Goal: Task Accomplishment & Management: Manage account settings

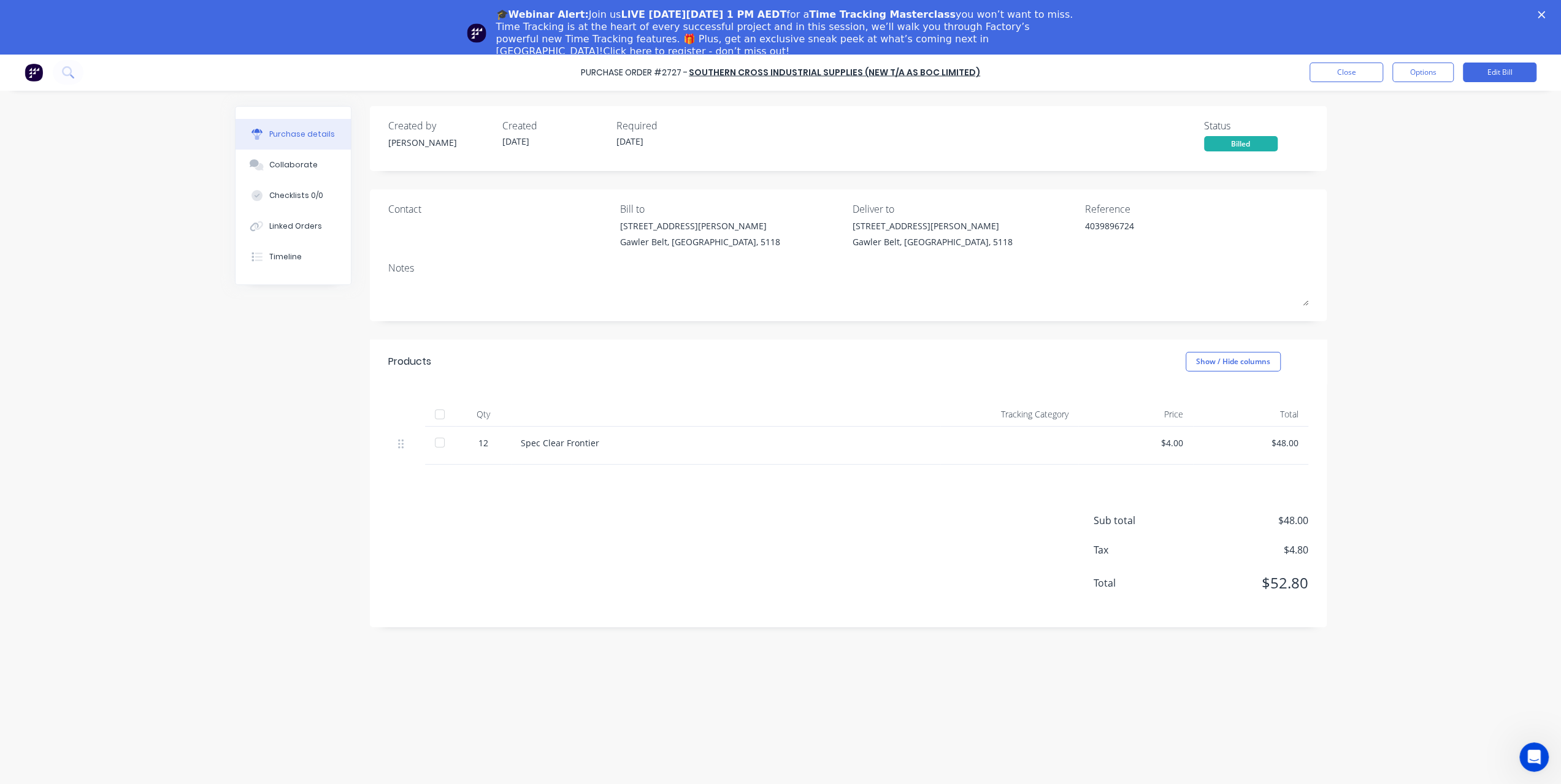
click at [1545, 13] on icon "Close" at bounding box center [1541, 14] width 7 height 7
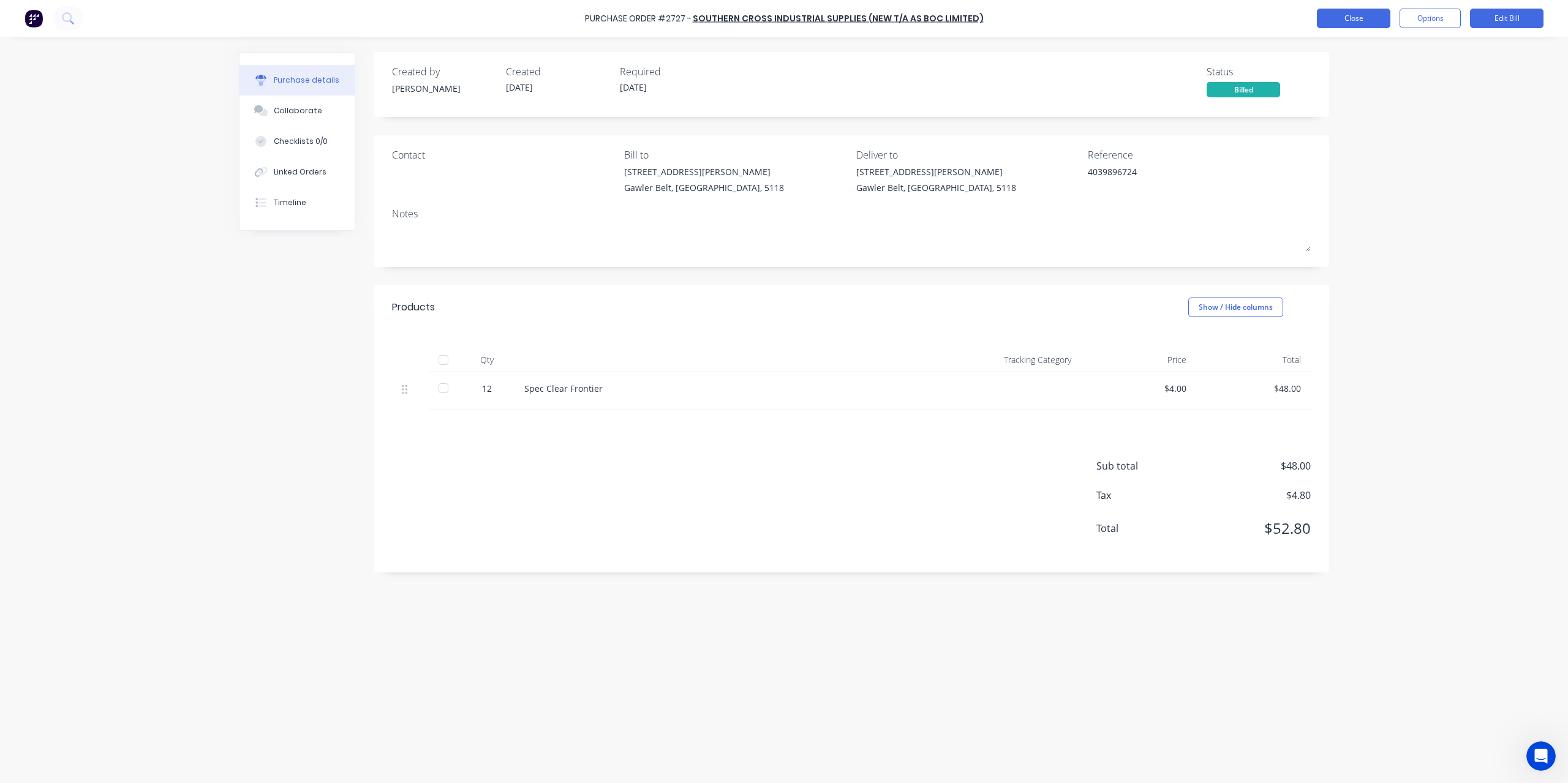
click at [1380, 17] on button "Close" at bounding box center [1354, 19] width 73 height 20
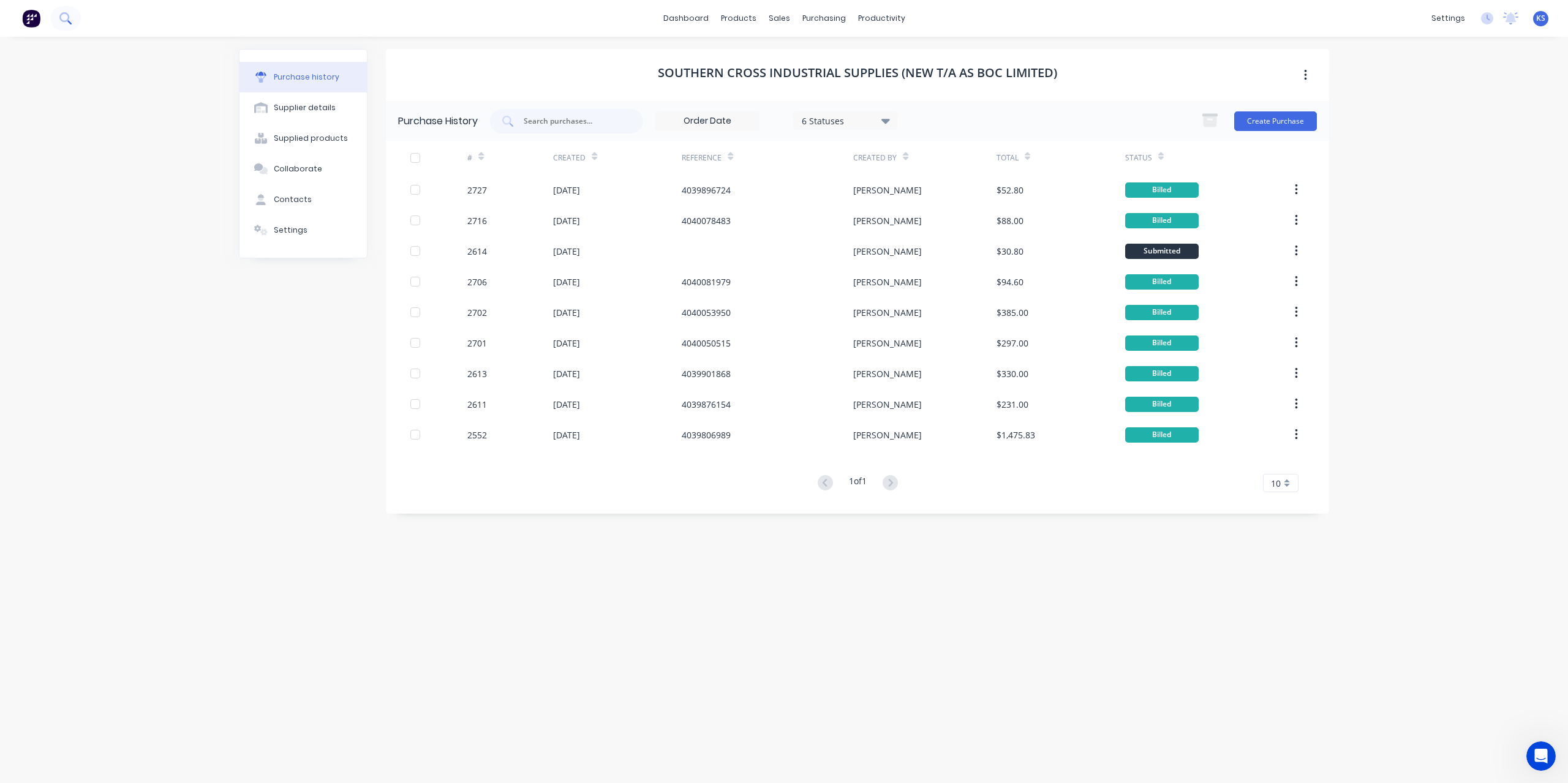
click at [72, 23] on button at bounding box center [65, 18] width 30 height 24
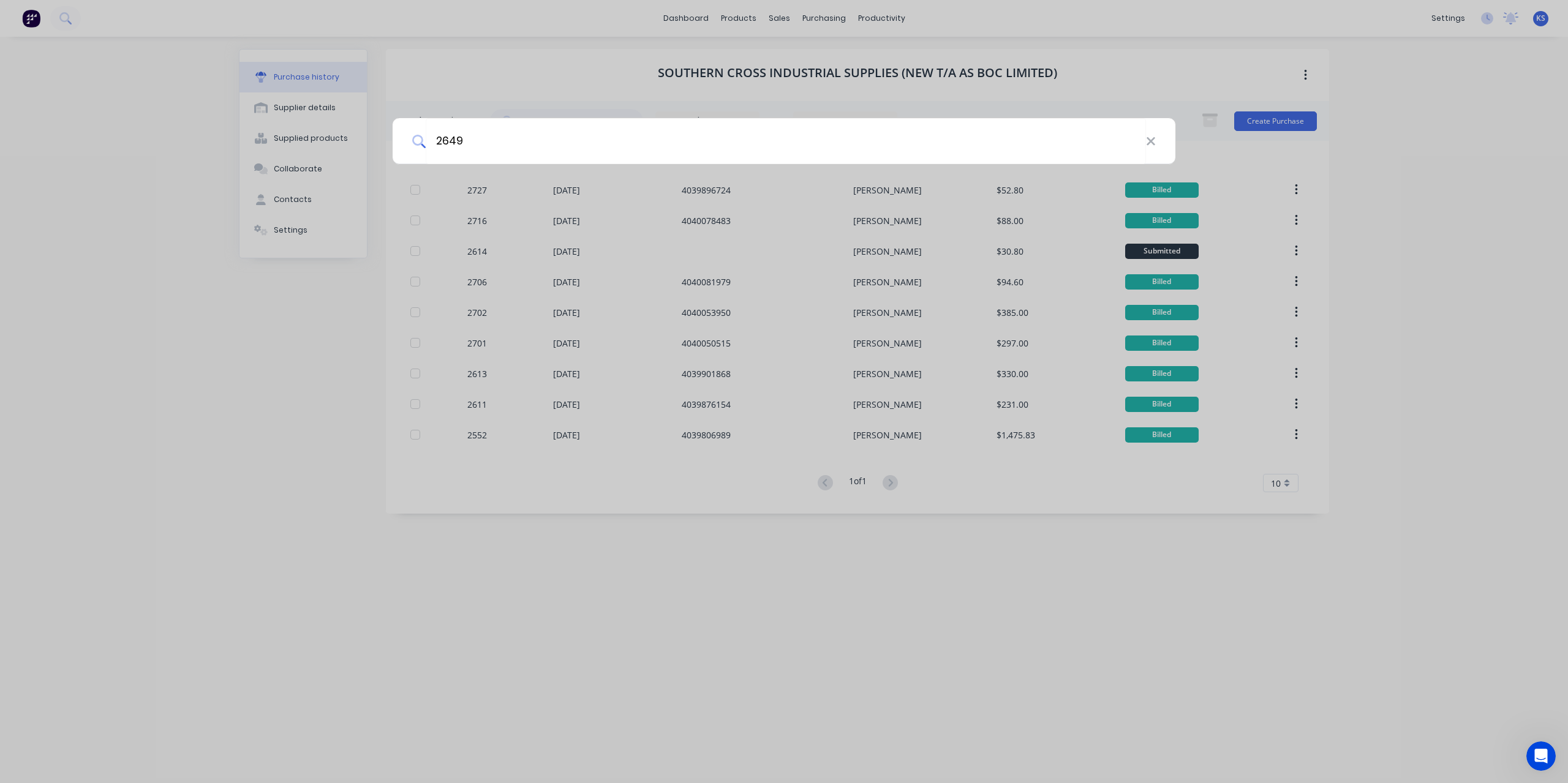
type input "2649"
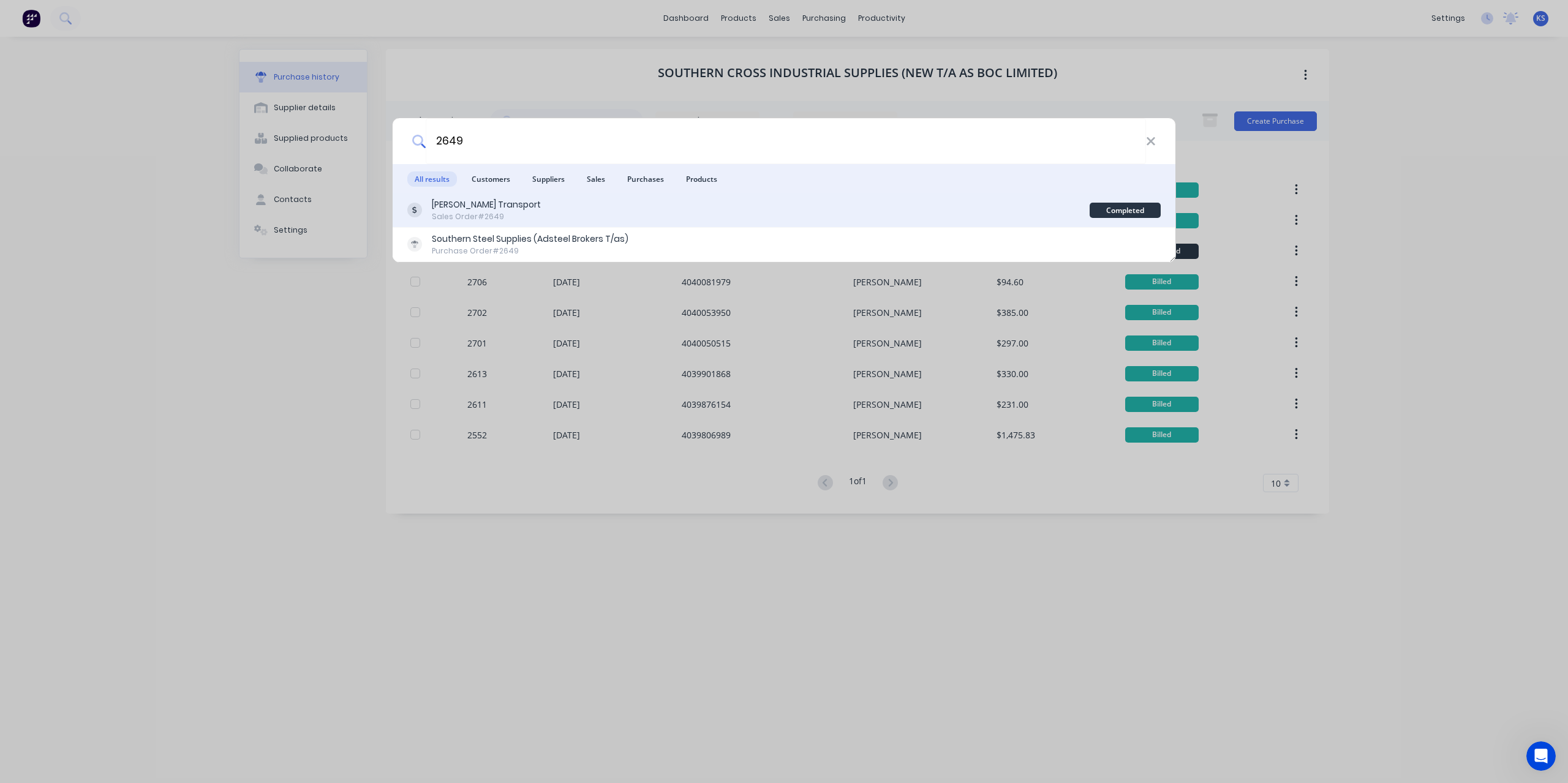
click at [443, 212] on div "Sales Order #2649" at bounding box center [487, 217] width 109 height 11
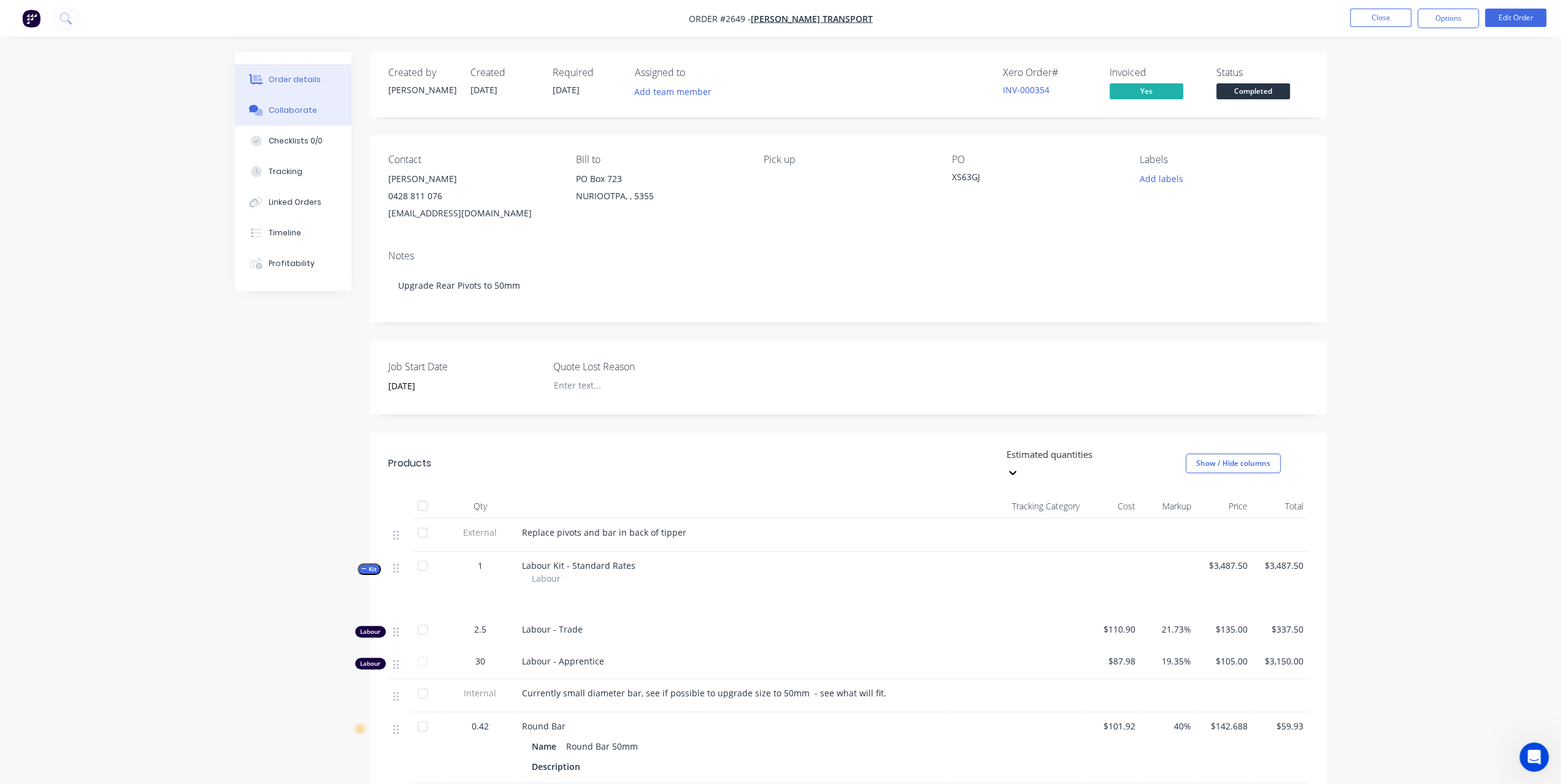
click at [310, 116] on button "Collaborate" at bounding box center [293, 110] width 116 height 30
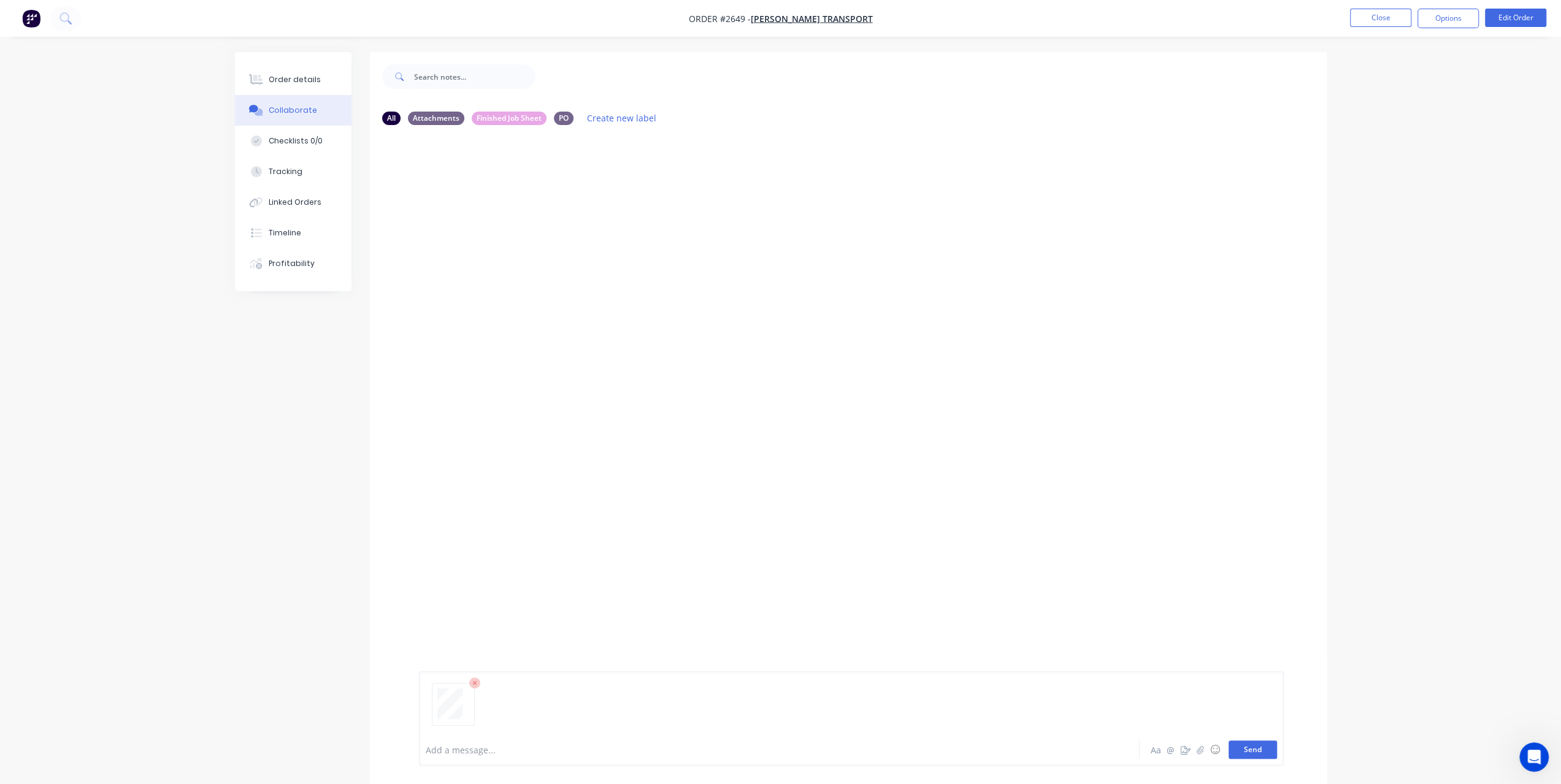
click at [1260, 750] on button "Send" at bounding box center [1253, 750] width 48 height 19
click at [72, 22] on button at bounding box center [65, 18] width 30 height 24
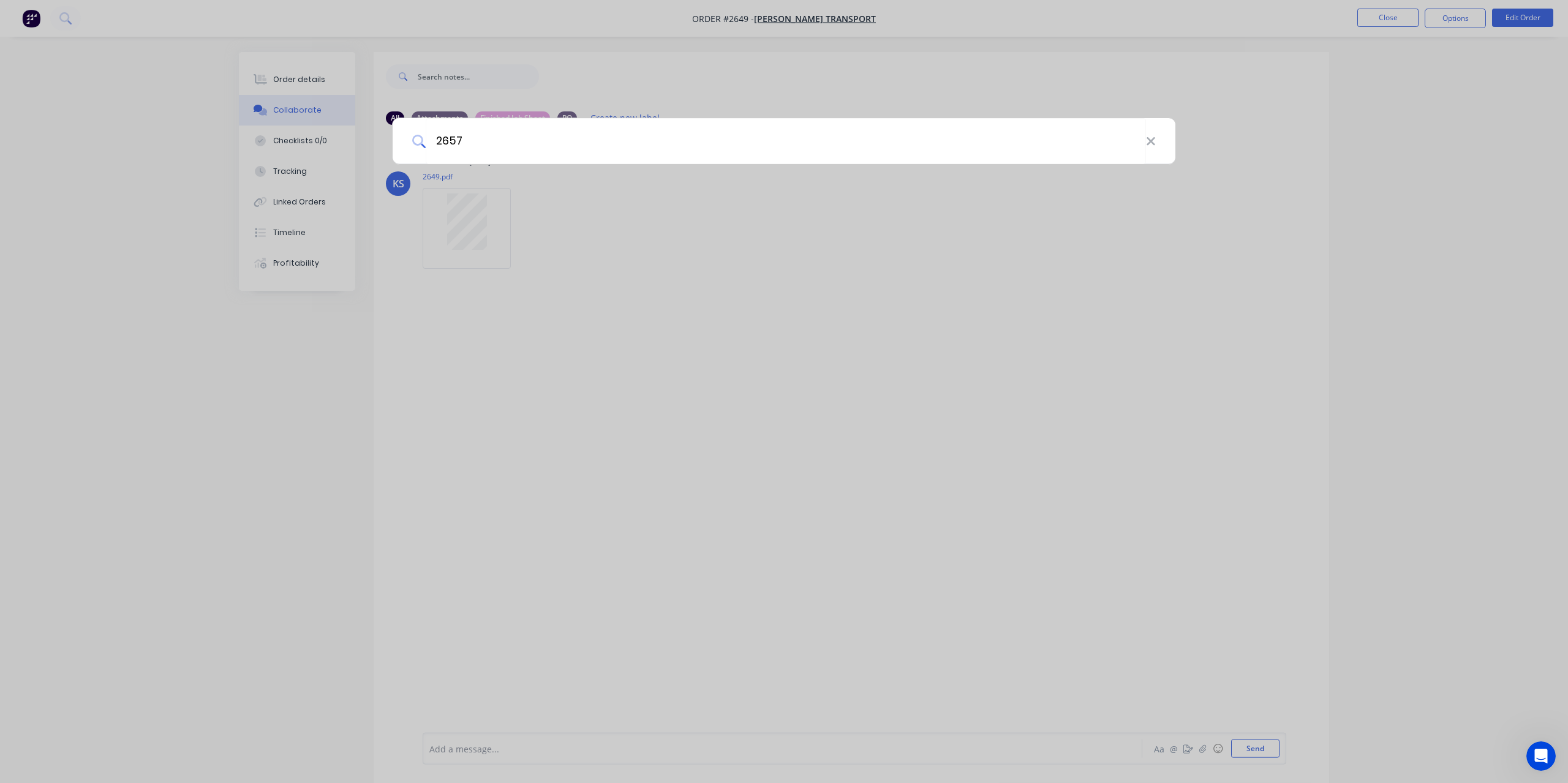
type input "2657"
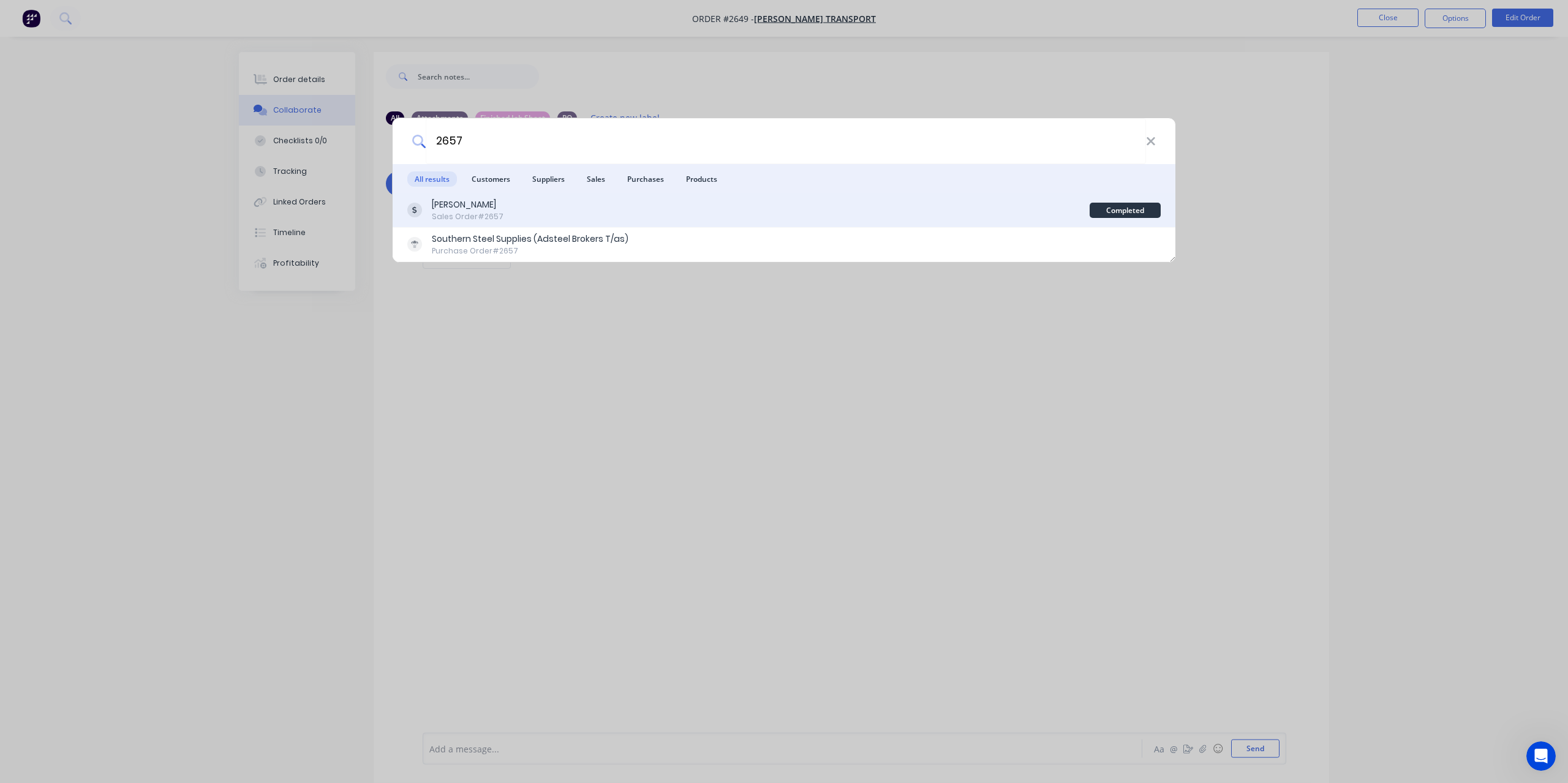
click at [534, 216] on div "[PERSON_NAME] Sales Order #2657" at bounding box center [748, 210] width 682 height 24
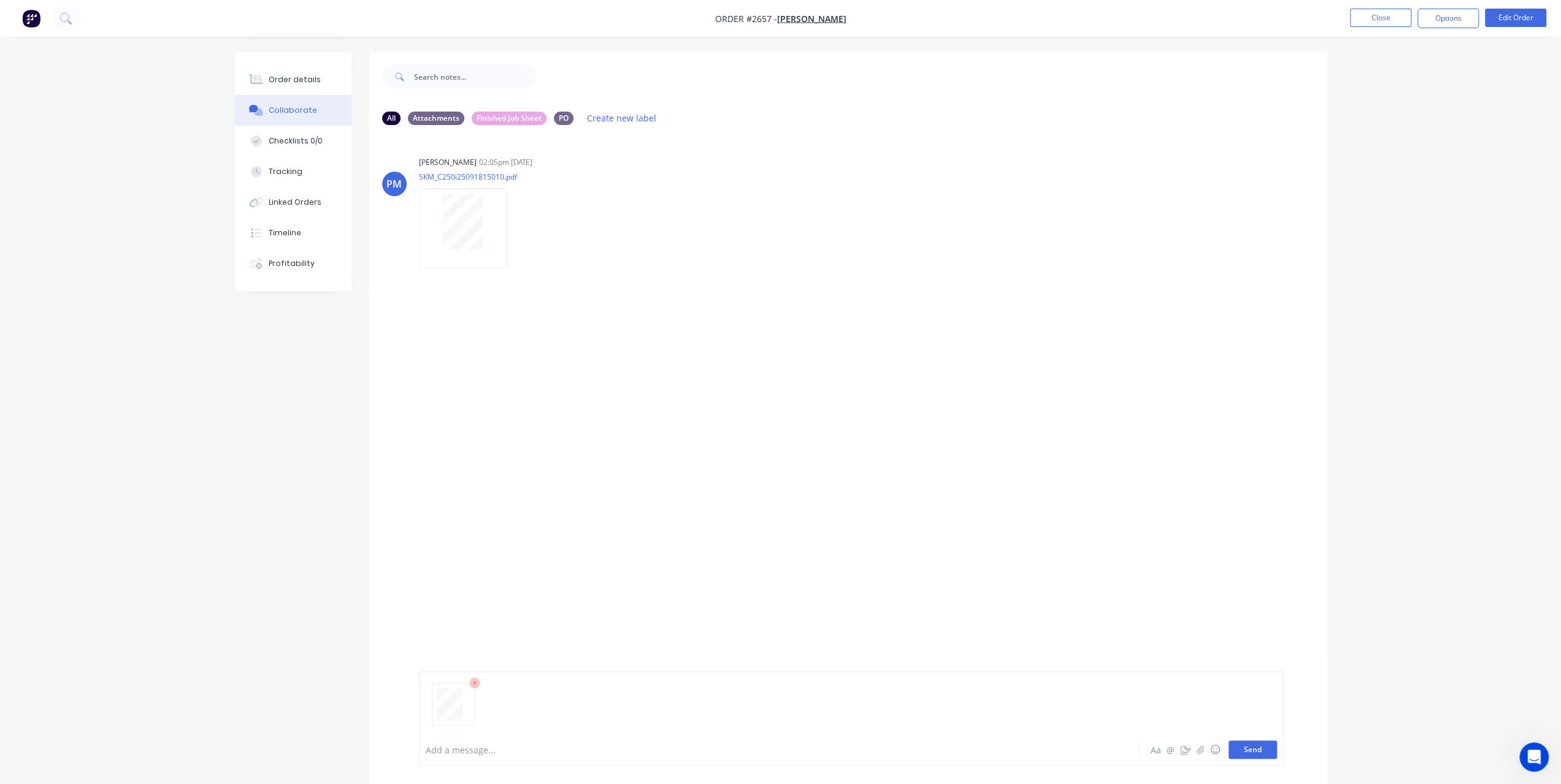
click at [1261, 750] on button "Send" at bounding box center [1253, 750] width 48 height 19
click at [54, 18] on button at bounding box center [65, 18] width 30 height 24
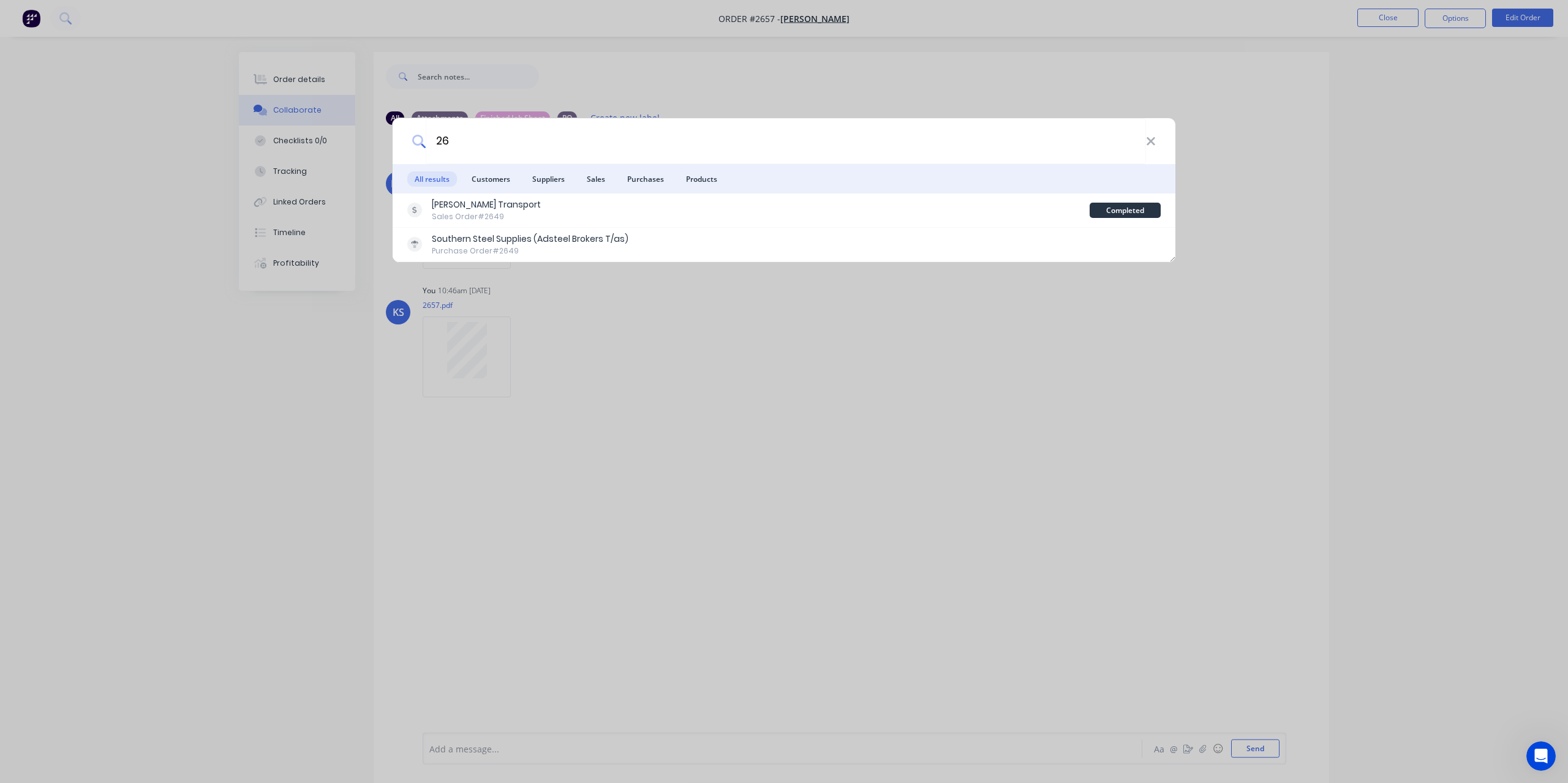
type input "2"
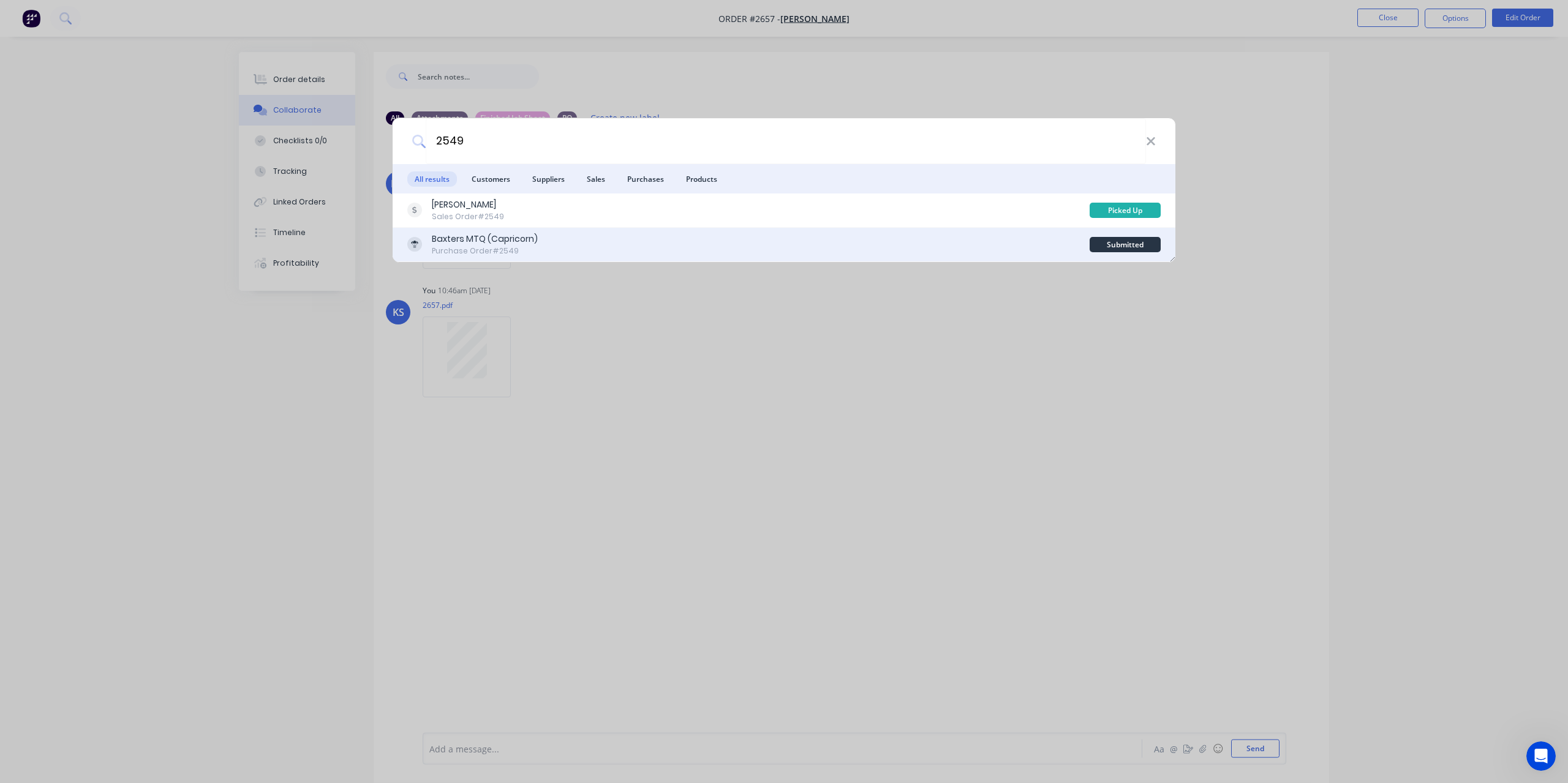
click at [461, 229] on div "Baxters MTQ (Capricorn) Purchase Order #2549 Submitted" at bounding box center [784, 245] width 783 height 34
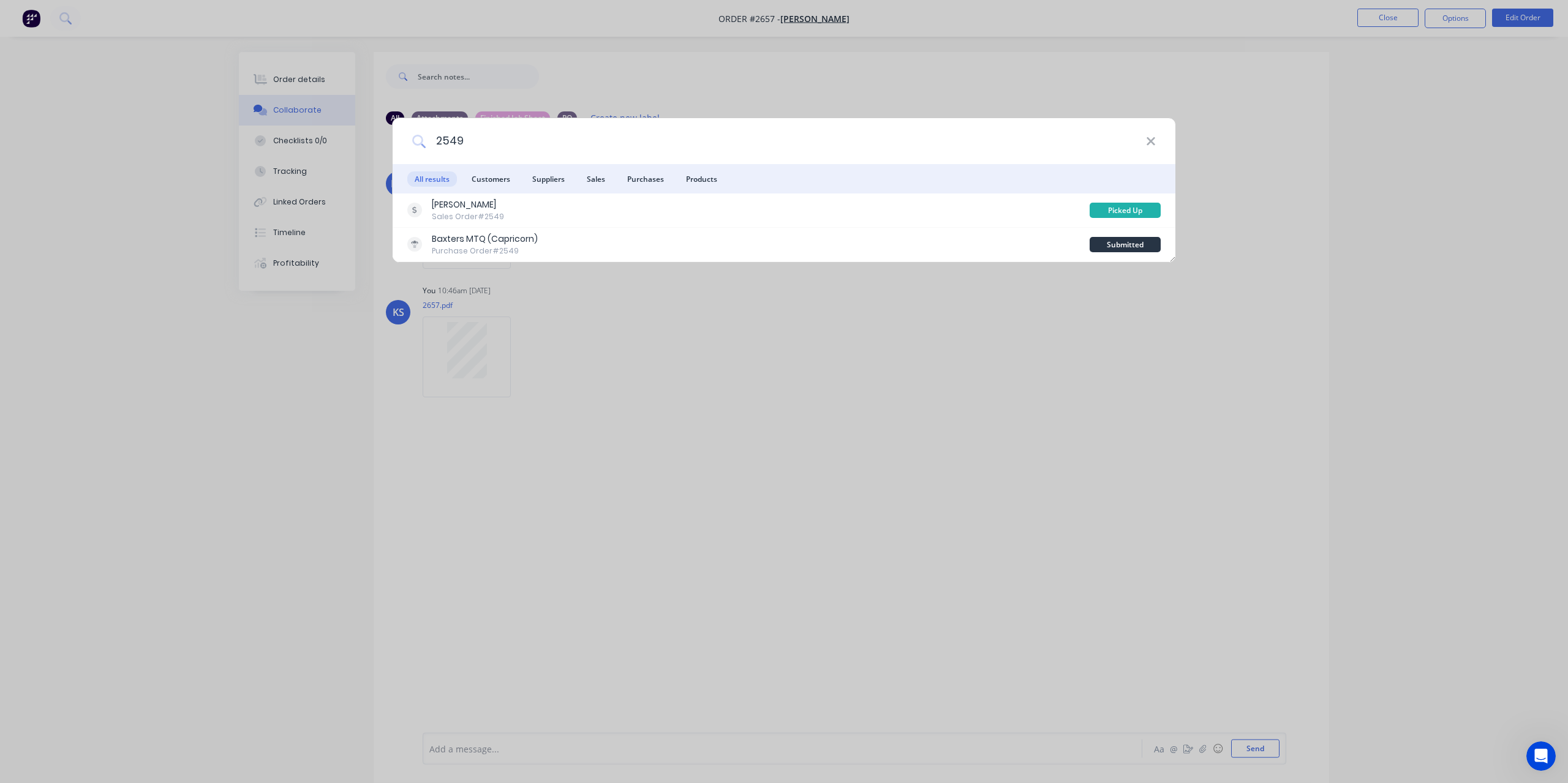
click at [535, 133] on input "2549" at bounding box center [786, 140] width 721 height 46
drag, startPoint x: 535, startPoint y: 133, endPoint x: 85, endPoint y: 133, distance: 450.0
click at [85, 133] on div "2549 All results Customers Suppliers Sales Purchases Products [PERSON_NAME] Sal…" at bounding box center [784, 391] width 1568 height 783
type input "2594"
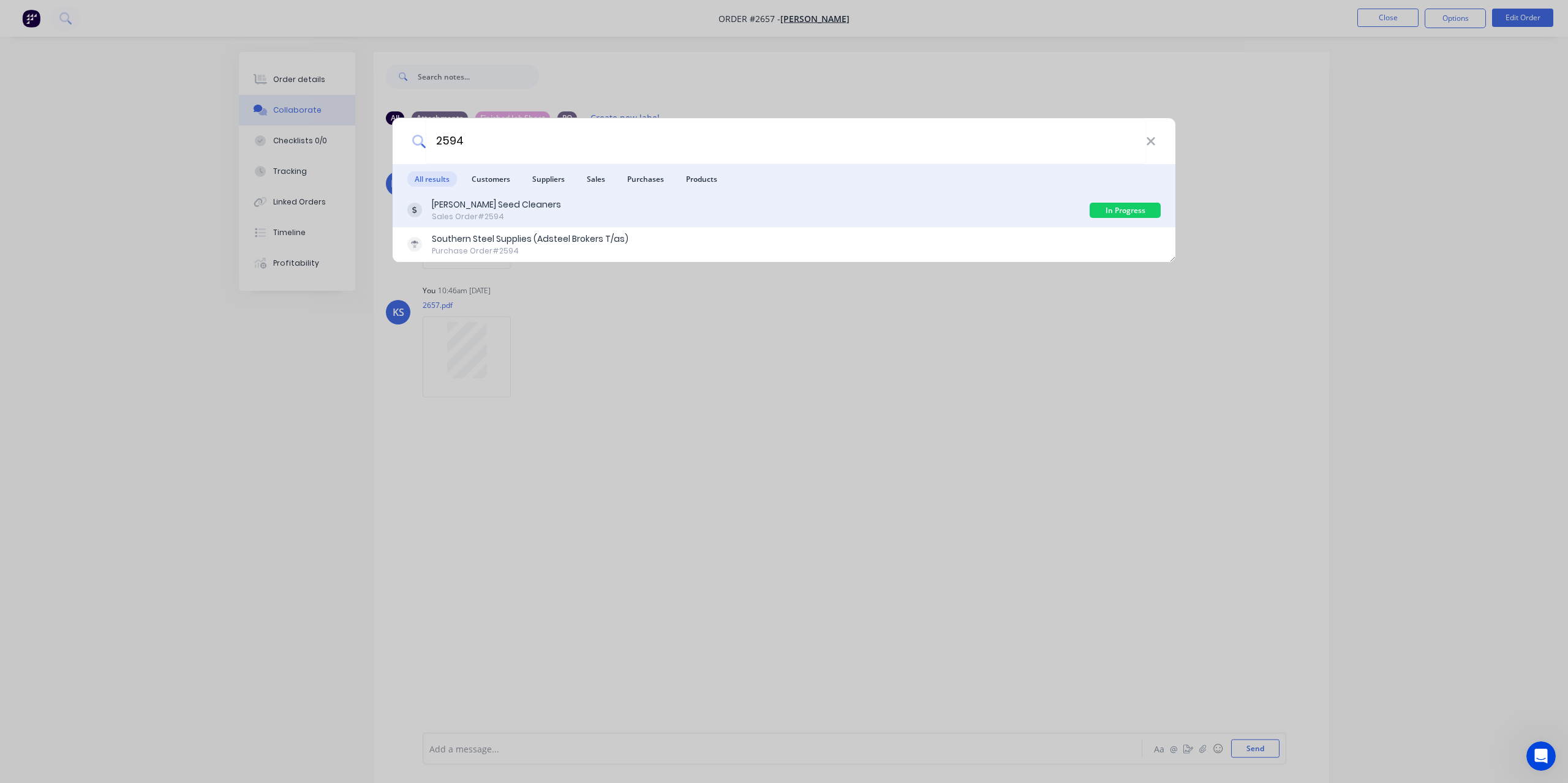
click at [582, 217] on div "[PERSON_NAME] Seed Cleaners Sales Order #2594" at bounding box center [748, 210] width 682 height 24
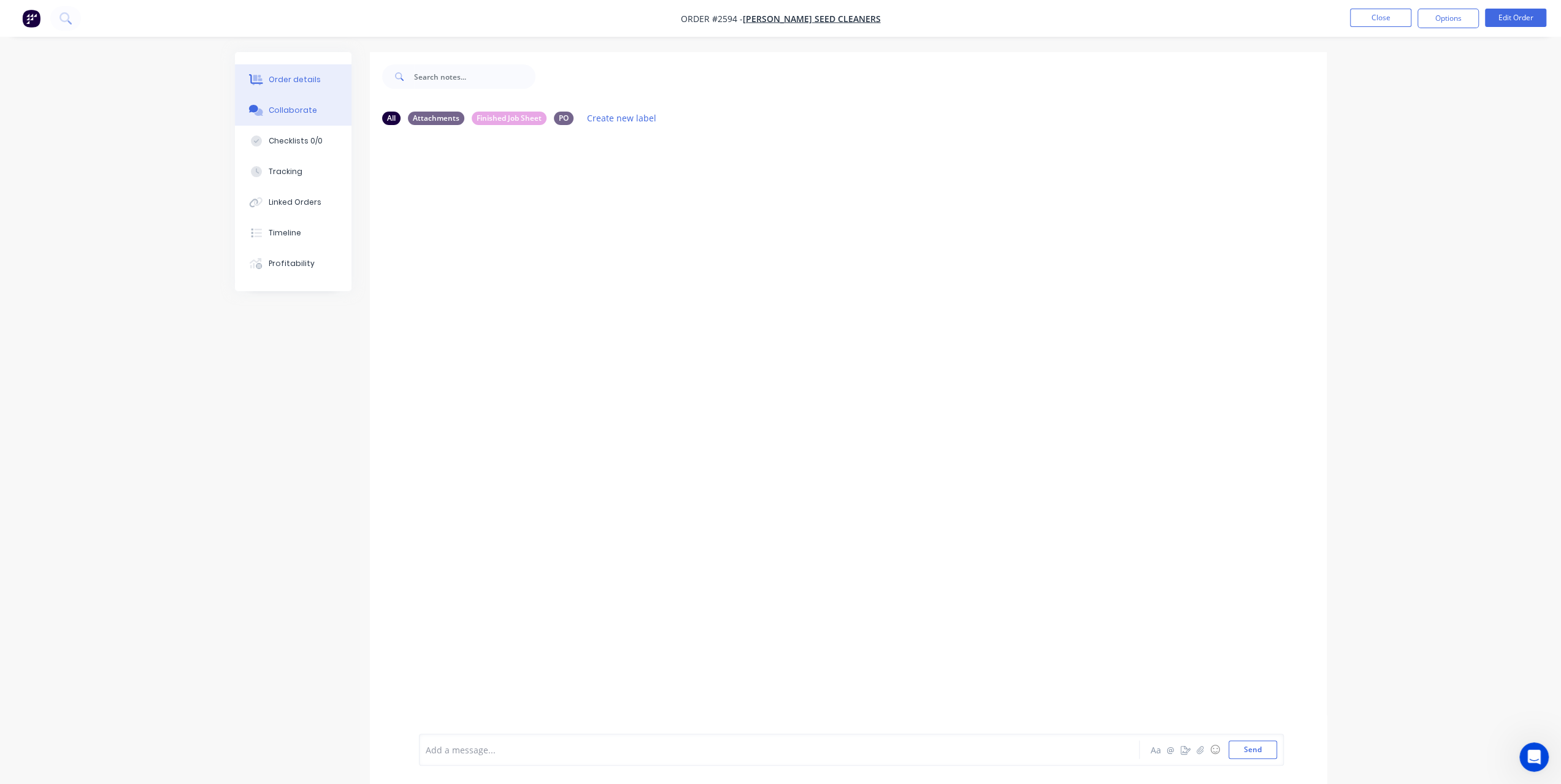
click at [291, 82] on div "Order details" at bounding box center [294, 80] width 52 height 11
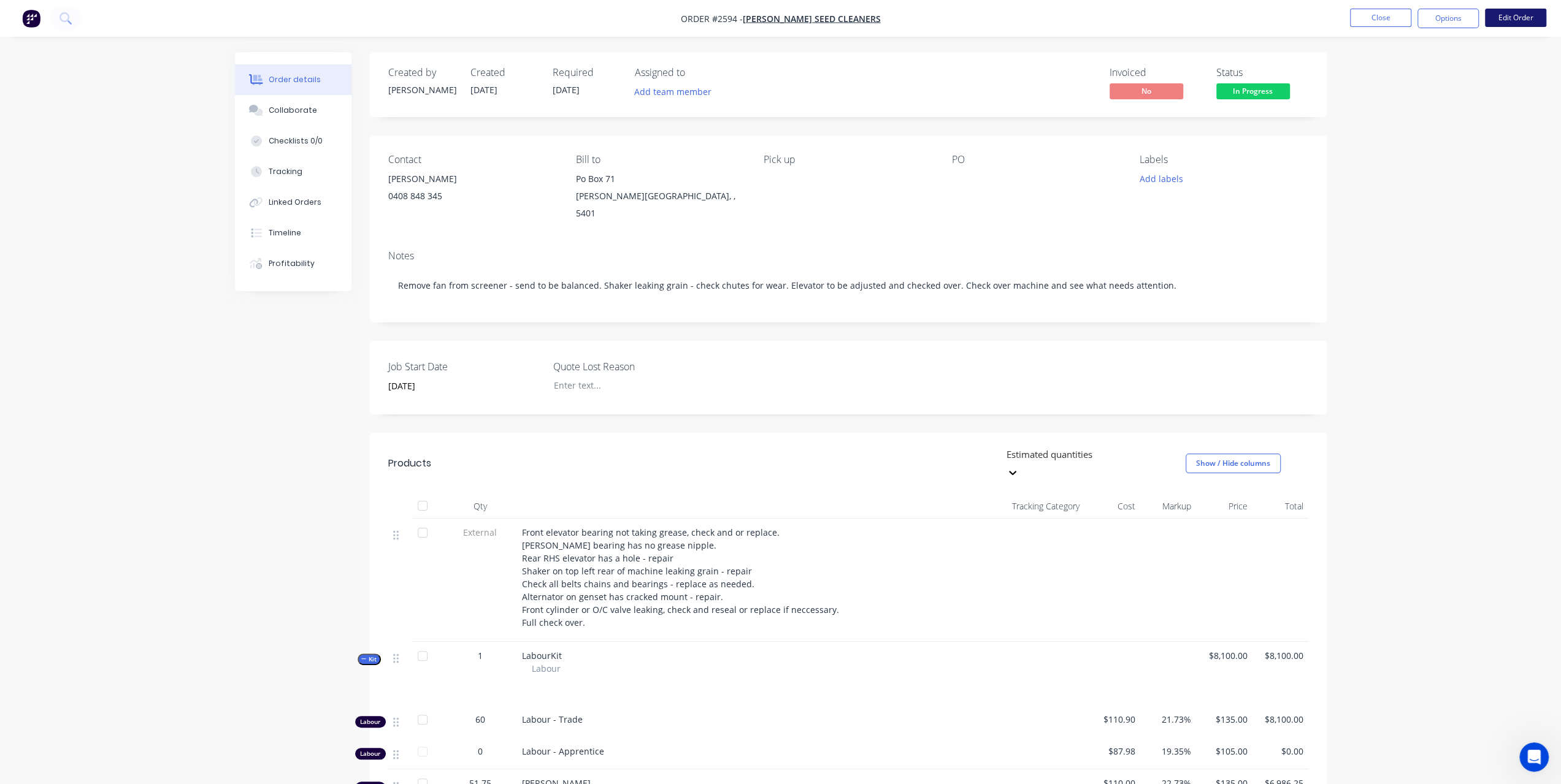
click at [1520, 22] on button "Edit Order" at bounding box center [1515, 18] width 62 height 19
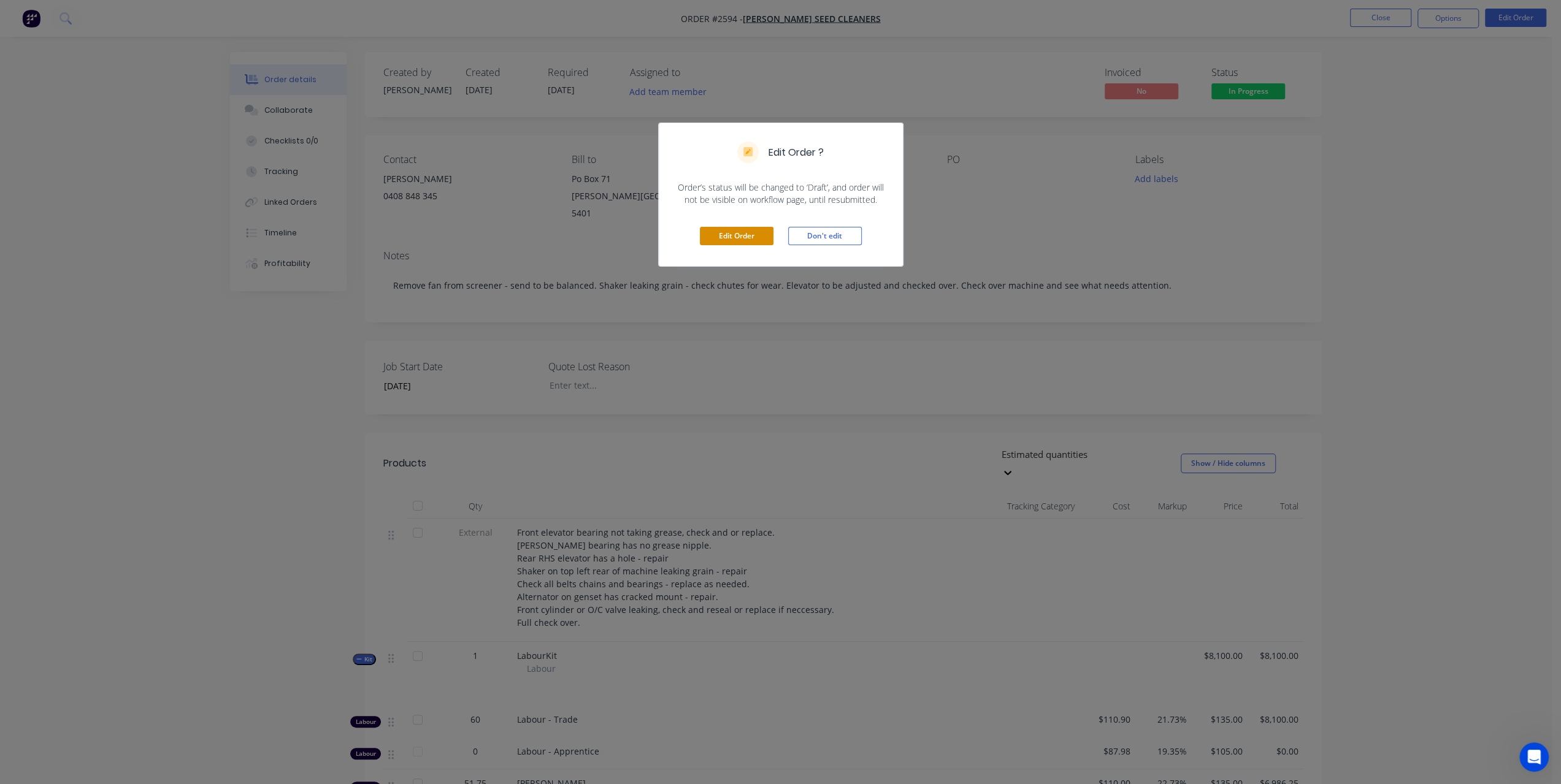
click at [743, 239] on button "Edit Order" at bounding box center [737, 236] width 73 height 19
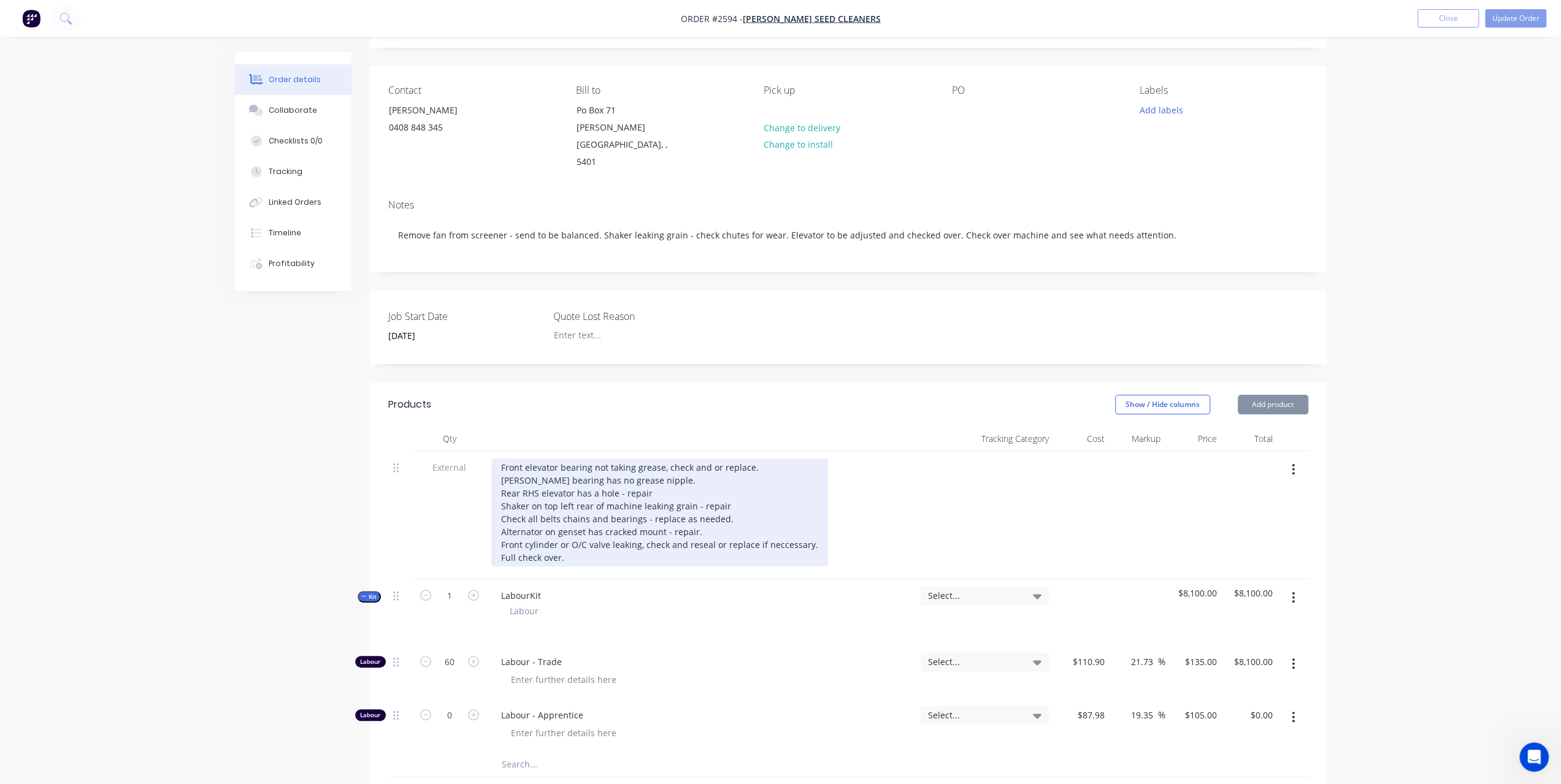
scroll to position [307, 0]
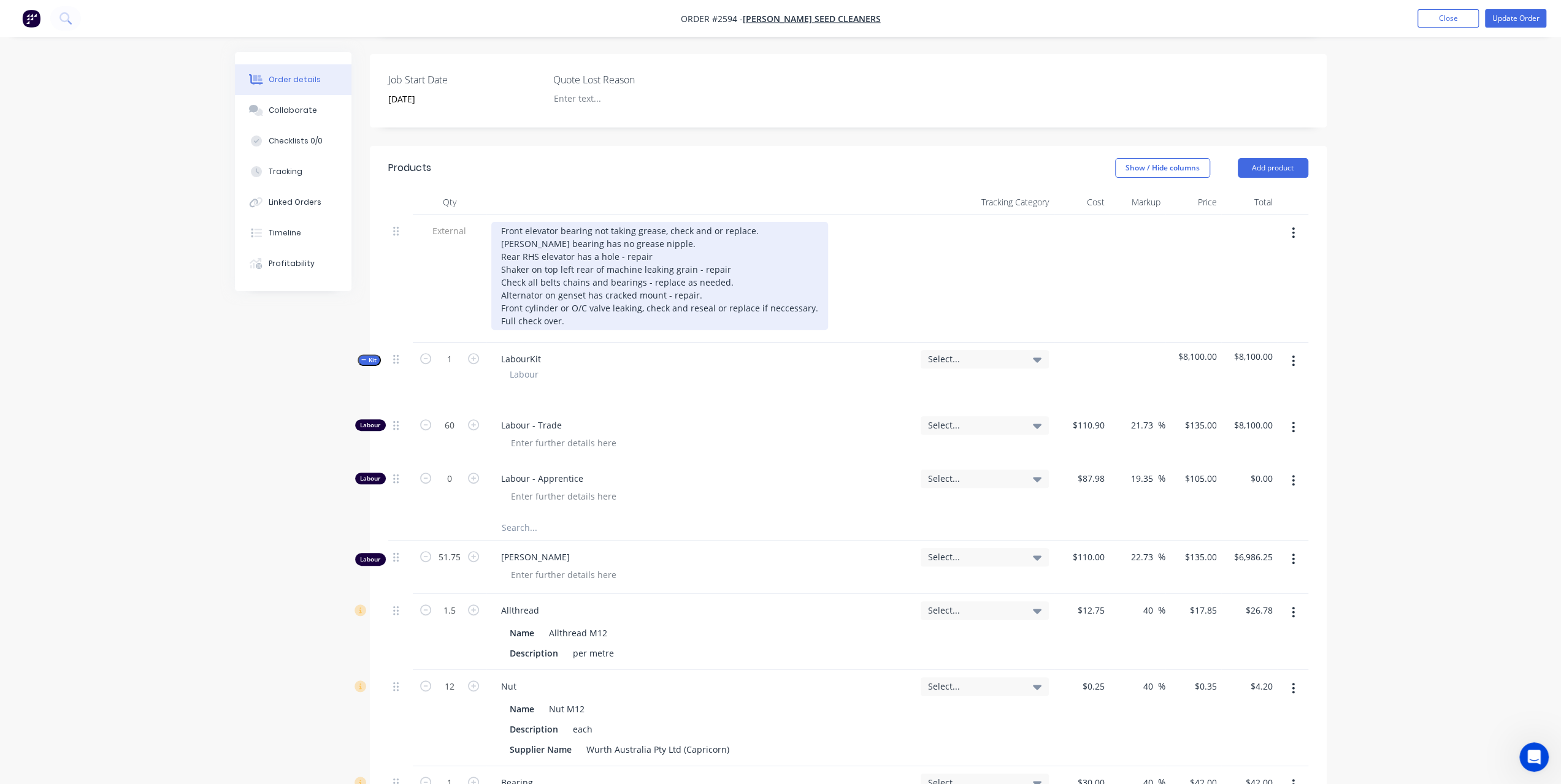
click at [778, 222] on div "Front elevator bearing not taking grease, check and or replace. [PERSON_NAME] b…" at bounding box center [659, 275] width 337 height 108
click at [500, 222] on div "Front elevator bearing not taking grease, check and or replace. Replaced Bottom…" at bounding box center [682, 275] width 384 height 108
click at [734, 237] on div "Front elevator bearing not taking grease, check and or replace. Replaced Bottom…" at bounding box center [682, 275] width 384 height 108
click at [741, 249] on div "Front elevator bearing not taking grease, check and or replace. Replaced Bottom…" at bounding box center [682, 275] width 384 height 108
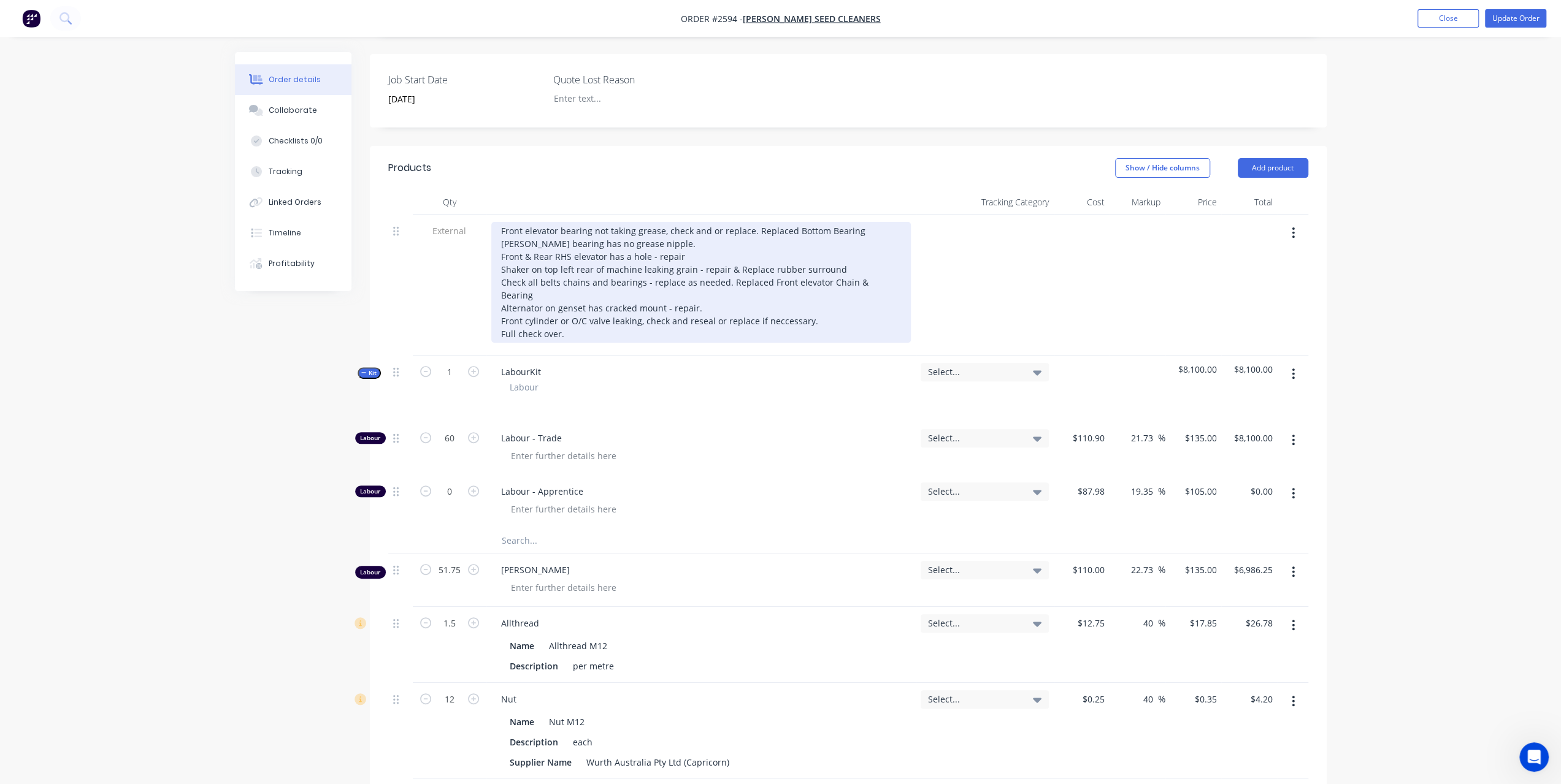
click at [782, 270] on div "Front elevator bearing not taking grease, check and or replace. Replaced Bottom…" at bounding box center [700, 282] width 419 height 121
click at [781, 274] on div "Front elevator bearing not taking grease, check and or replace. Replaced Bottom…" at bounding box center [700, 282] width 419 height 121
click at [818, 274] on div "Front elevator bearing not taking grease, check and or replace. Replaced Bottom…" at bounding box center [700, 282] width 419 height 121
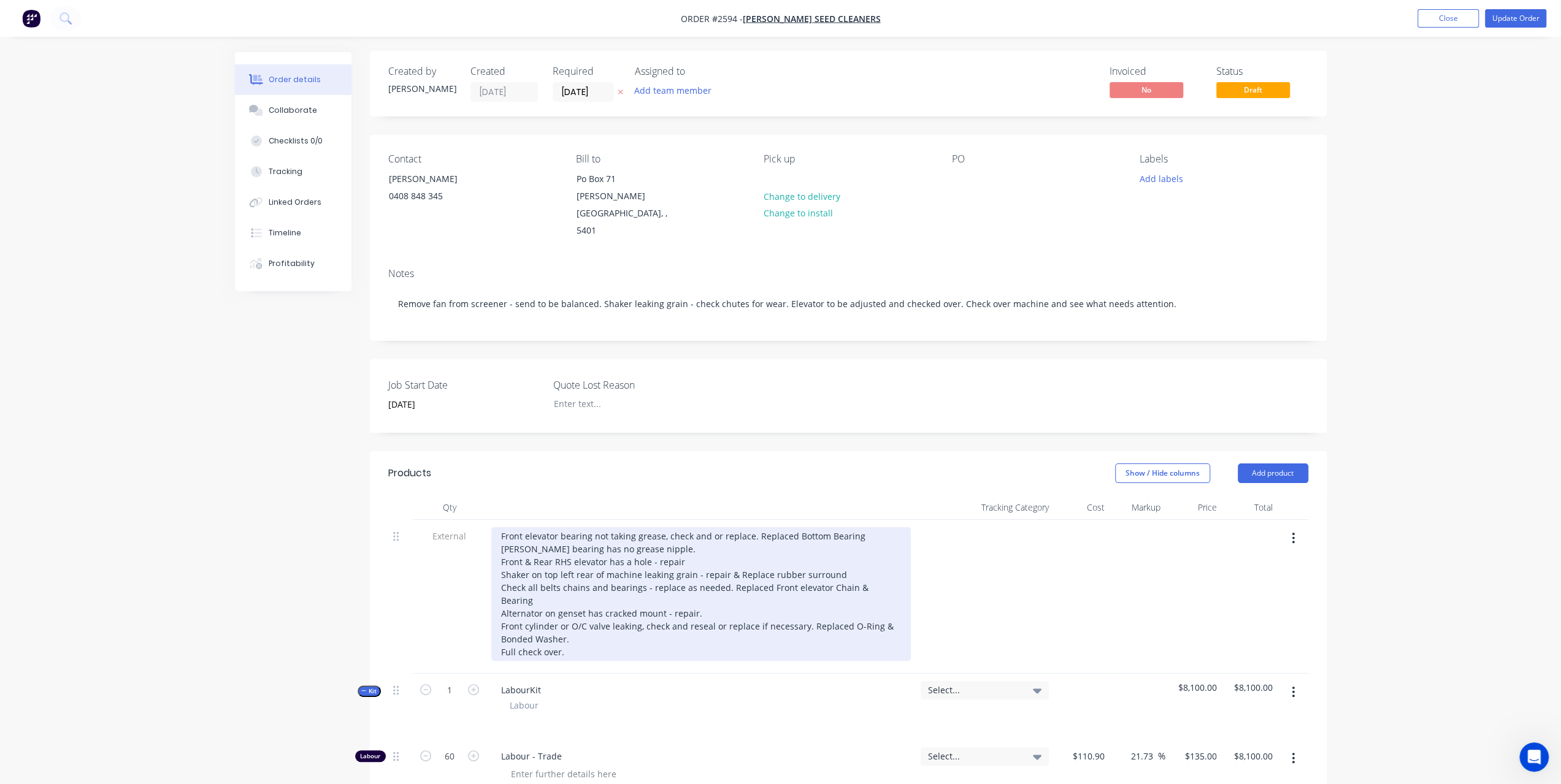
scroll to position [0, 0]
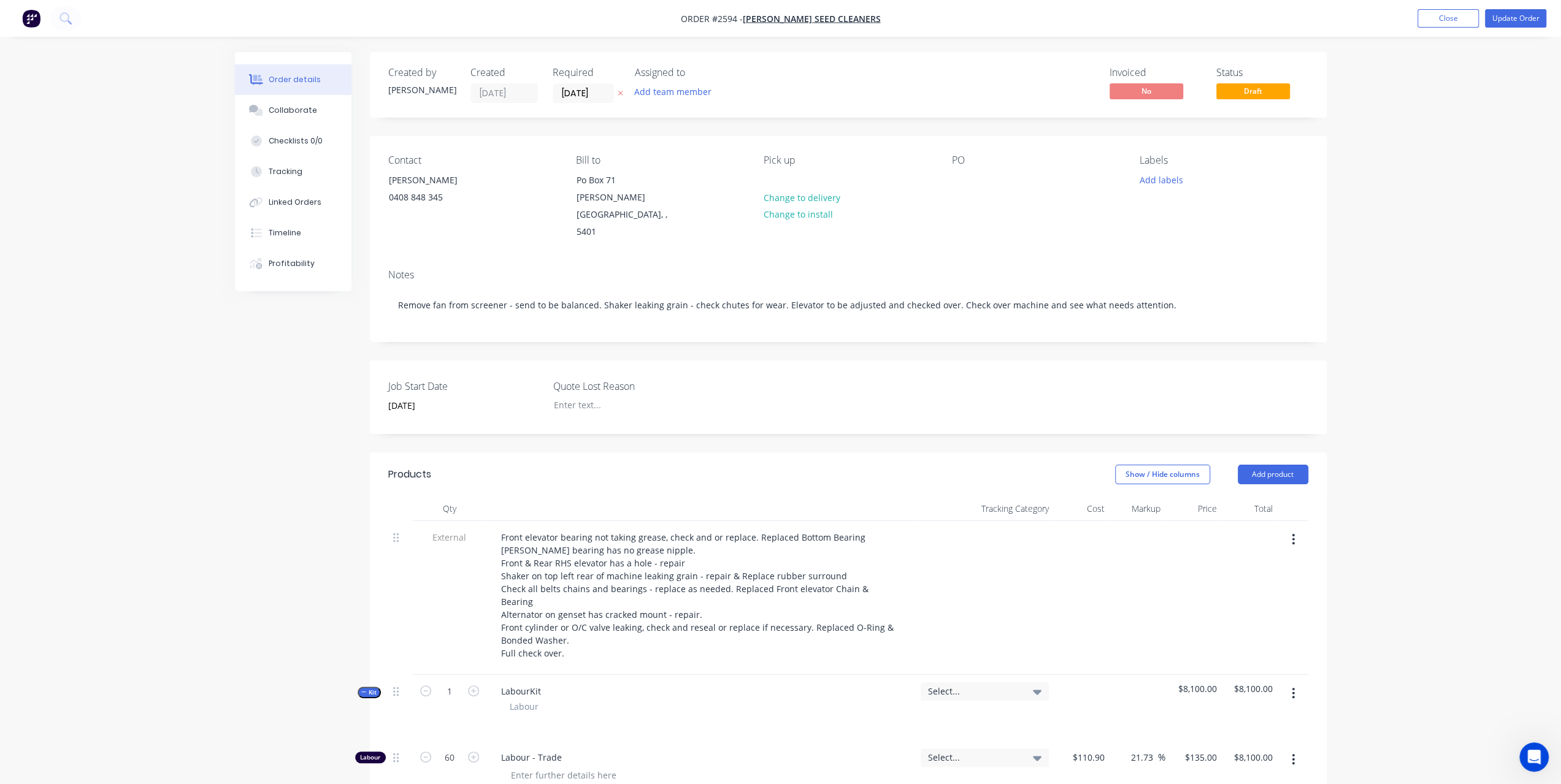
click at [975, 181] on div "PO" at bounding box center [1035, 198] width 168 height 87
click at [957, 175] on div at bounding box center [961, 180] width 20 height 18
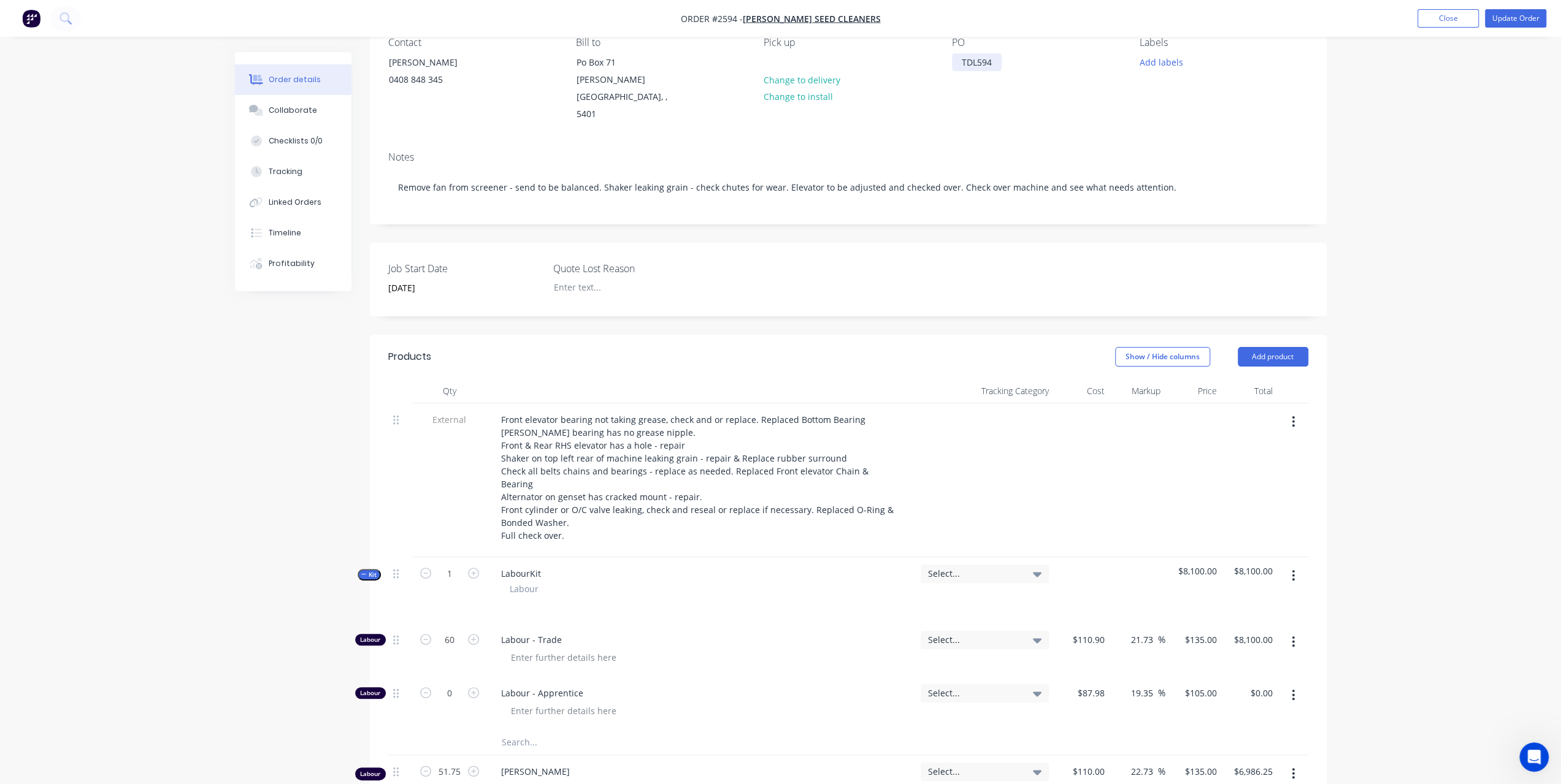
scroll to position [245, 0]
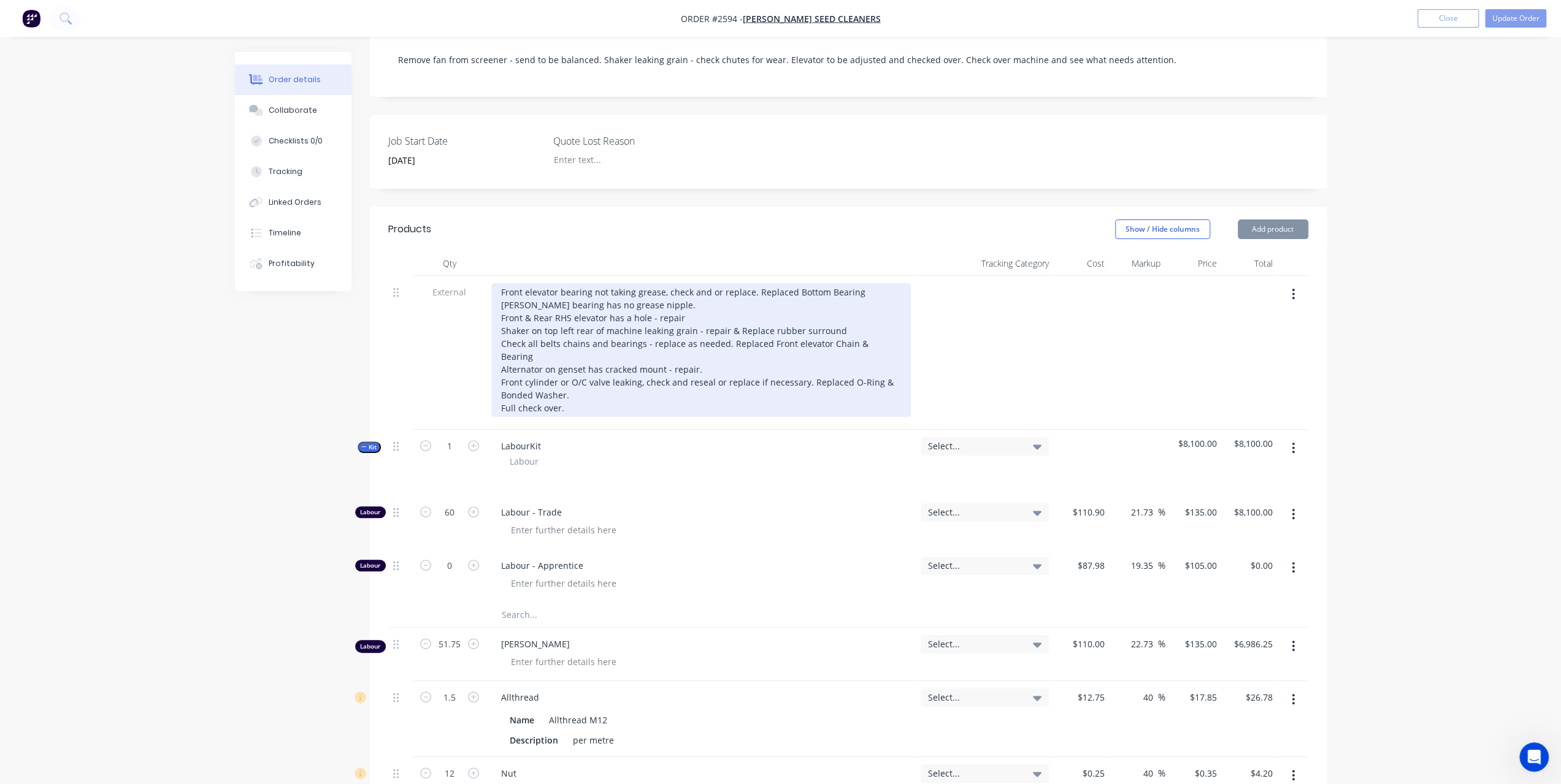
click at [587, 360] on div "Front elevator bearing not taking grease, check and or replace. Replaced Bottom…" at bounding box center [700, 350] width 419 height 134
click at [581, 364] on div "Front elevator bearing not taking grease, check and or replace. Replaced Bottom…" at bounding box center [700, 350] width 419 height 134
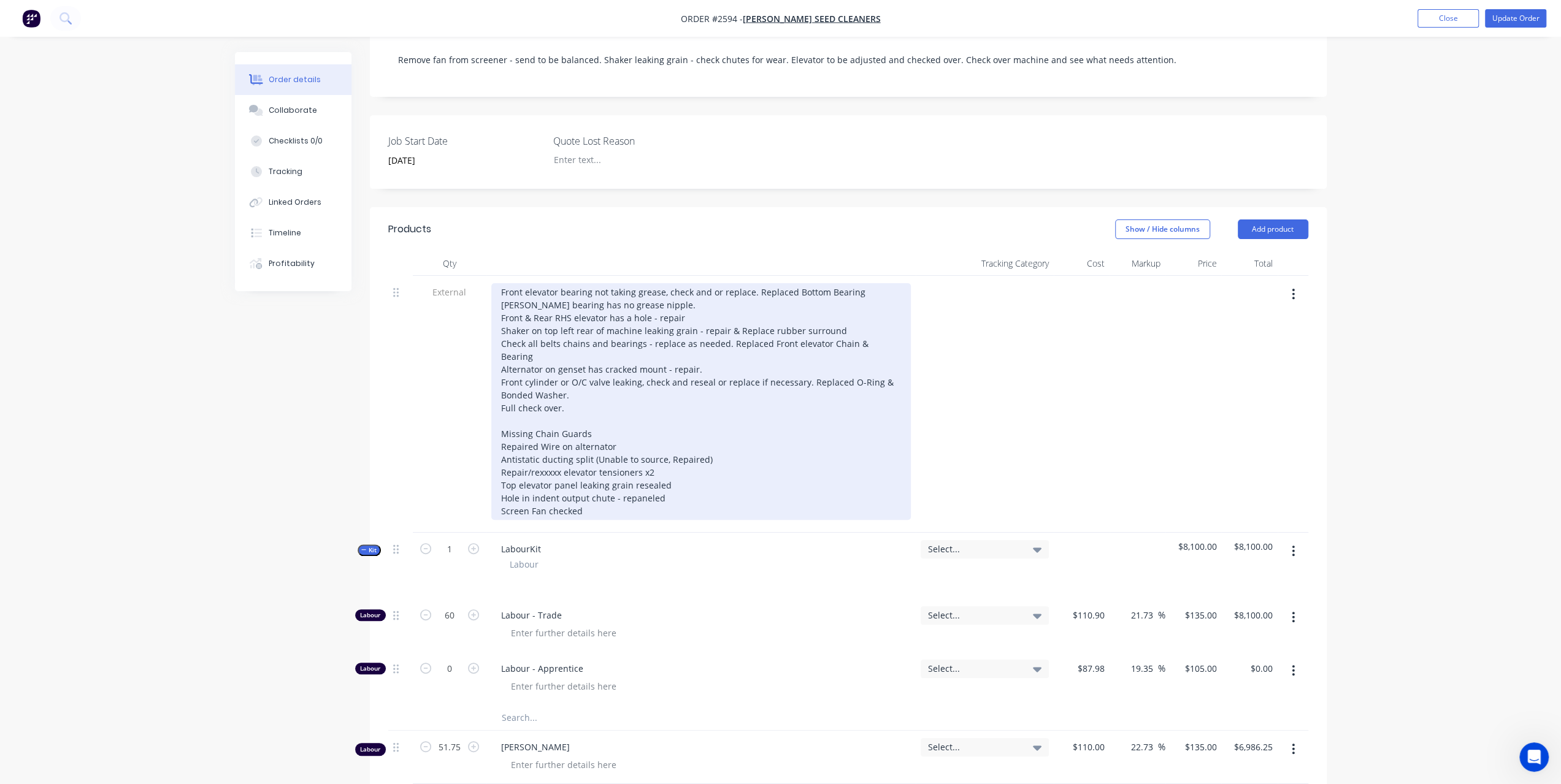
click at [639, 448] on div "Front elevator bearing not taking grease, check and or replace. Replaced Bottom…" at bounding box center [700, 401] width 419 height 237
click at [636, 451] on div "Front elevator bearing not taking grease, check and or replace. Replaced Bottom…" at bounding box center [700, 401] width 419 height 237
click at [621, 474] on div "Front elevator bearing not taking grease, check and or replace. Replaced Bottom…" at bounding box center [700, 401] width 419 height 237
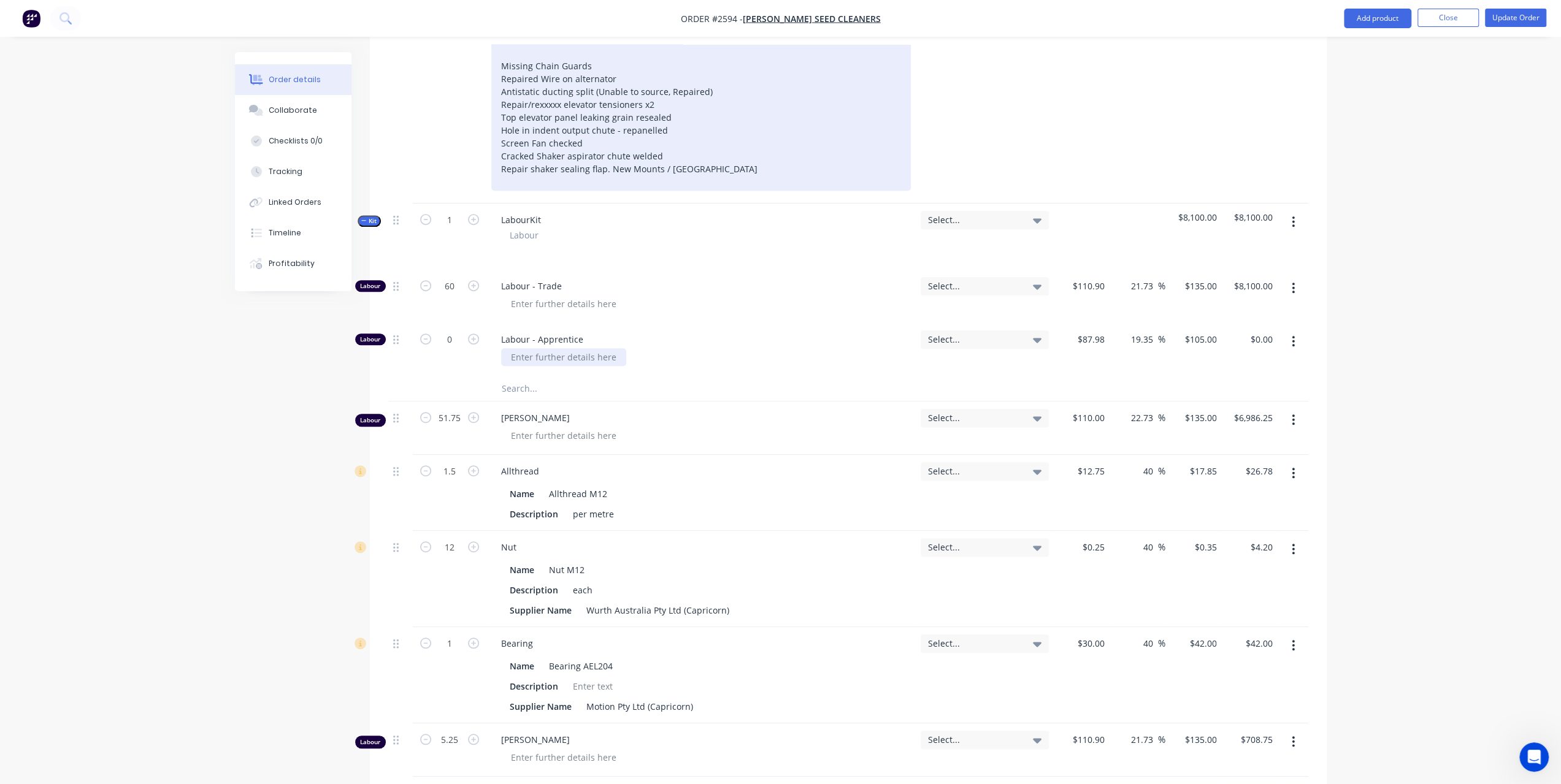
scroll to position [429, 0]
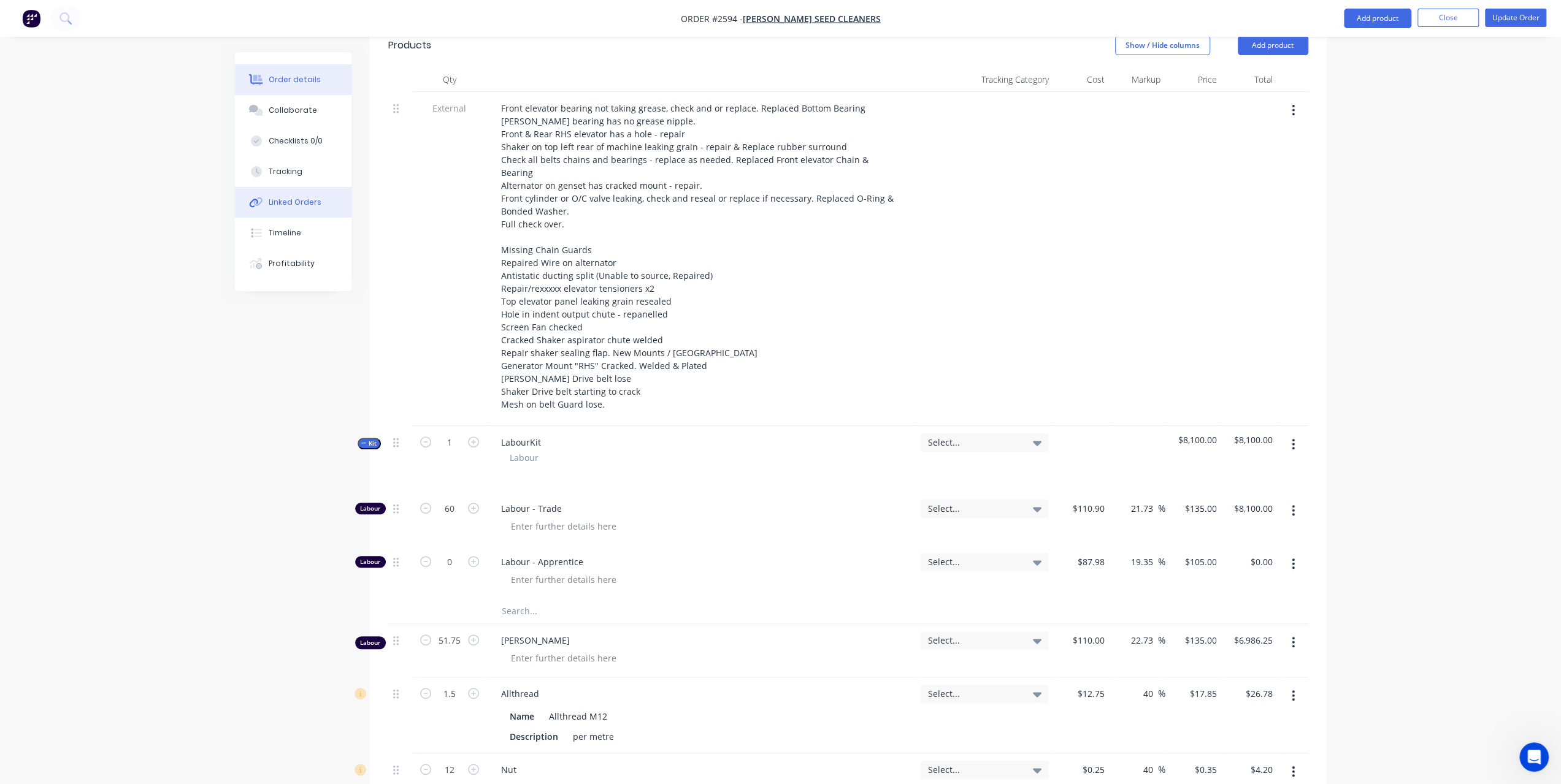
click at [287, 202] on div "Linked Orders" at bounding box center [294, 202] width 53 height 11
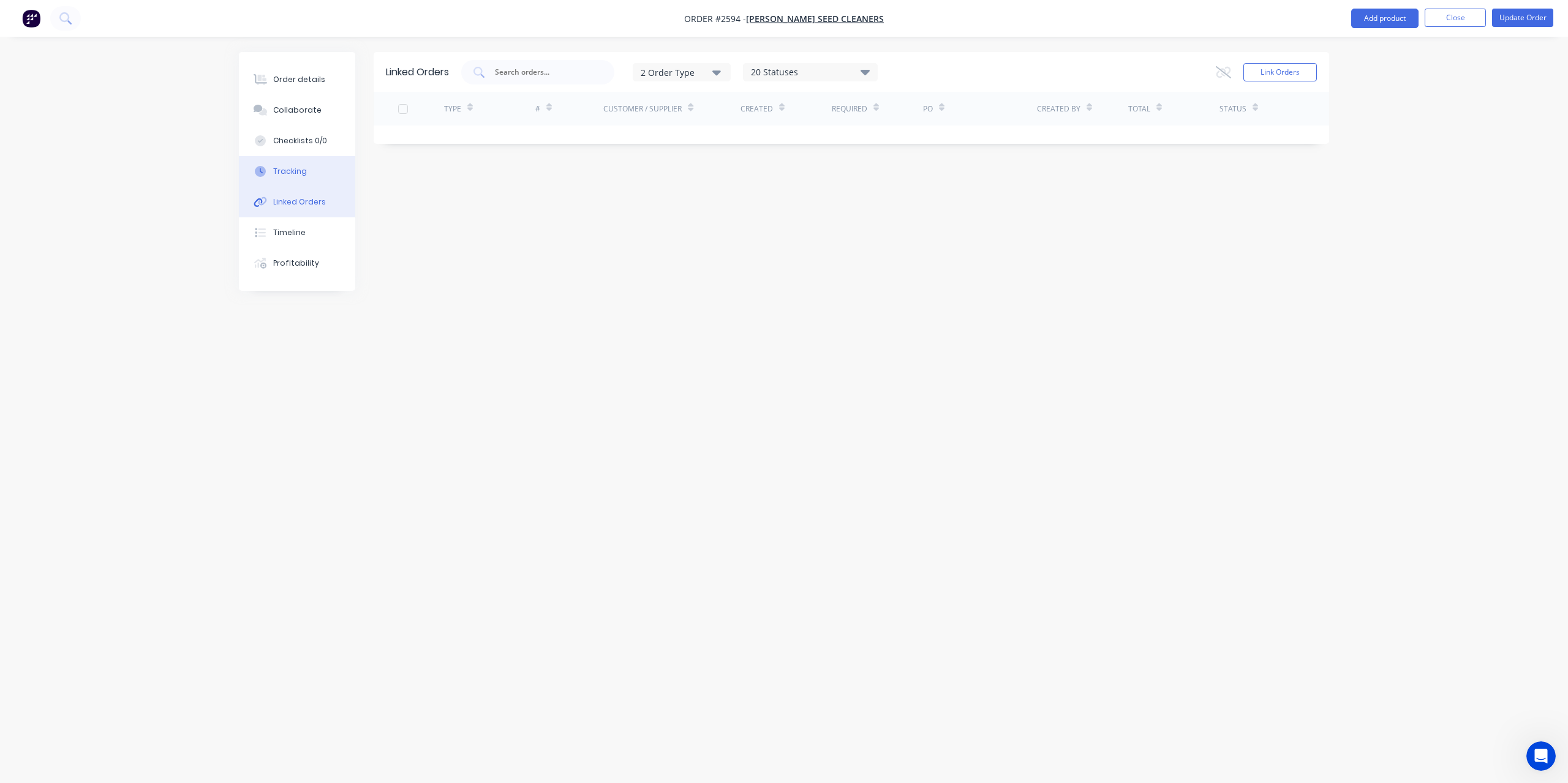
click at [296, 171] on div "Tracking" at bounding box center [290, 171] width 34 height 11
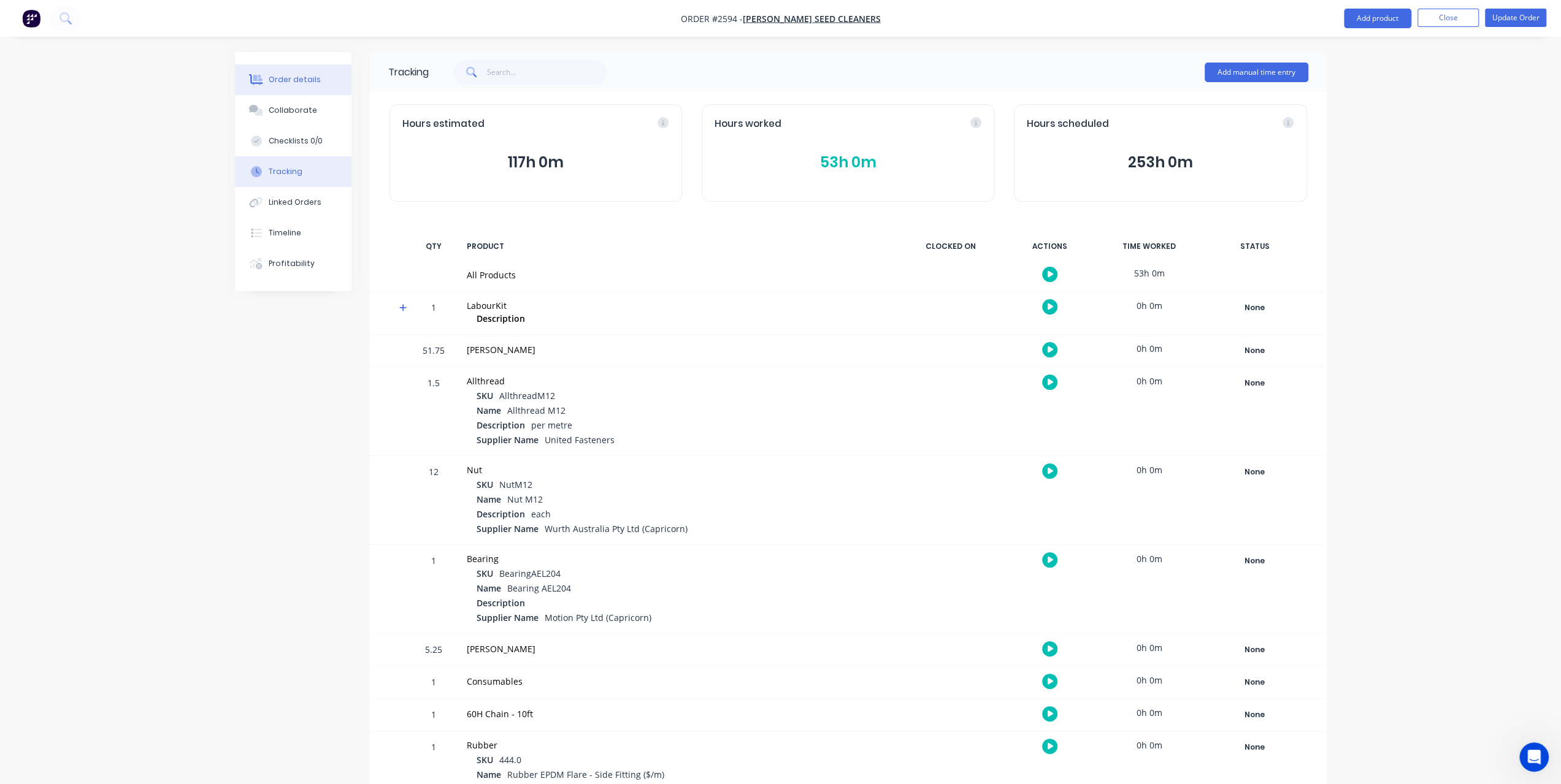
click at [318, 87] on button "Order details" at bounding box center [293, 80] width 116 height 30
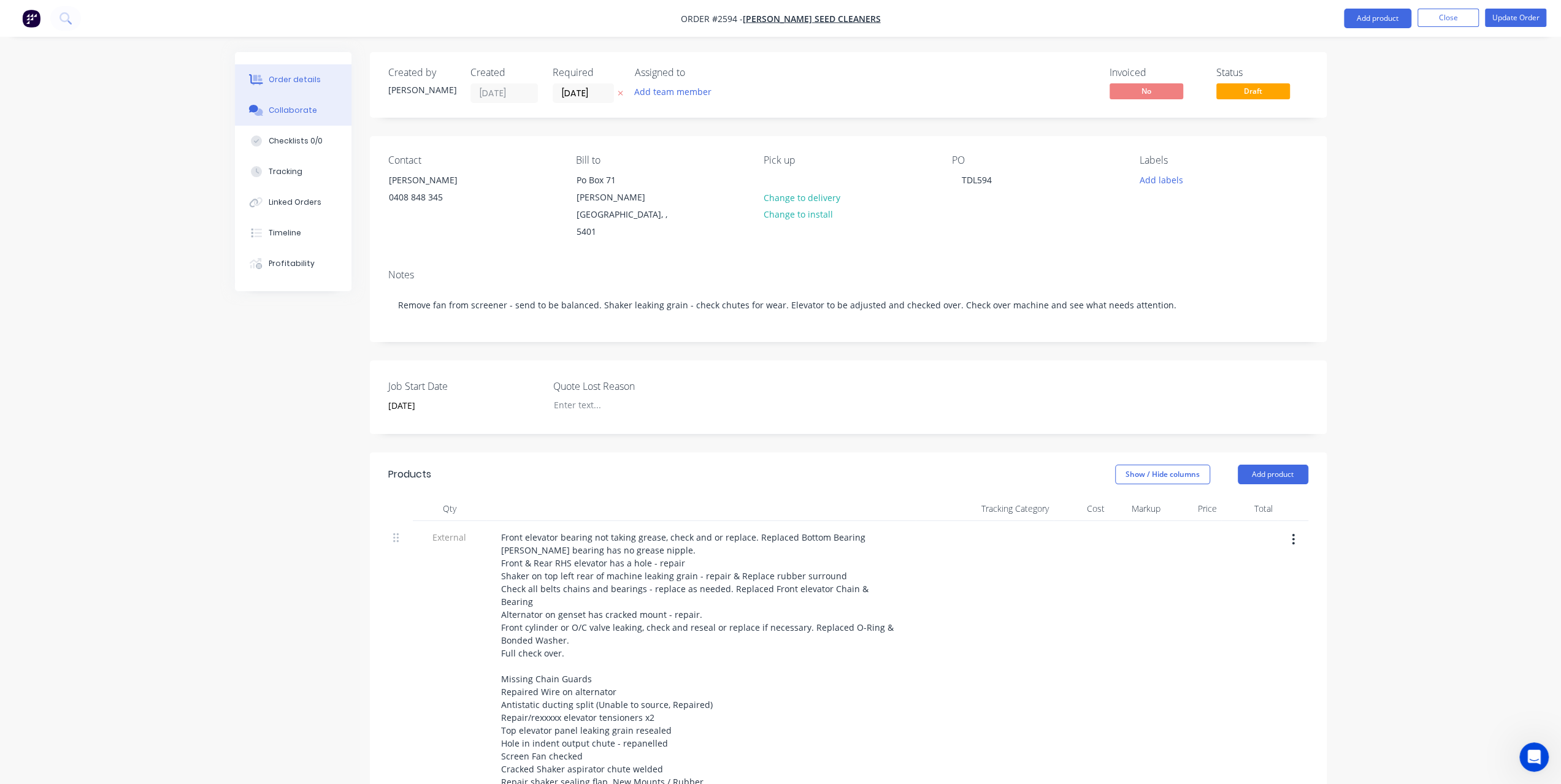
click at [301, 106] on div "Collaborate" at bounding box center [292, 110] width 48 height 11
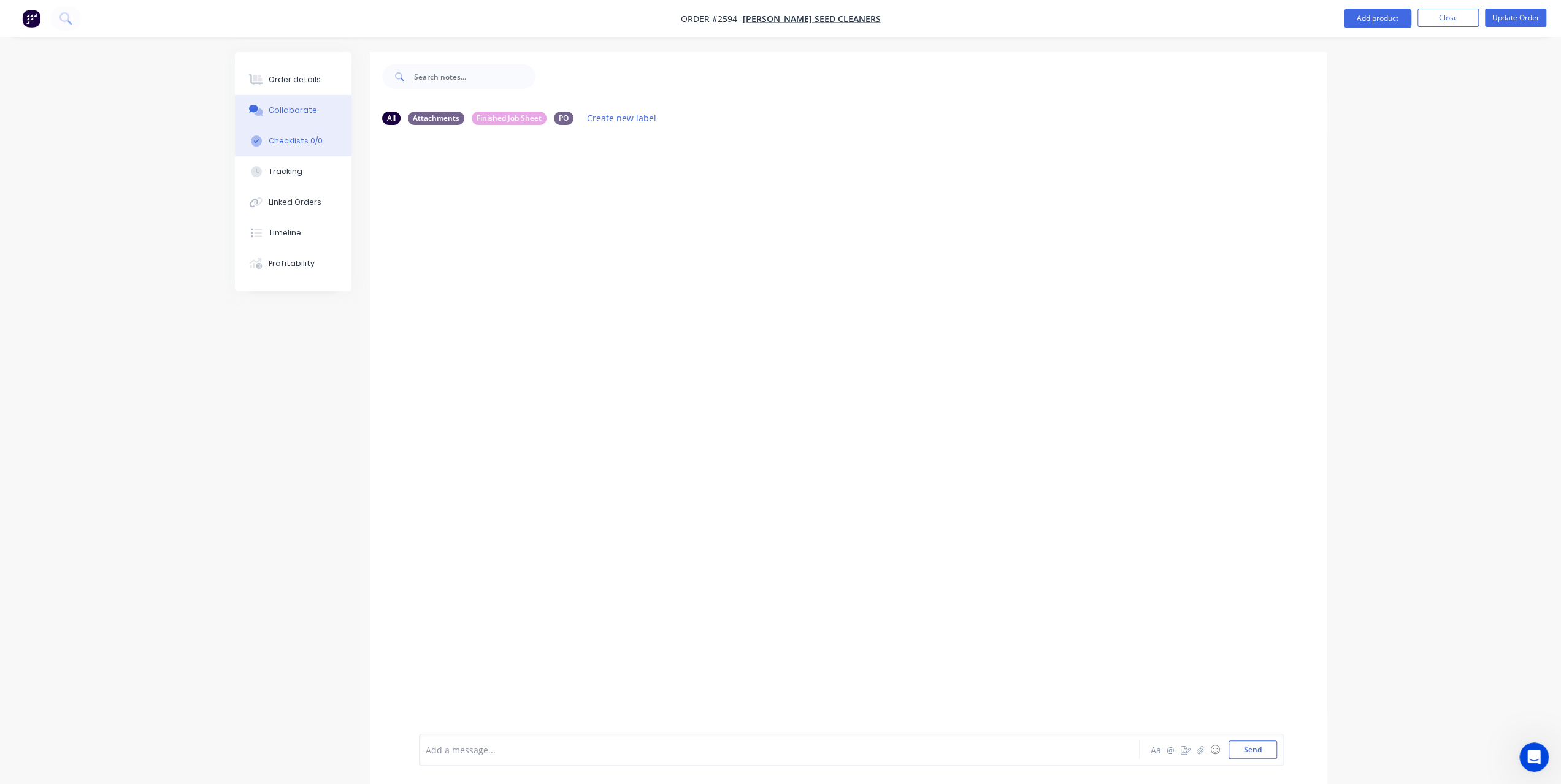
click at [291, 136] on div "Checklists 0/0" at bounding box center [295, 141] width 54 height 11
type textarea "x"
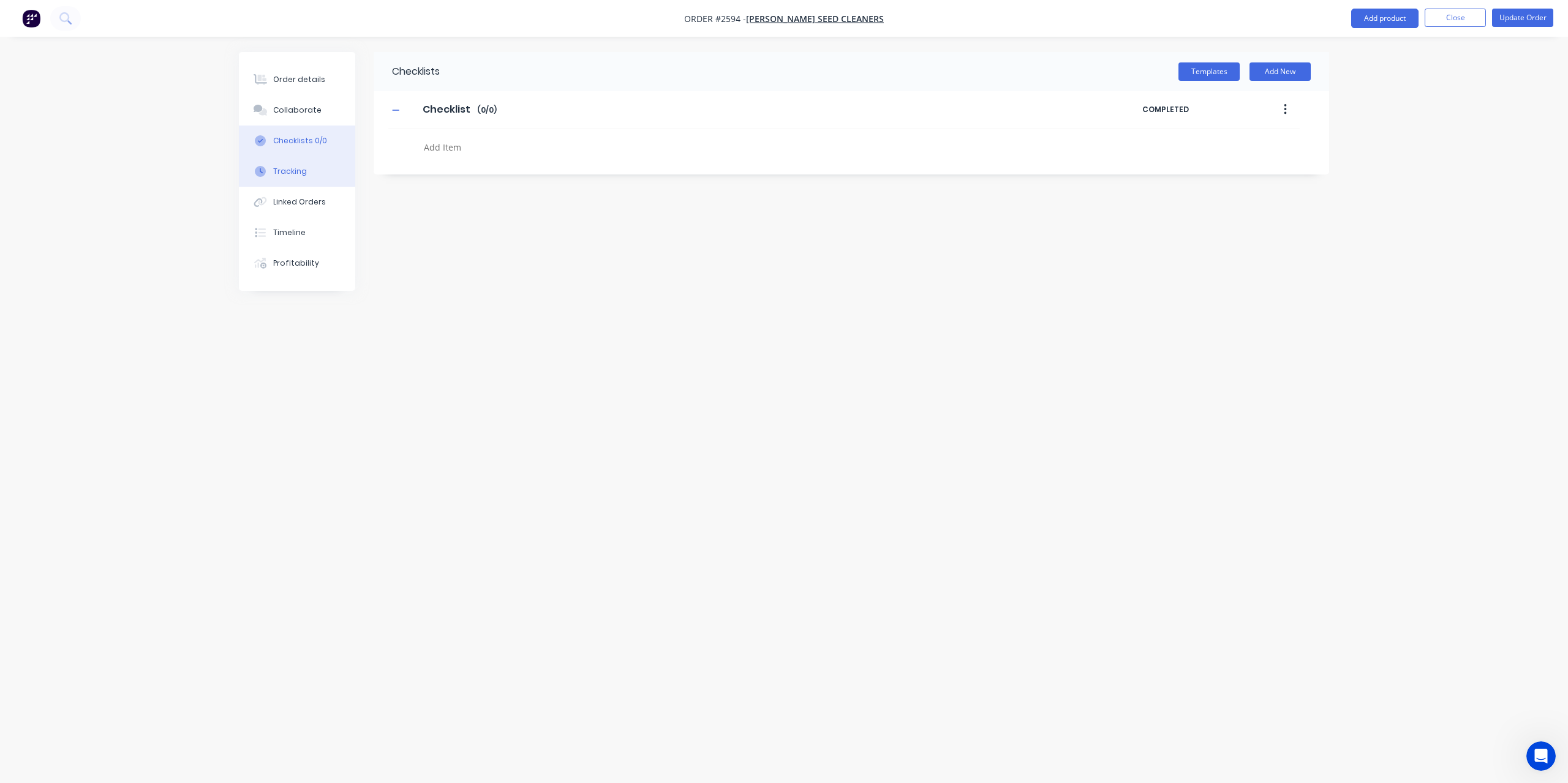
click at [283, 168] on div "Tracking" at bounding box center [290, 171] width 34 height 11
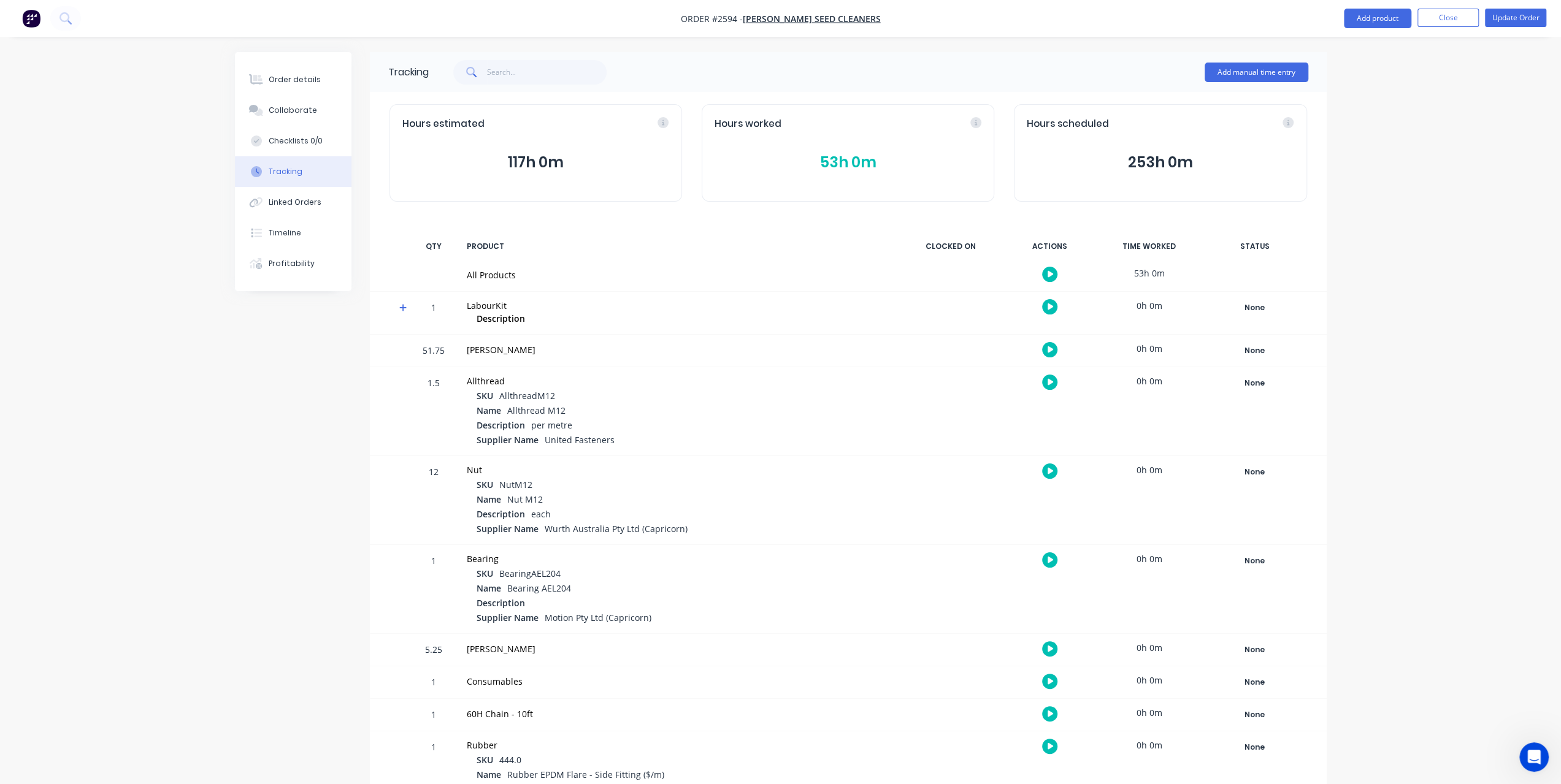
click at [827, 156] on button "53h 0m" at bounding box center [848, 163] width 266 height 23
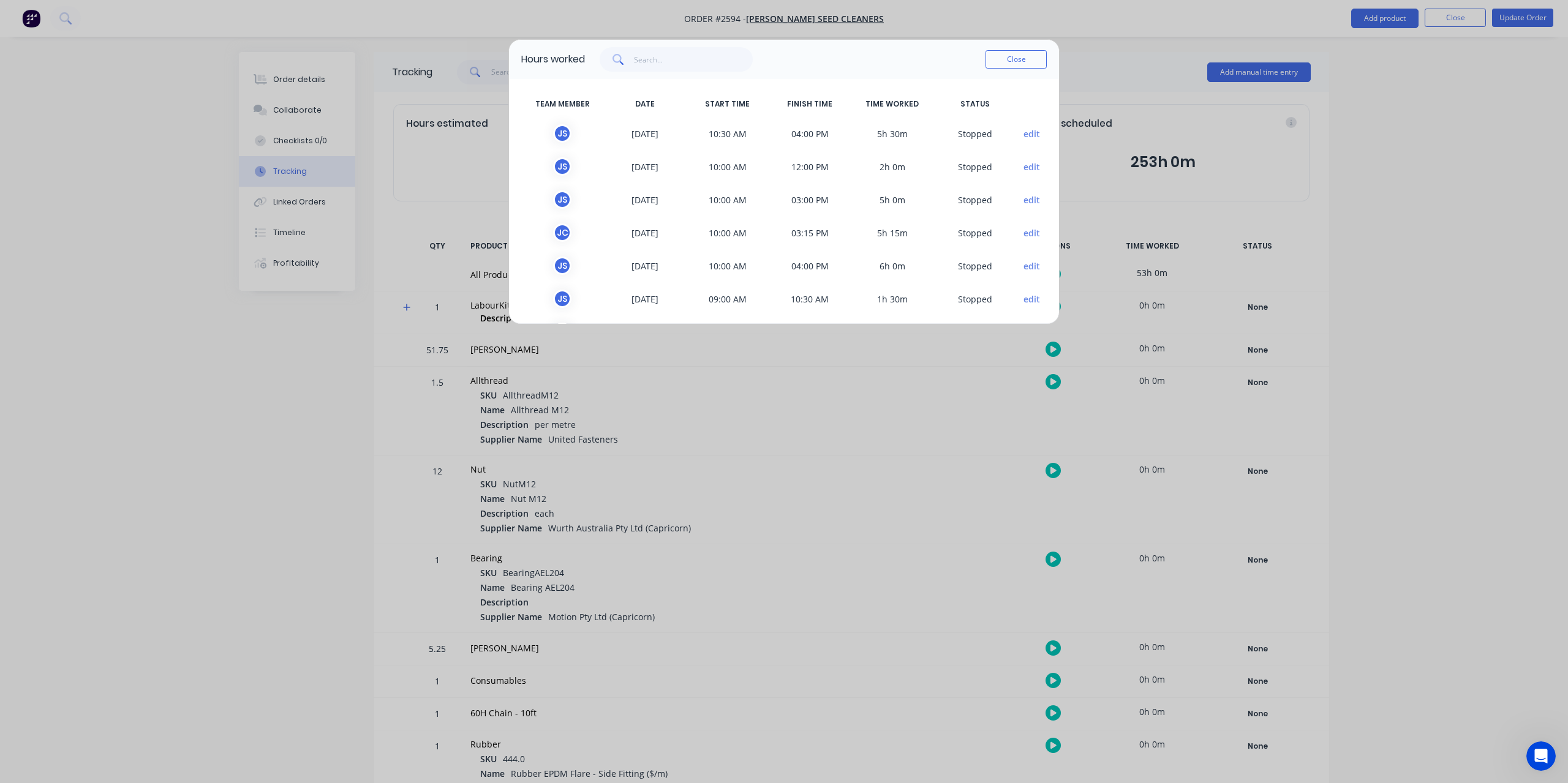
click at [504, 646] on div "Hours worked Close TEAM MEMBER DATE START TIME FINISH TIME TIME WORKED STATUS J…" at bounding box center [784, 391] width 1568 height 783
click at [286, 75] on div "Hours worked Close TEAM MEMBER DATE START TIME FINISH TIME TIME WORKED STATUS J…" at bounding box center [784, 391] width 1568 height 783
click at [1034, 58] on button "Close" at bounding box center [1016, 59] width 62 height 19
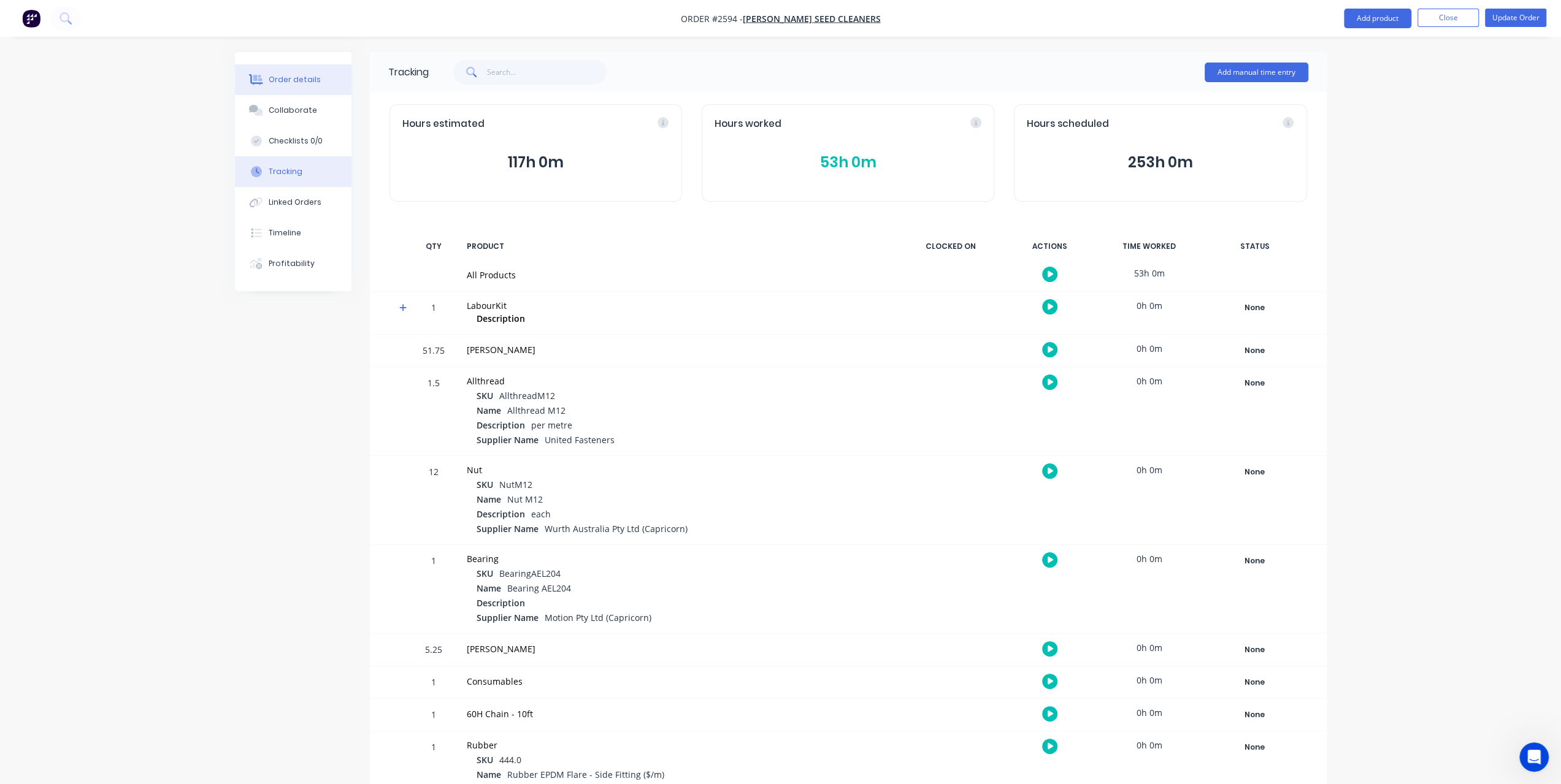
click at [309, 78] on div "Order details" at bounding box center [294, 80] width 52 height 11
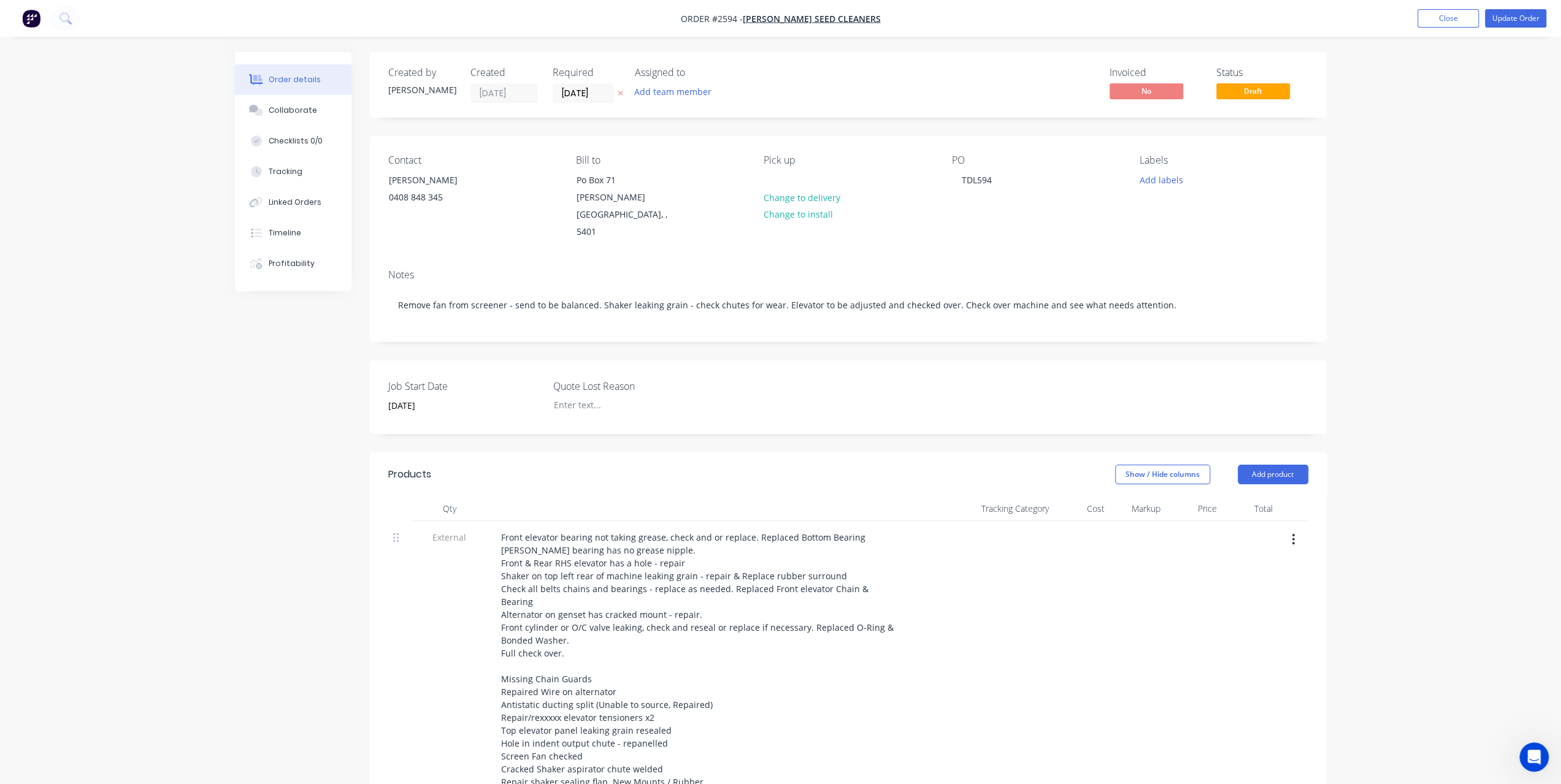
scroll to position [307, 0]
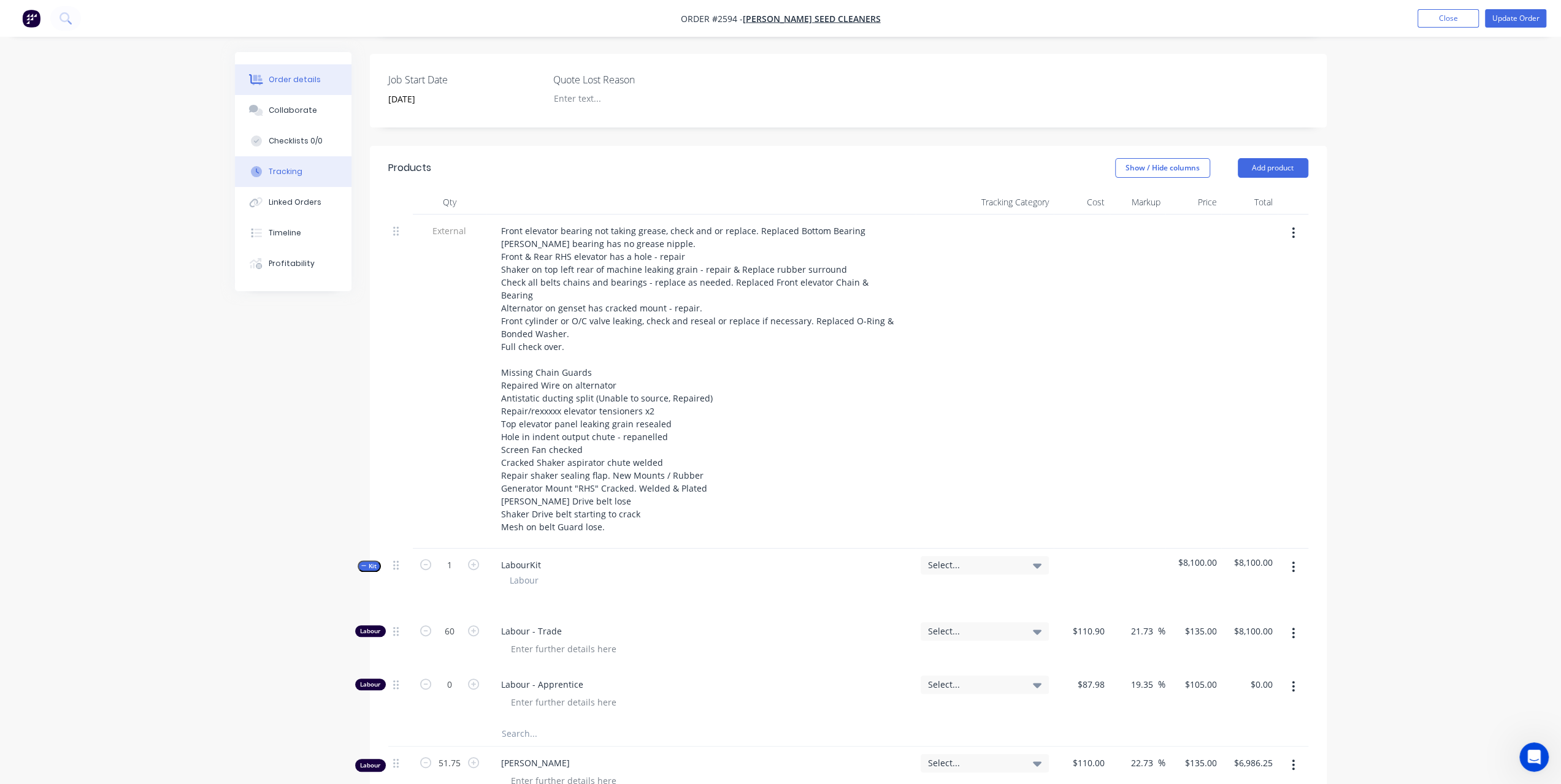
click at [300, 163] on button "Tracking" at bounding box center [293, 172] width 116 height 30
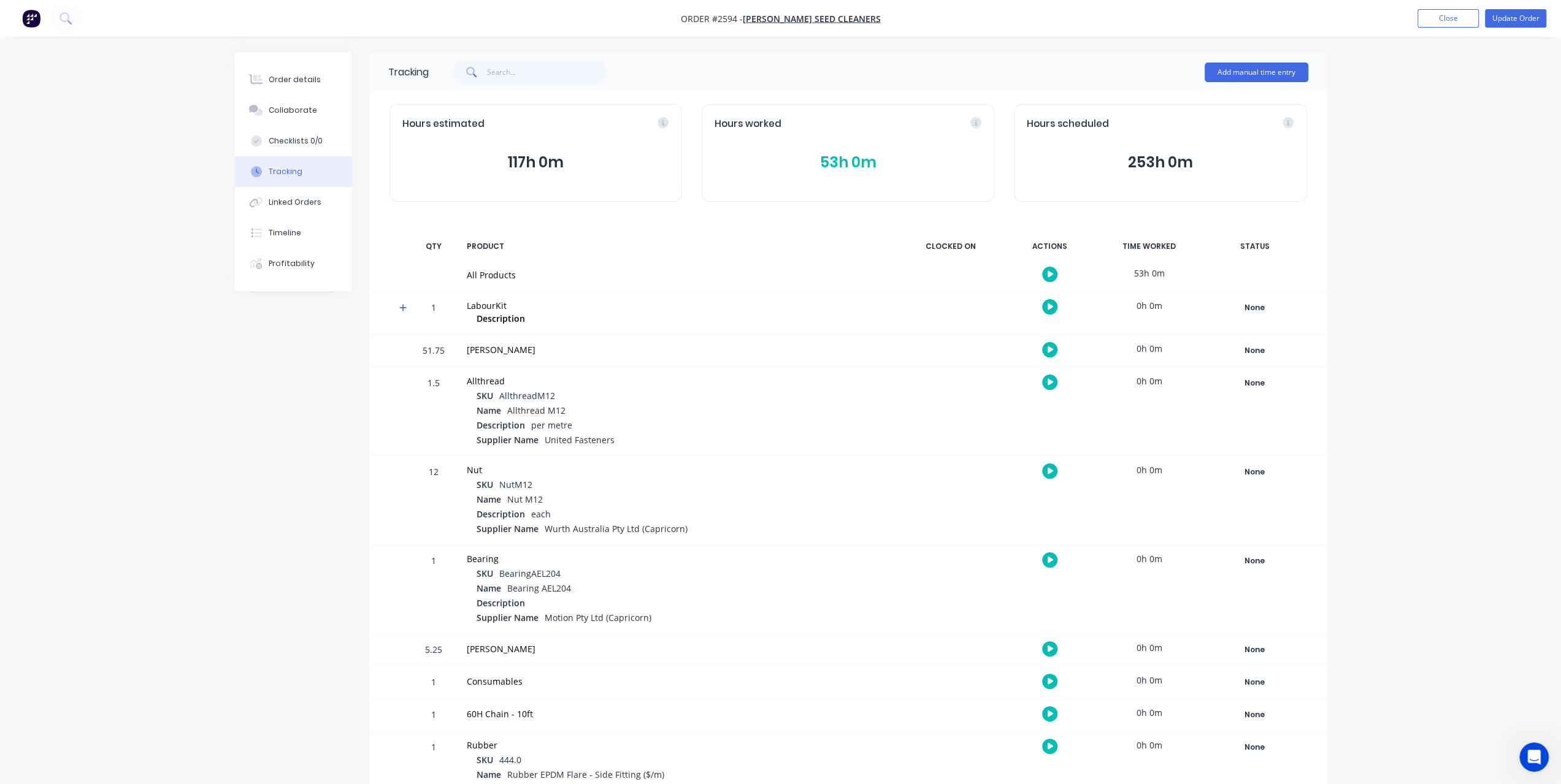
click at [840, 136] on div "Hours worked 53h 0m" at bounding box center [848, 153] width 292 height 97
click at [847, 157] on button "53h 0m" at bounding box center [848, 163] width 266 height 23
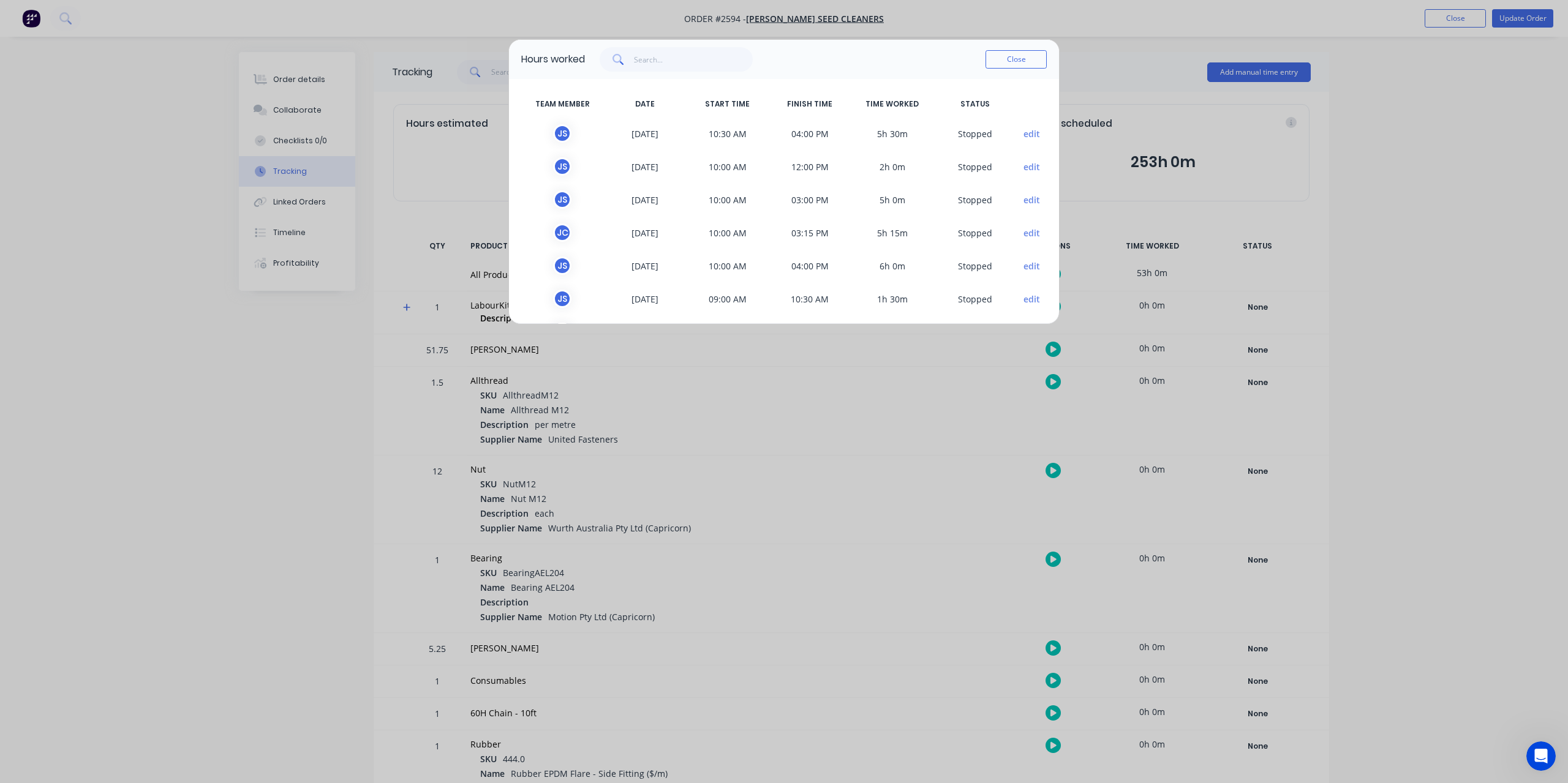
click at [1049, 315] on div "TEAM MEMBER DATE START TIME FINISH TIME TIME WORKED STATUS J S 24/09/2025 10:30…" at bounding box center [784, 201] width 550 height 245
click at [1024, 57] on button "Close" at bounding box center [1016, 59] width 62 height 19
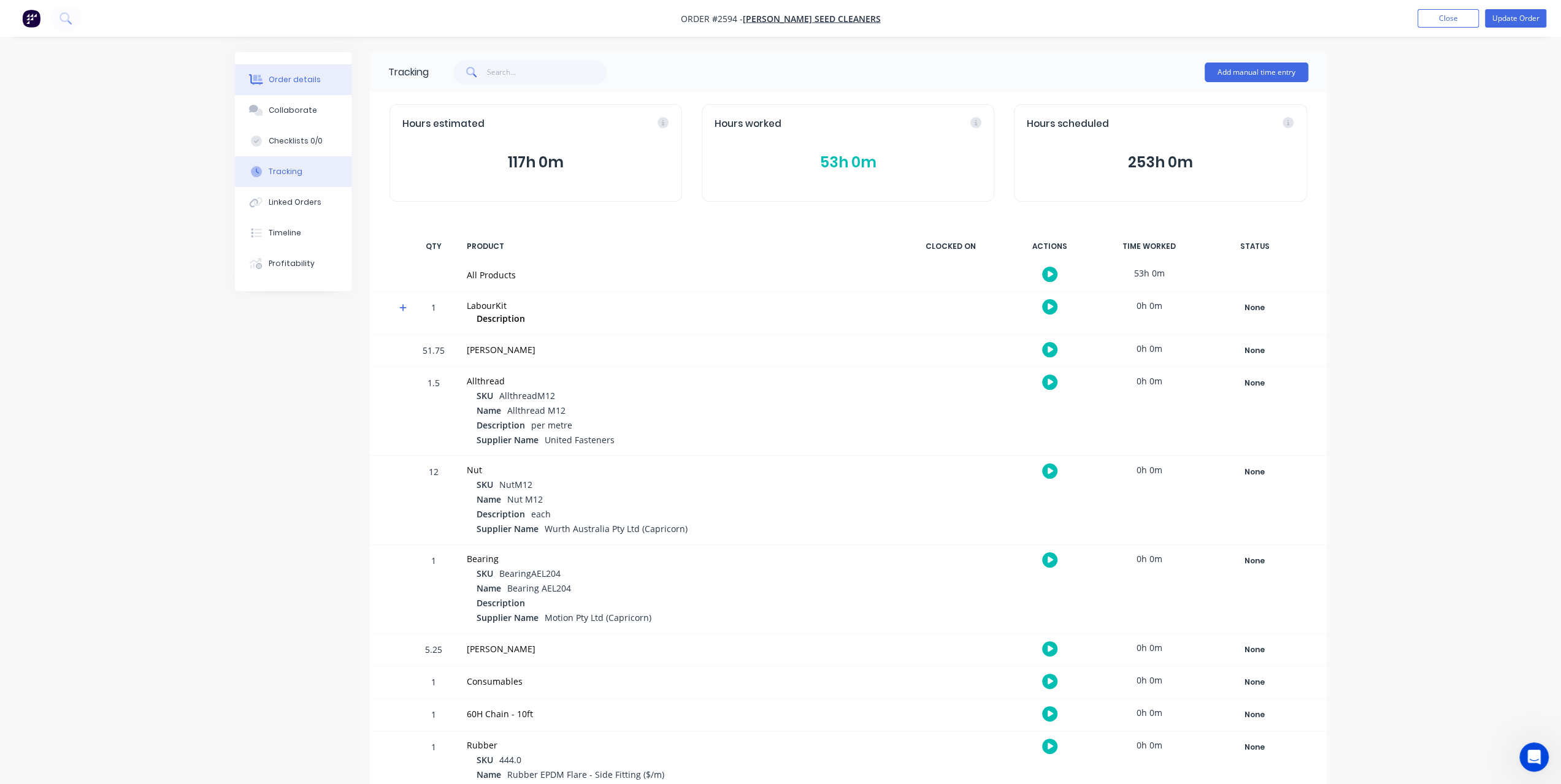
click at [292, 74] on div "Order details" at bounding box center [294, 80] width 52 height 11
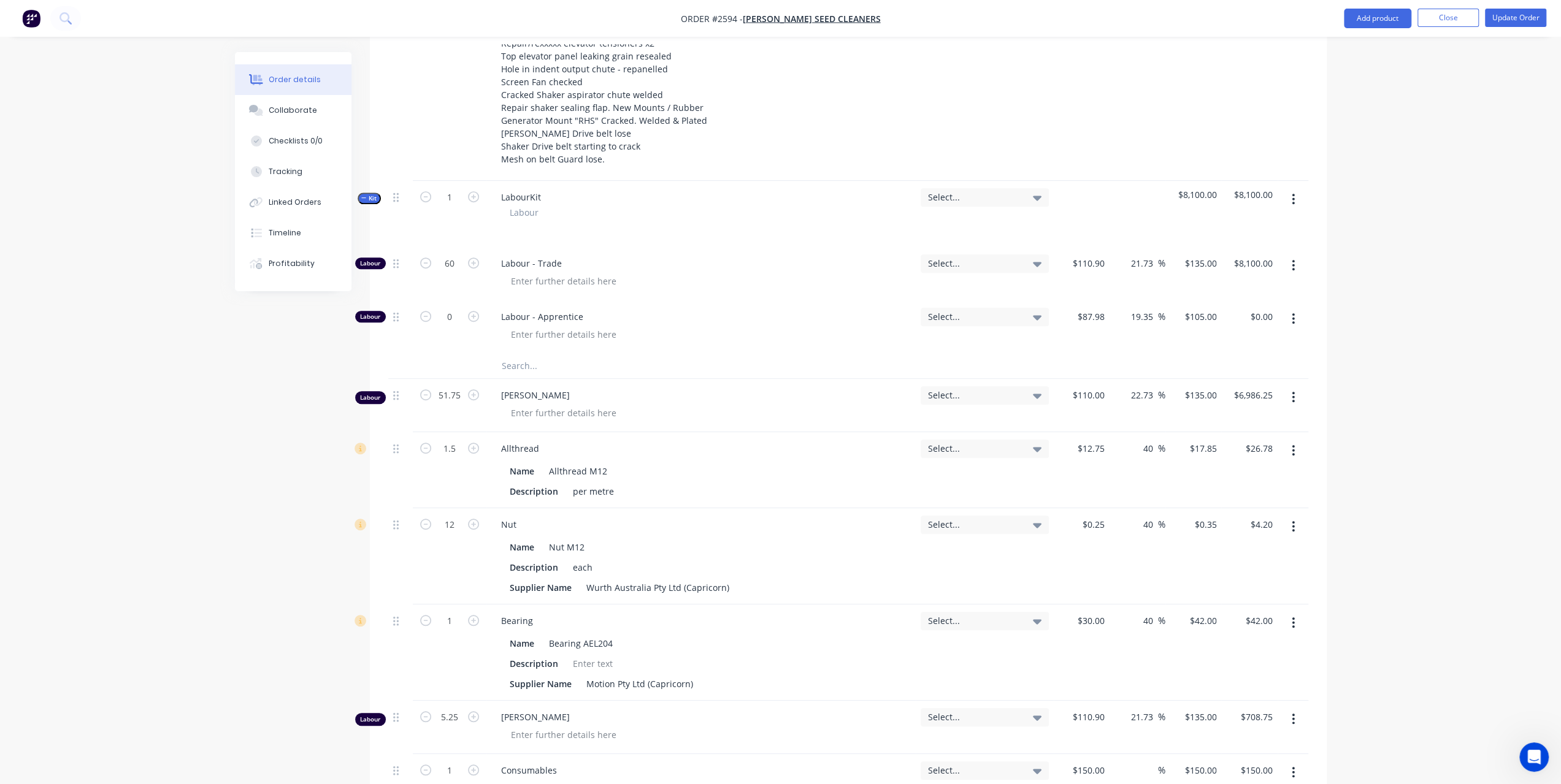
scroll to position [858, 0]
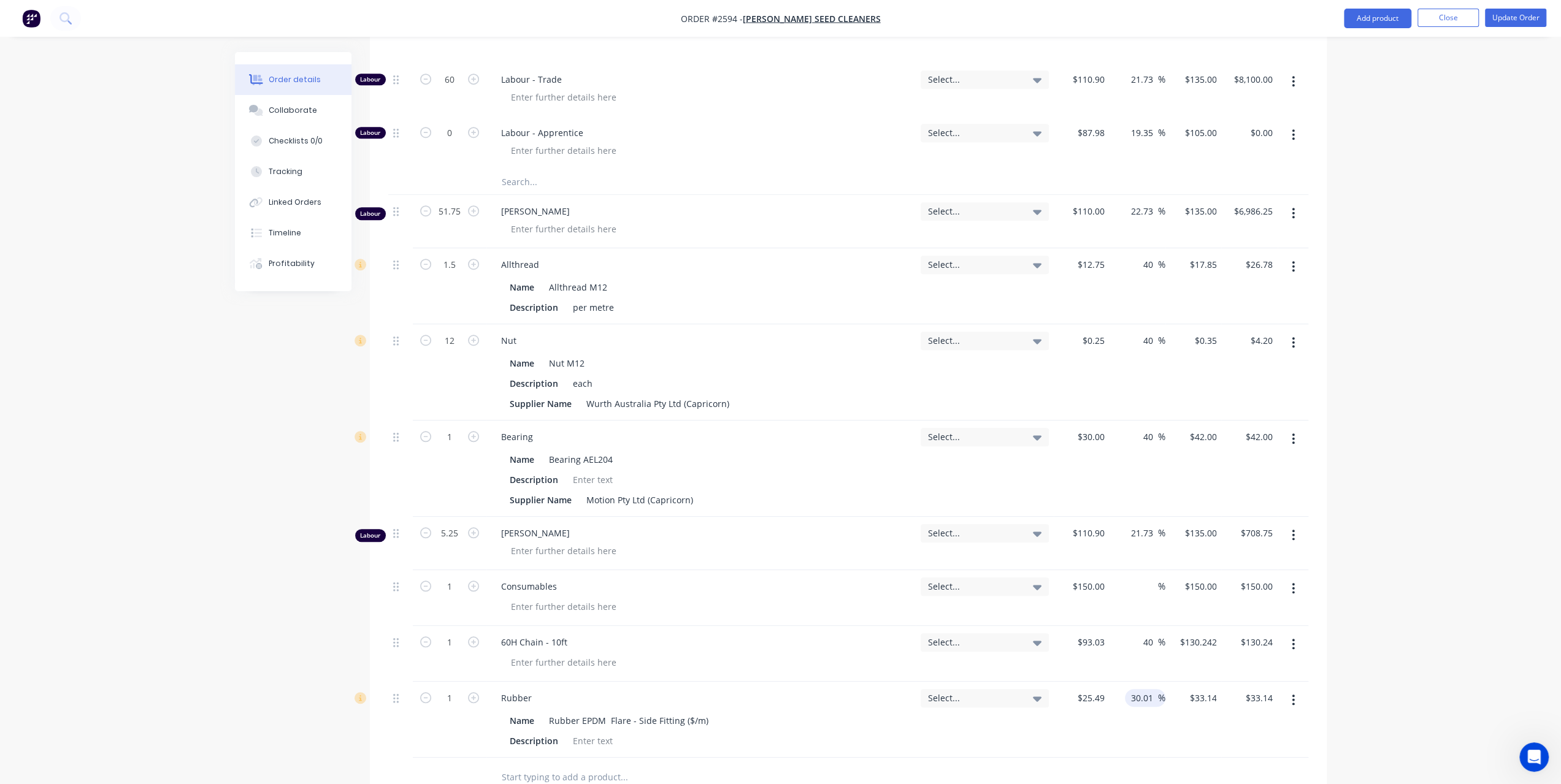
click at [1145, 689] on input "30.01" at bounding box center [1143, 698] width 29 height 18
click at [1146, 689] on input "30.01" at bounding box center [1143, 698] width 29 height 18
click at [1135, 689] on input "30.01" at bounding box center [1143, 698] width 29 height 18
drag, startPoint x: 1167, startPoint y: 647, endPoint x: 1194, endPoint y: 645, distance: 27.1
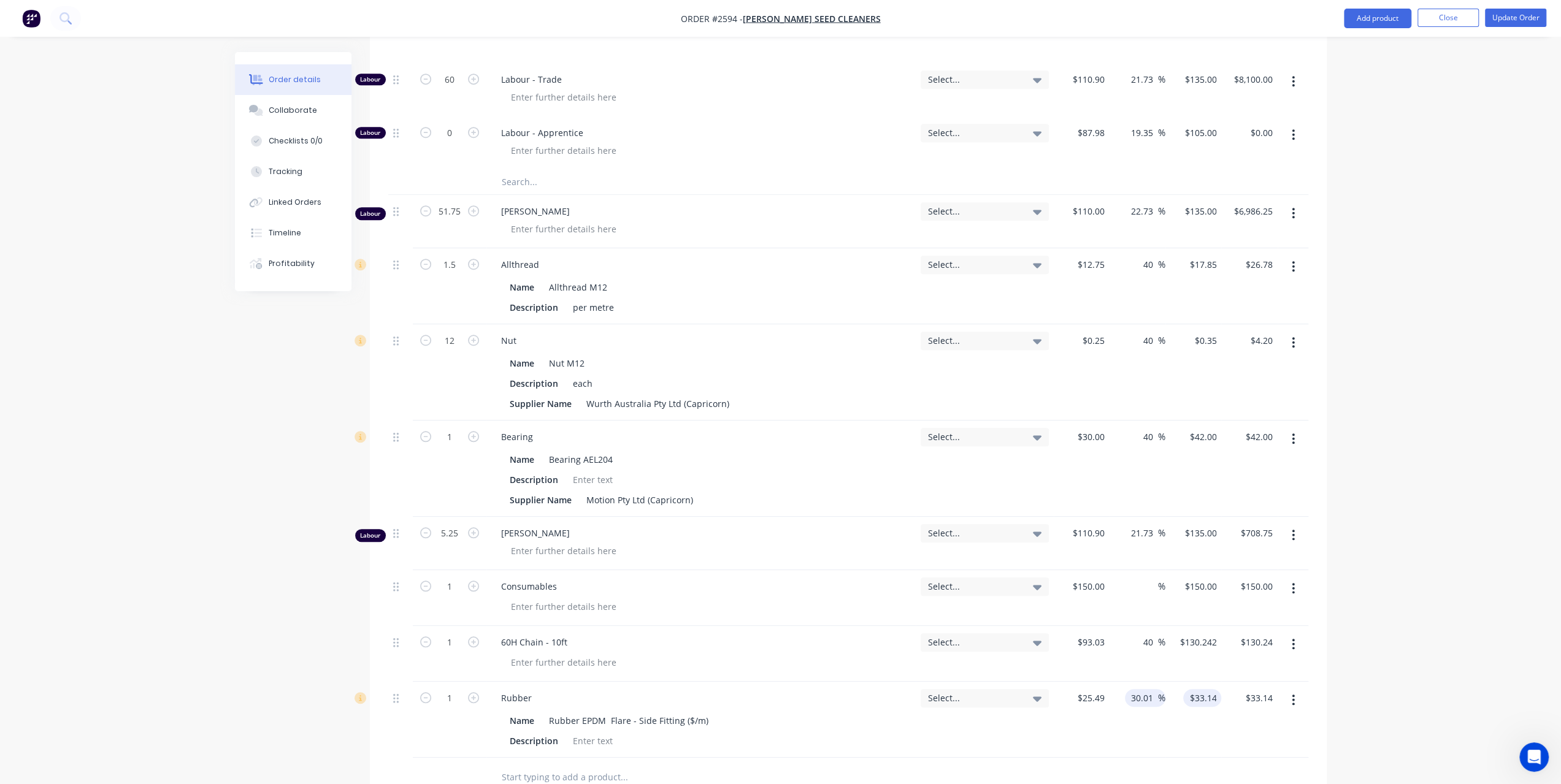
click at [1194, 682] on div "1 Rubber Name Rubber EPDM Flare - Side Fitting ($/m) Description Select... $25.…" at bounding box center [848, 720] width 920 height 76
type input "40"
type input "$35.686"
type input "$35.69"
click at [1451, 569] on div "Order details Collaborate Checklists 0/0 Tracking Linked Orders Timeline Profit…" at bounding box center [780, 126] width 1561 height 1968
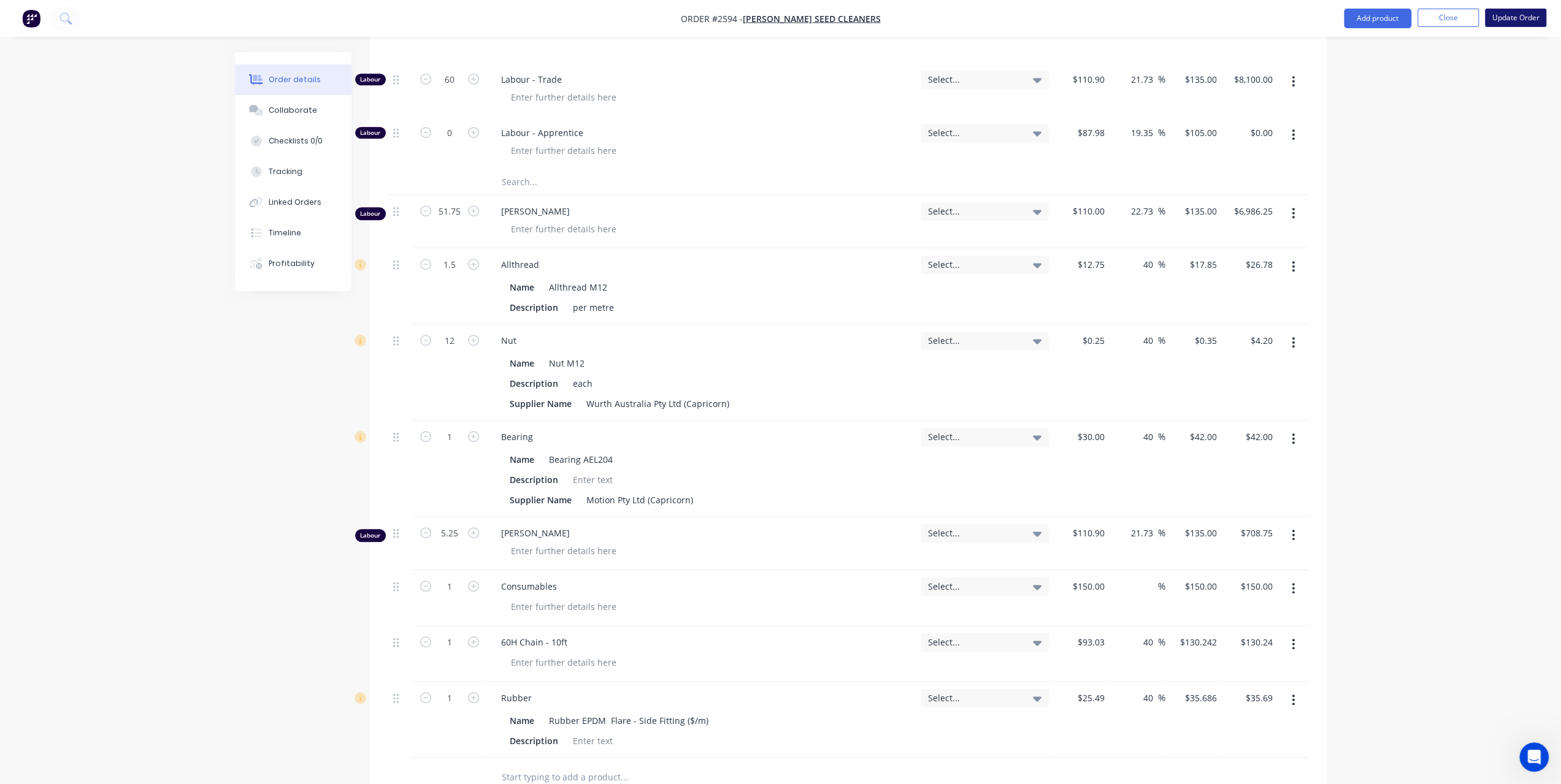
click at [1506, 17] on button "Update Order" at bounding box center [1515, 18] width 62 height 19
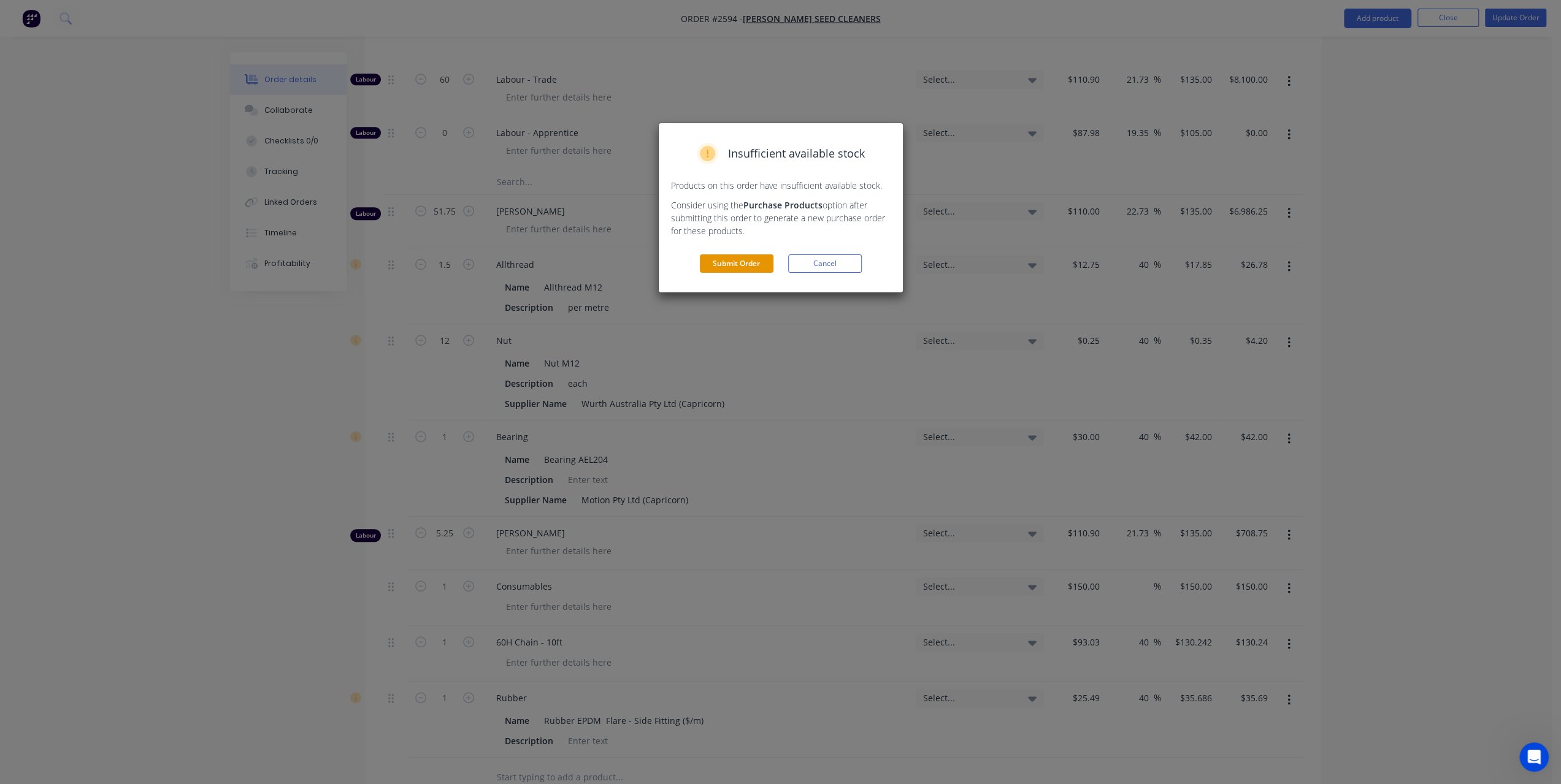
click at [746, 262] on button "Submit Order" at bounding box center [737, 264] width 73 height 19
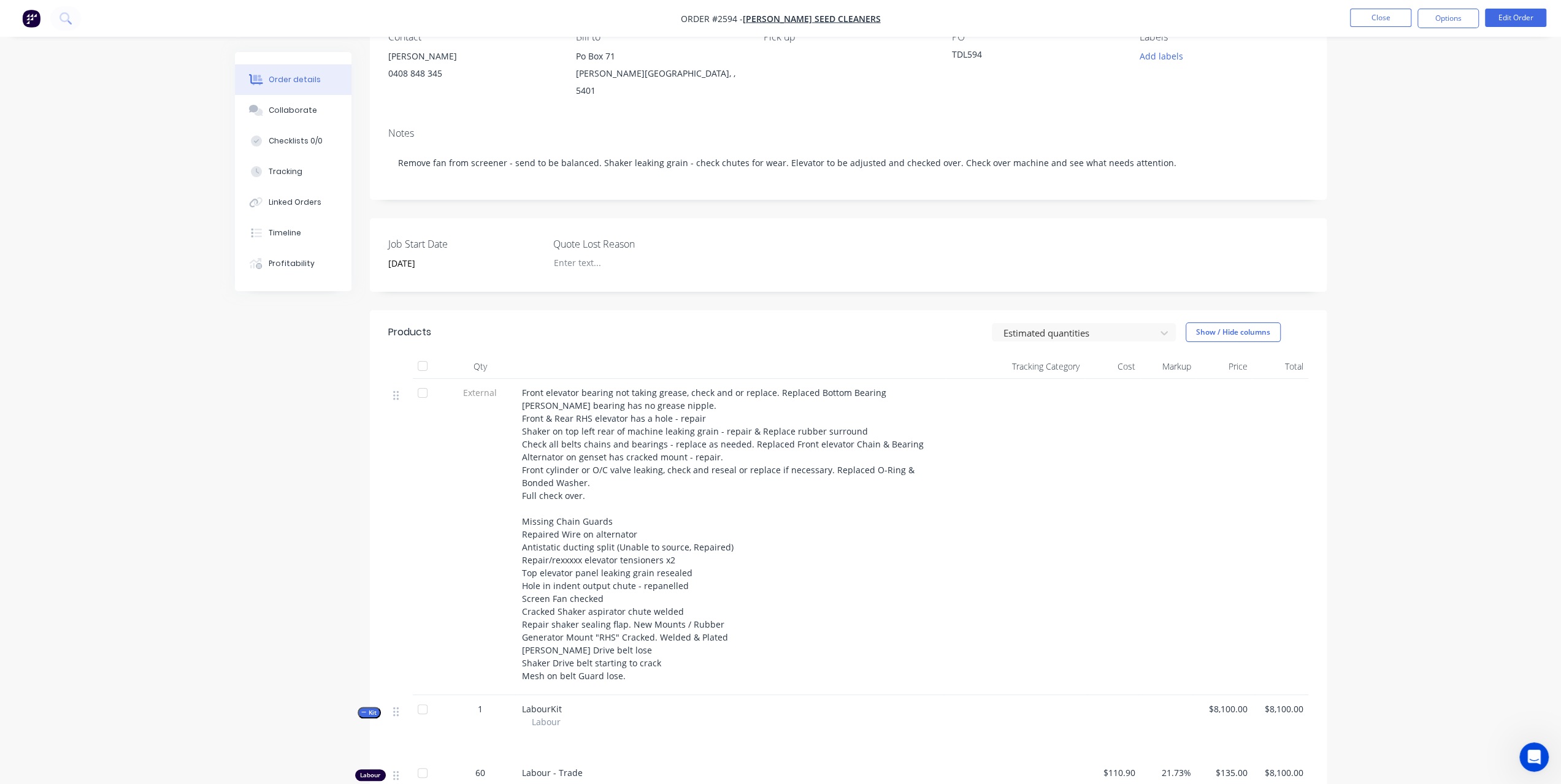
scroll to position [0, 0]
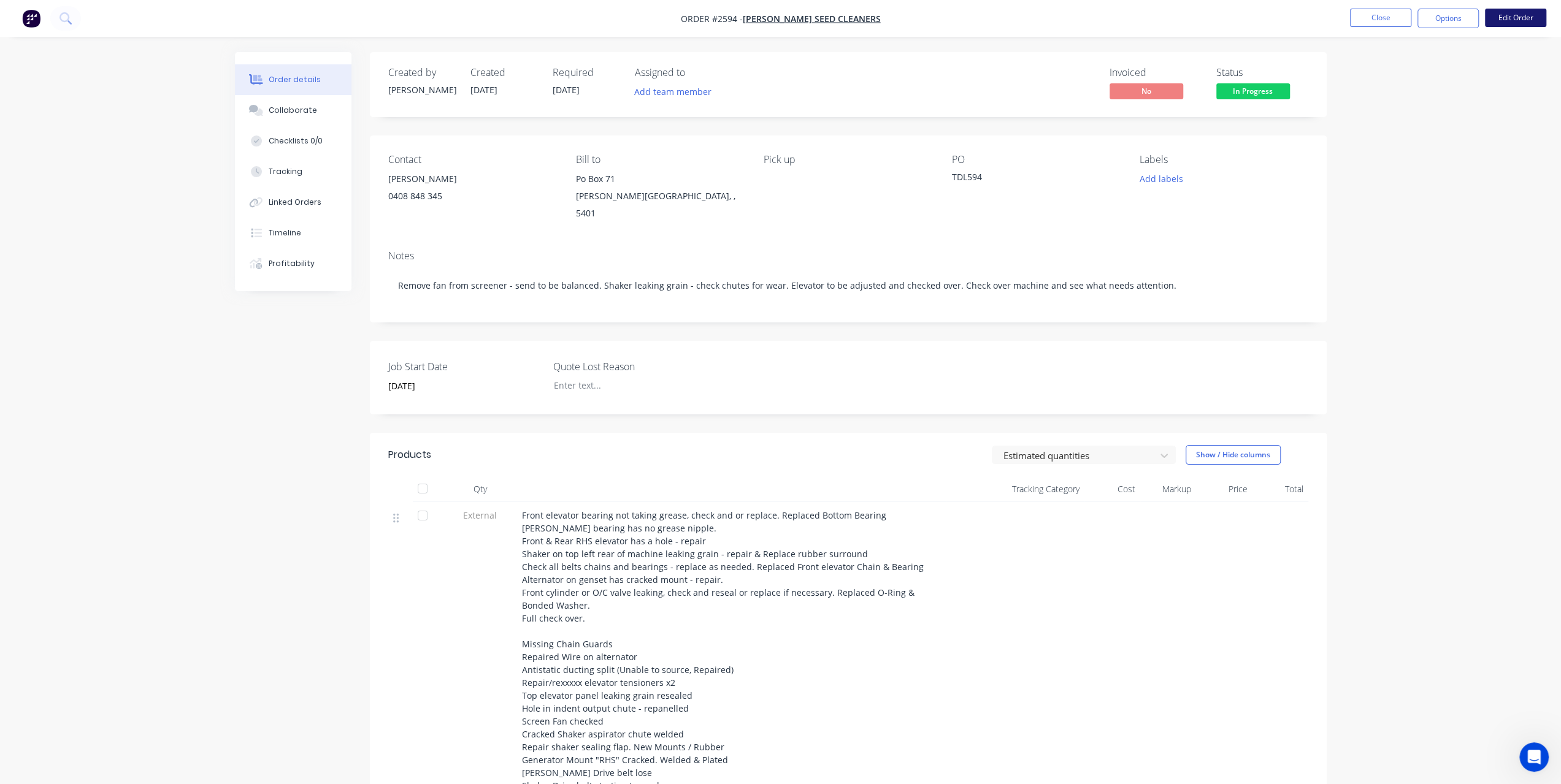
click at [1516, 12] on button "Edit Order" at bounding box center [1515, 18] width 62 height 19
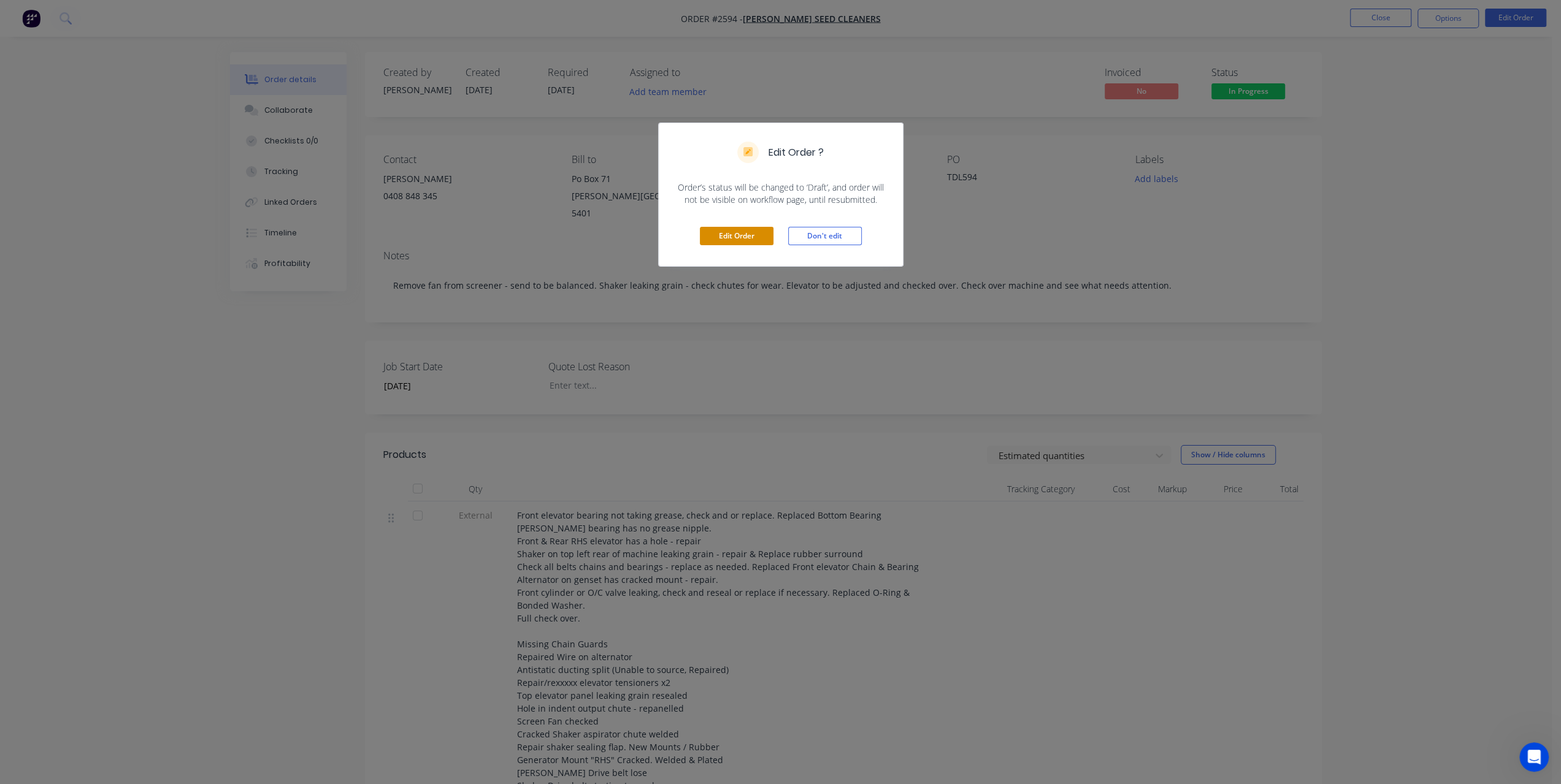
click at [737, 240] on button "Edit Order" at bounding box center [737, 236] width 73 height 19
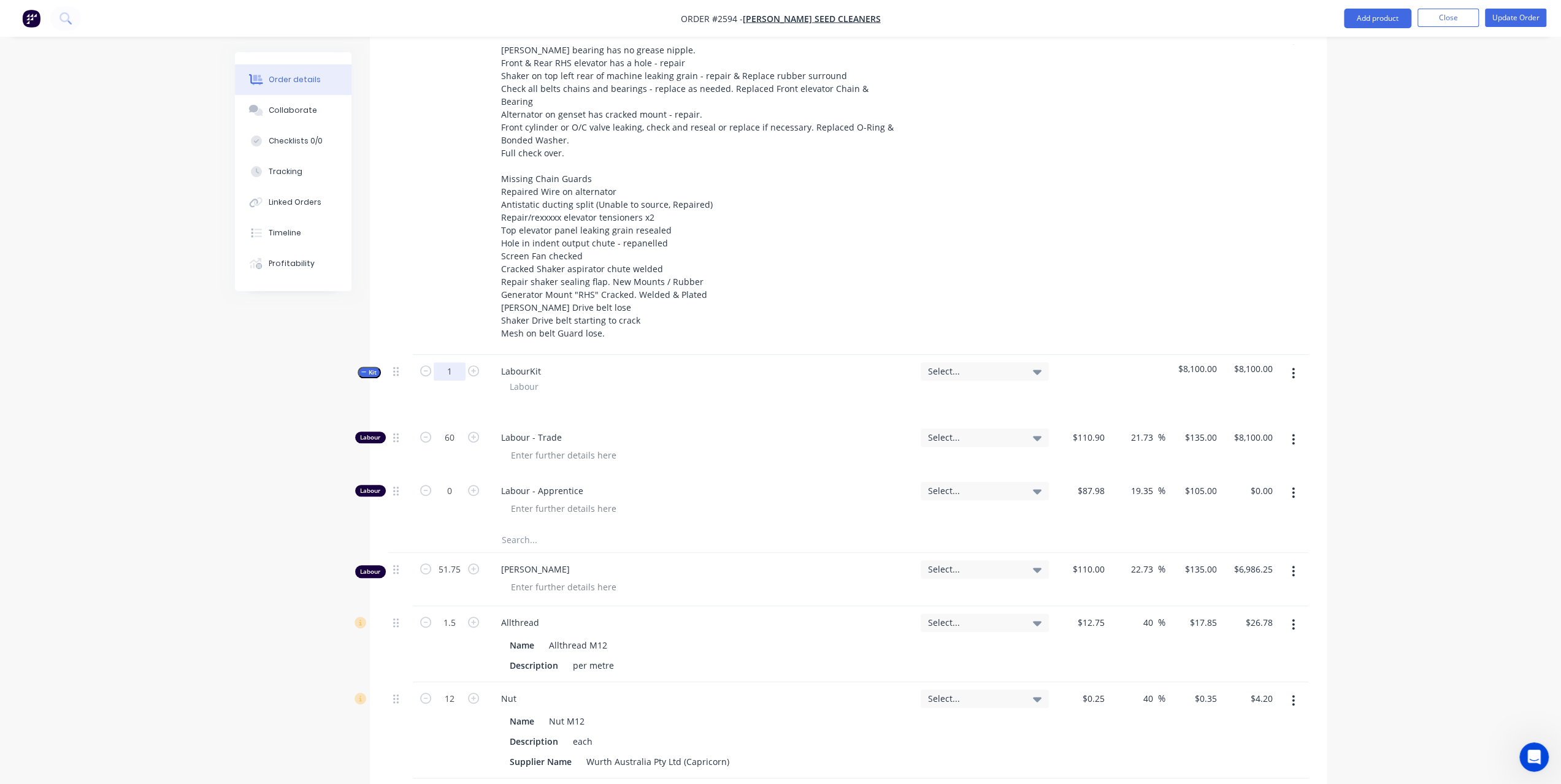
scroll to position [491, 0]
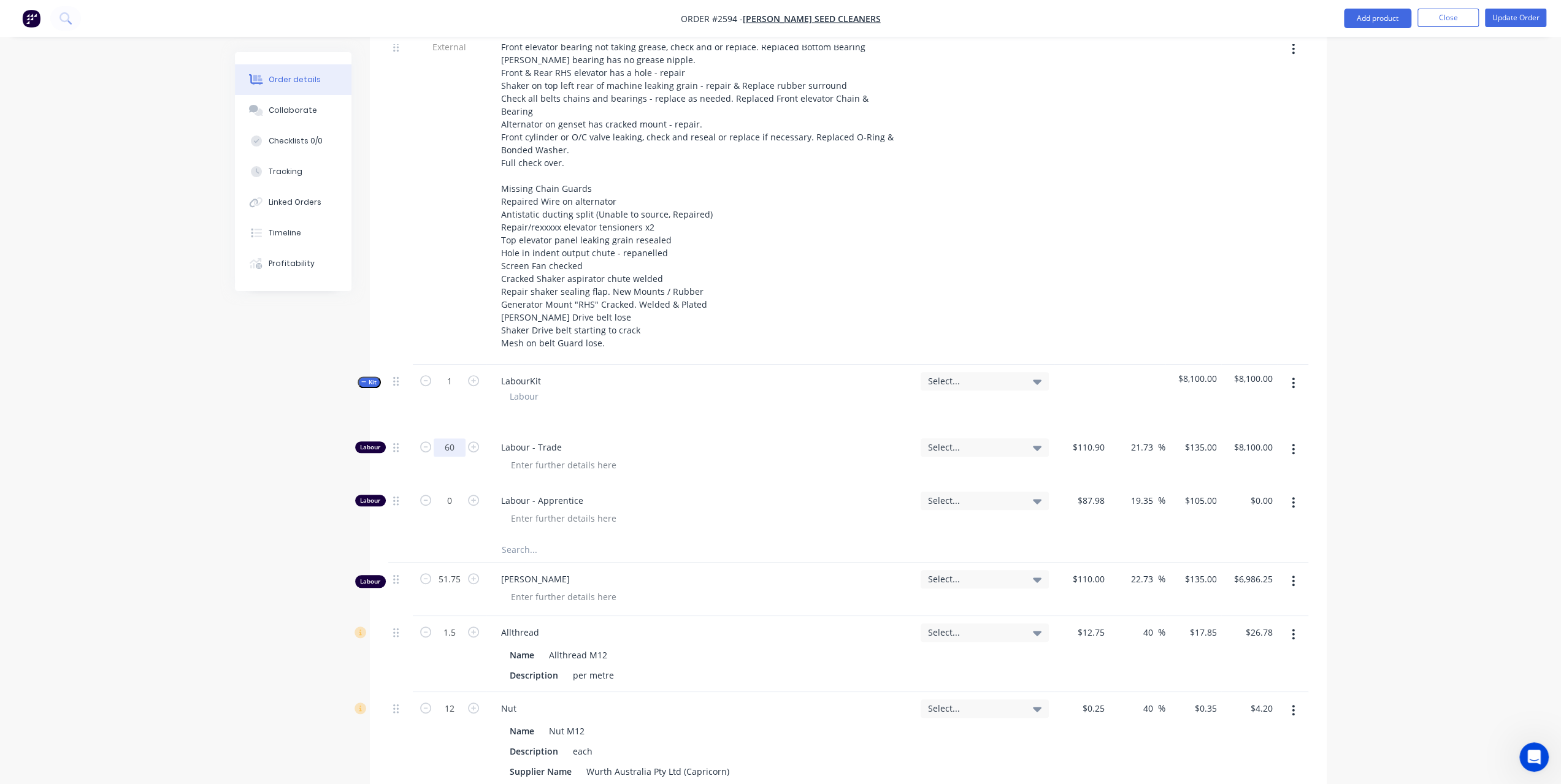
click at [451, 438] on input "60" at bounding box center [450, 447] width 32 height 19
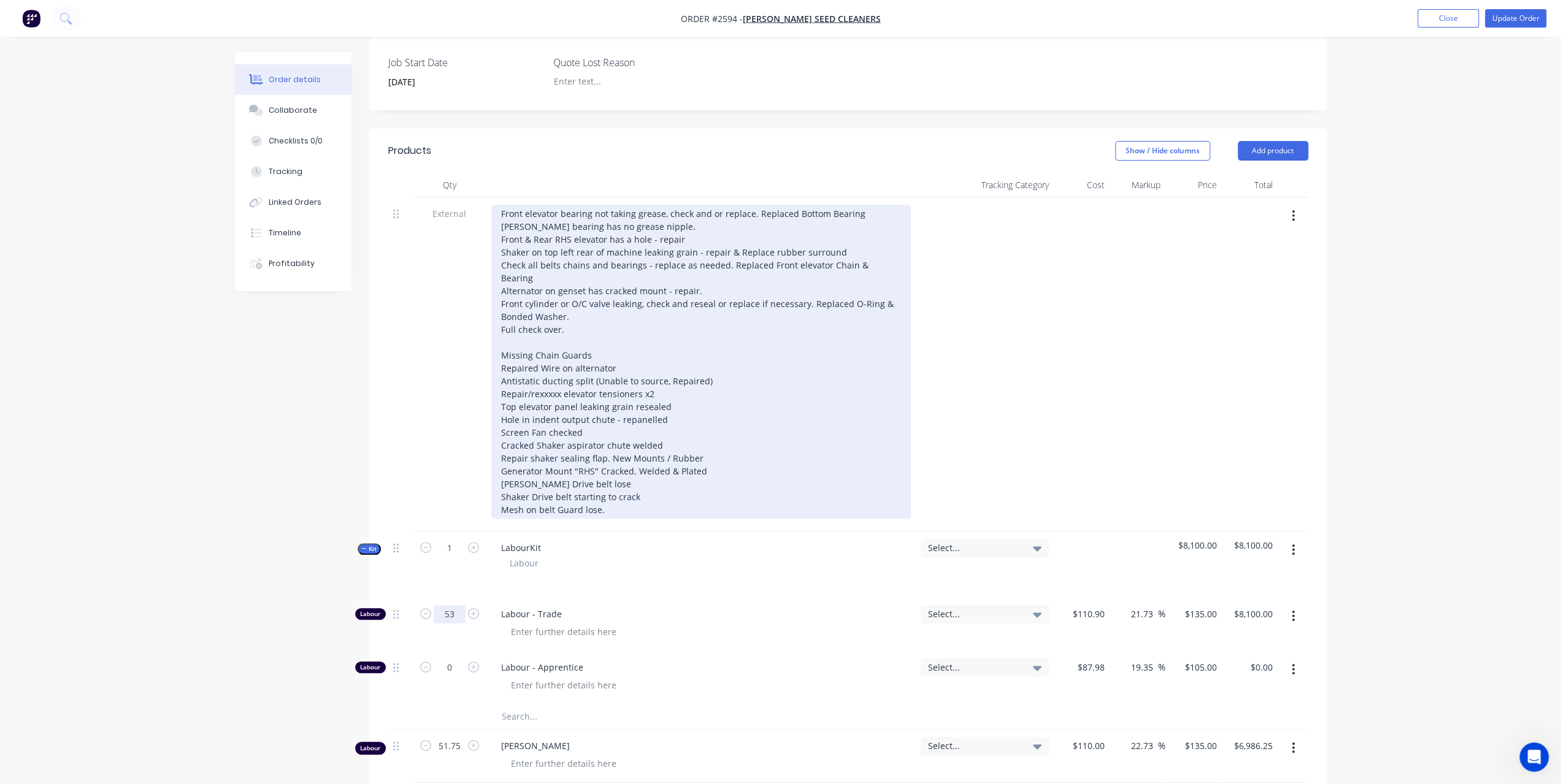
scroll to position [307, 0]
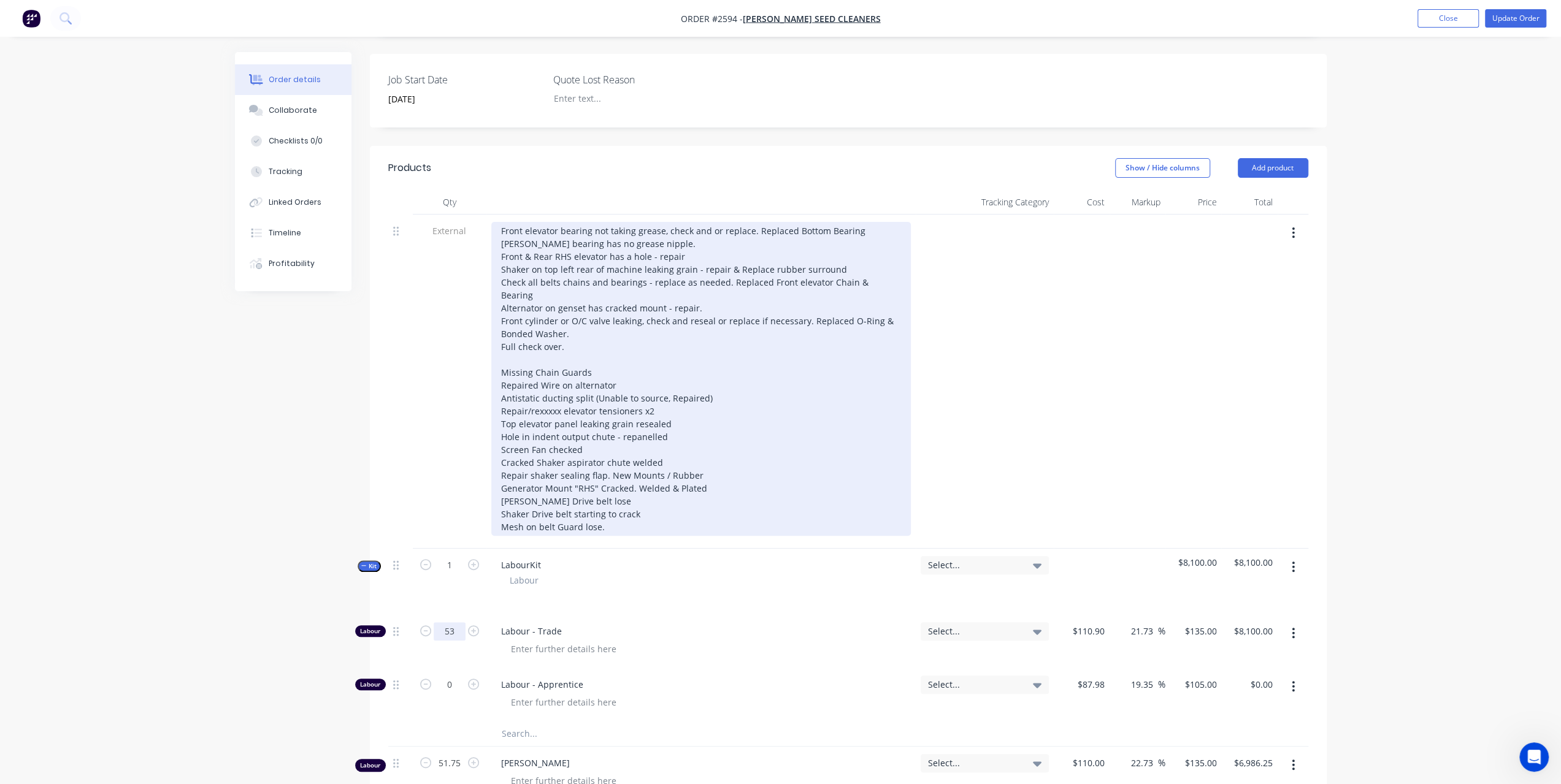
type input "53"
type input "$7,155.00"
drag, startPoint x: 537, startPoint y: 369, endPoint x: 557, endPoint y: 369, distance: 20.0
click at [557, 369] on div "Front elevator bearing not taking grease, check and or replace. Replaced Bottom…" at bounding box center [700, 378] width 419 height 314
click at [557, 364] on div "Front elevator bearing not taking grease, check and or replace. Replaced Bottom…" at bounding box center [700, 378] width 419 height 314
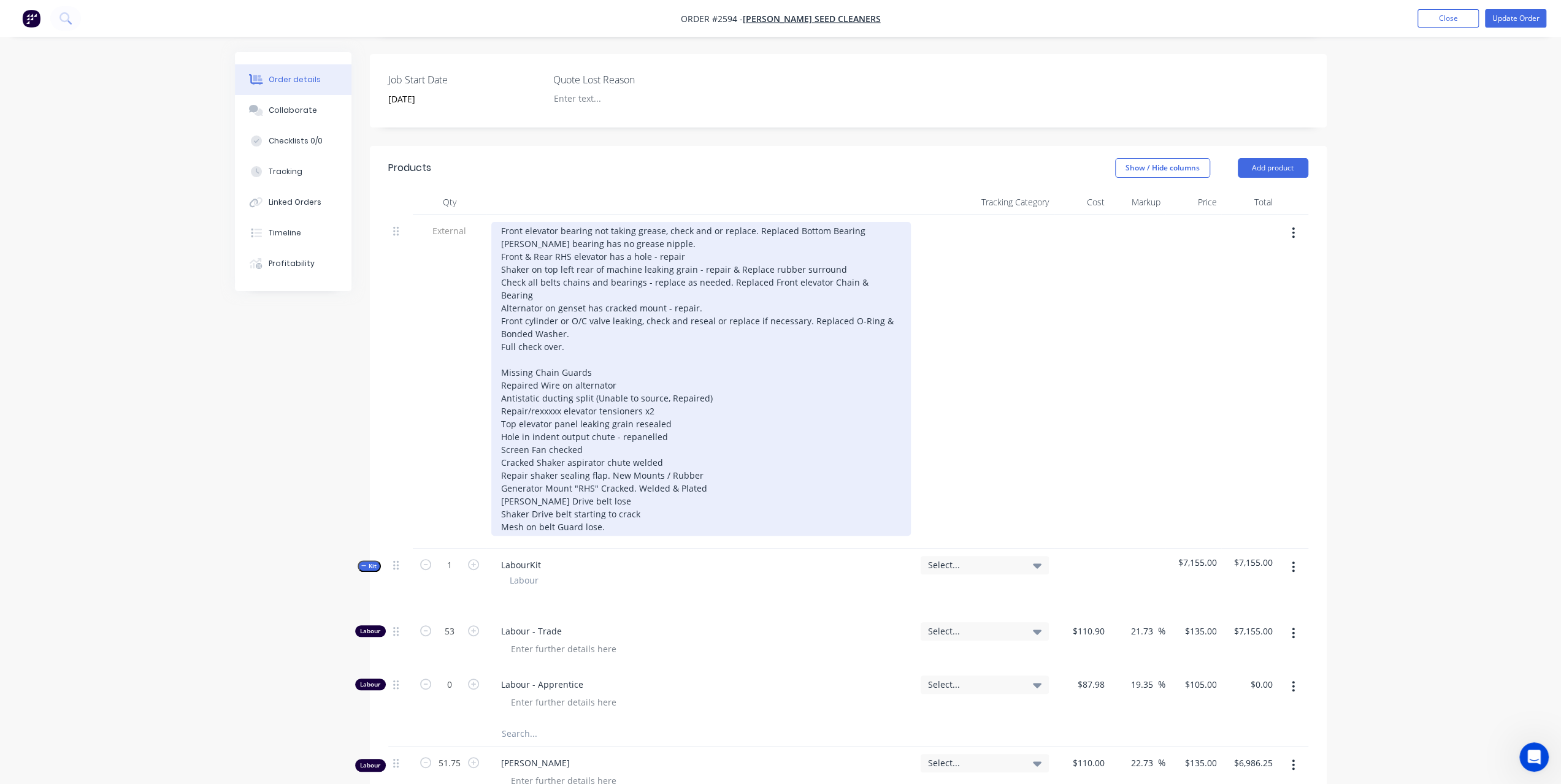
click at [559, 366] on div "Front elevator bearing not taking grease, check and or replace. Replaced Bottom…" at bounding box center [700, 378] width 419 height 314
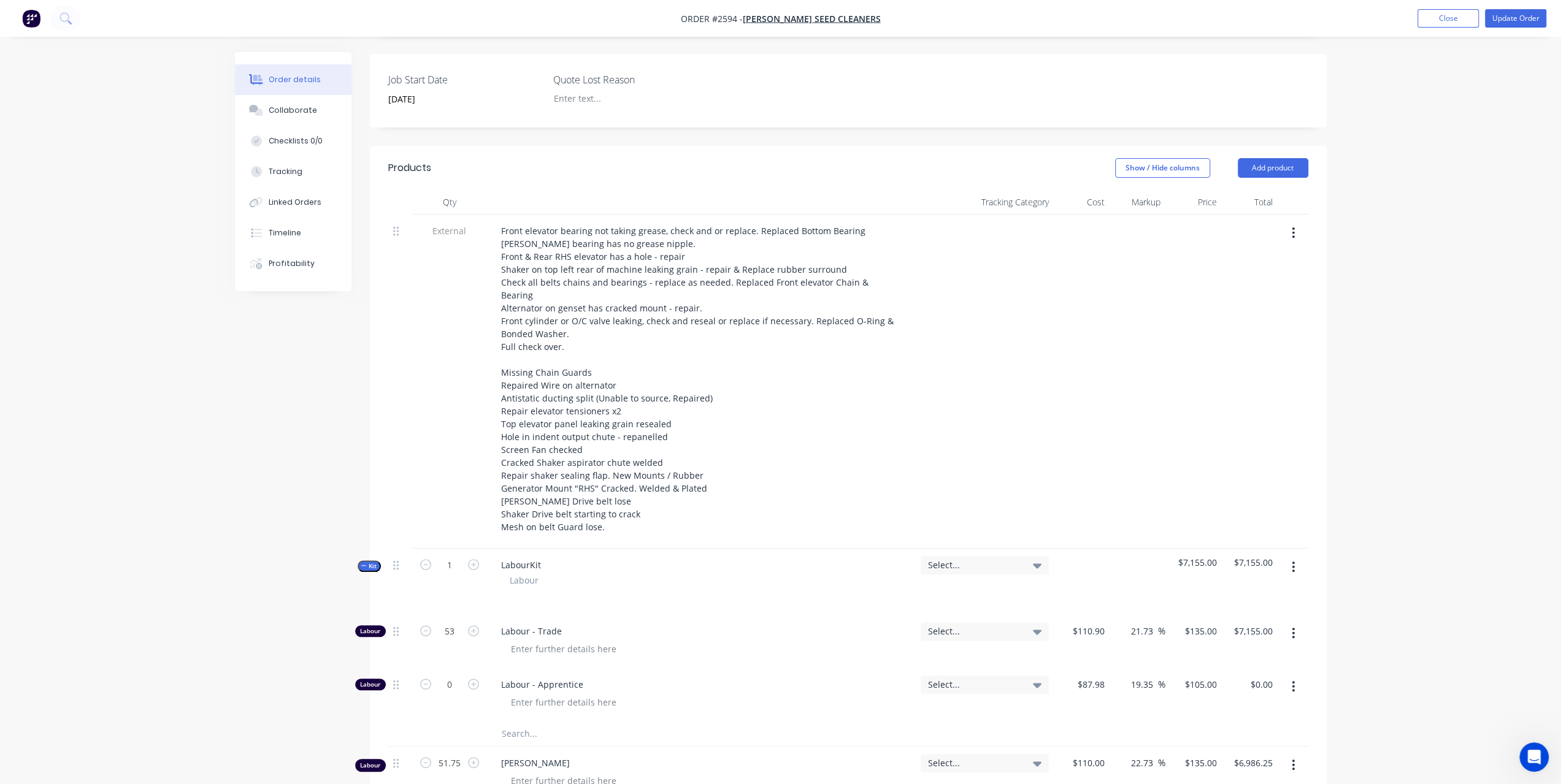
click at [1454, 239] on div "Order details Collaborate Checklists 0/0 Tracking Linked Orders Timeline Profit…" at bounding box center [780, 678] width 1561 height 1968
click at [1512, 13] on button "Update Order" at bounding box center [1515, 18] width 62 height 19
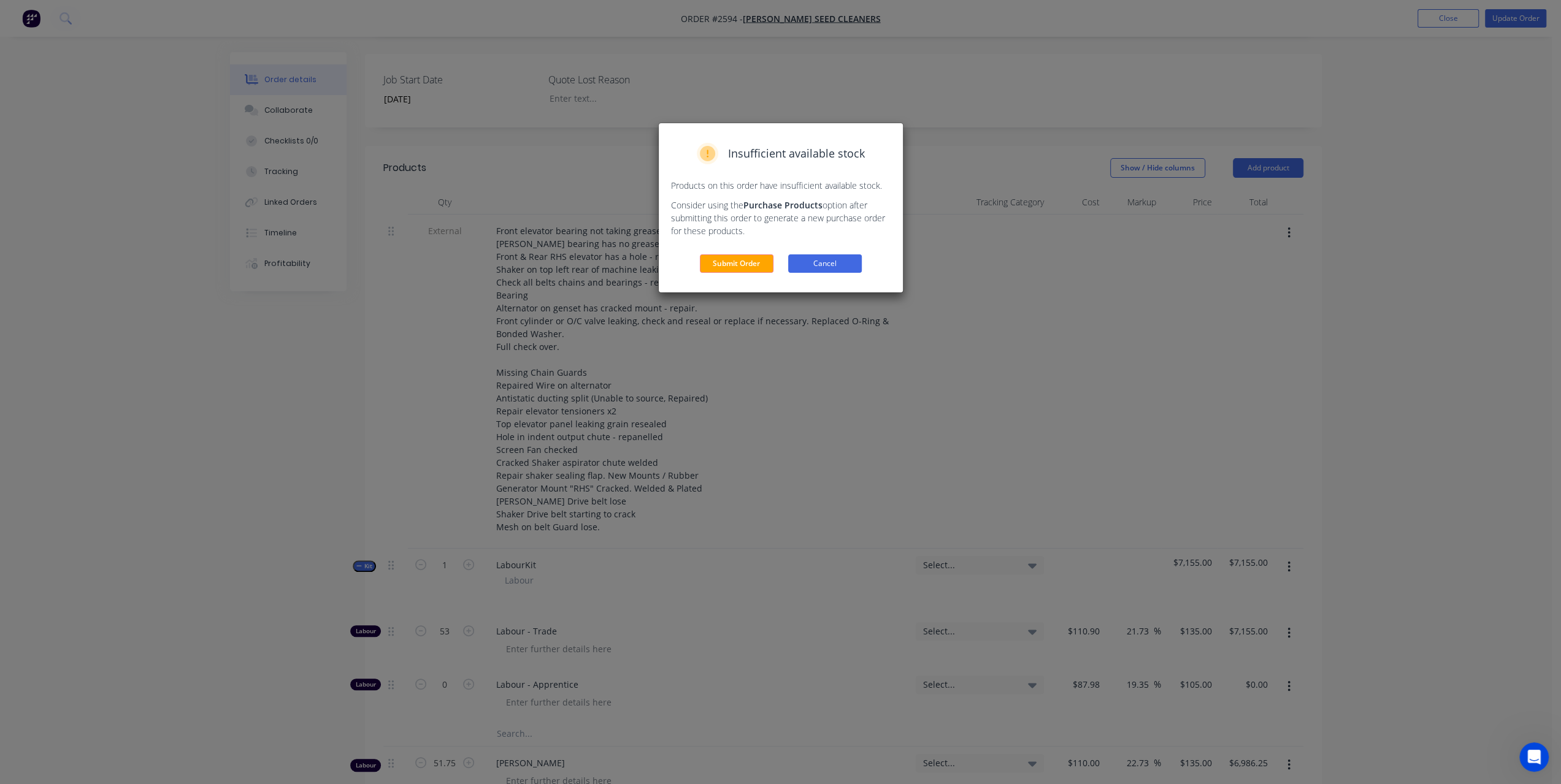
click at [839, 270] on button "Cancel" at bounding box center [824, 264] width 73 height 19
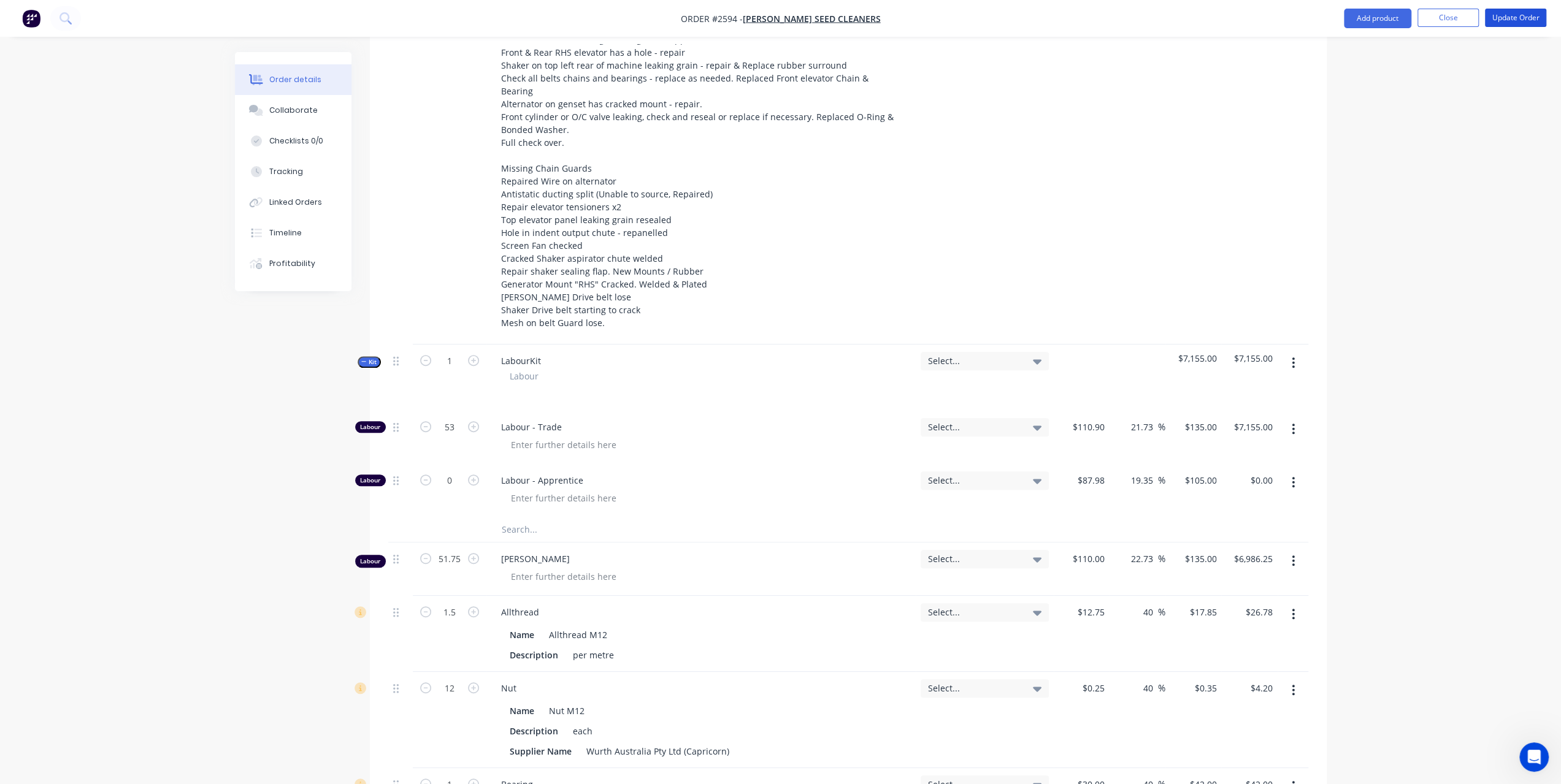
scroll to position [736, 0]
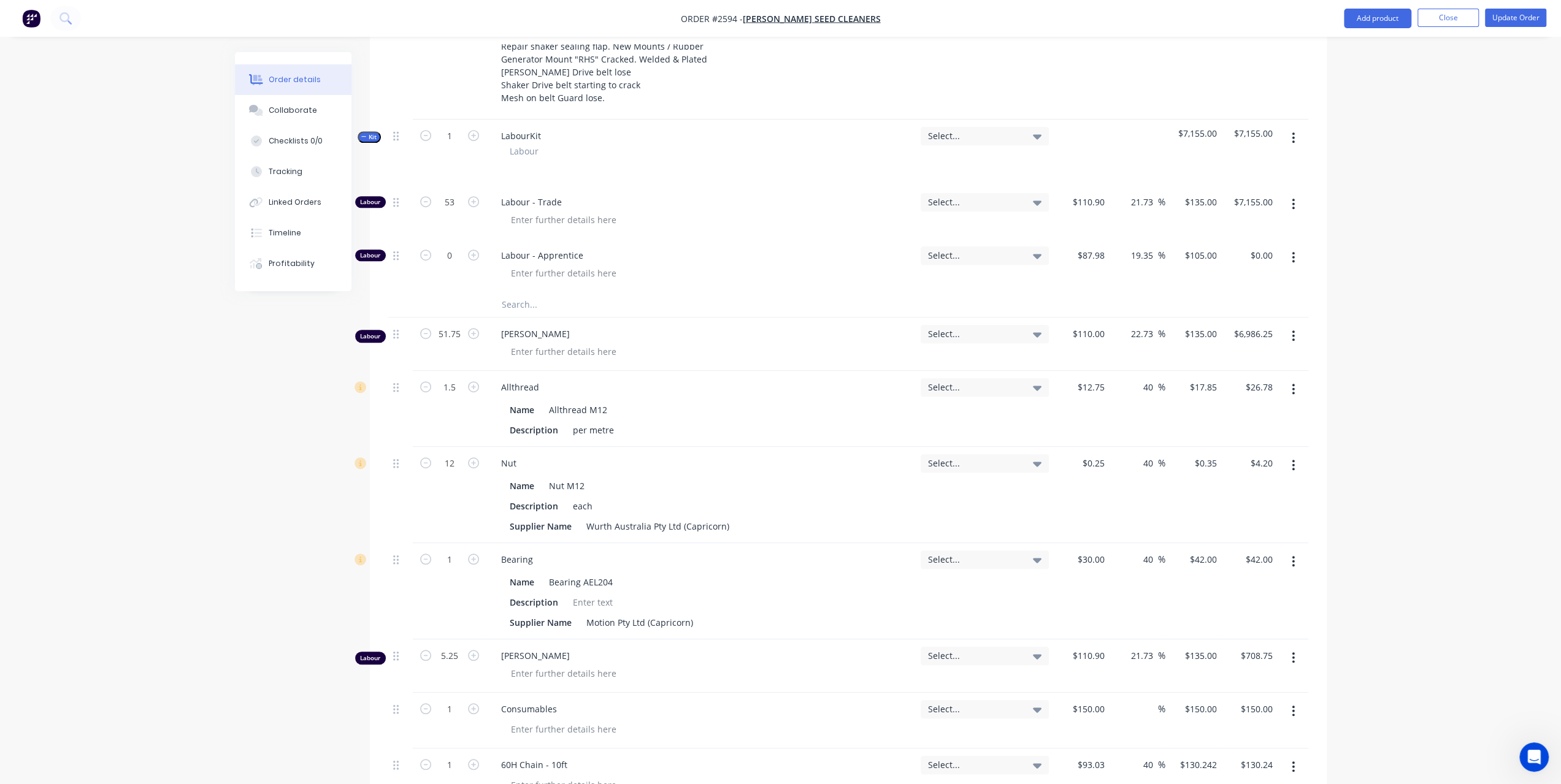
click at [1304, 325] on button "button" at bounding box center [1293, 336] width 29 height 22
click at [1230, 433] on div "Delete" at bounding box center [1250, 442] width 95 height 18
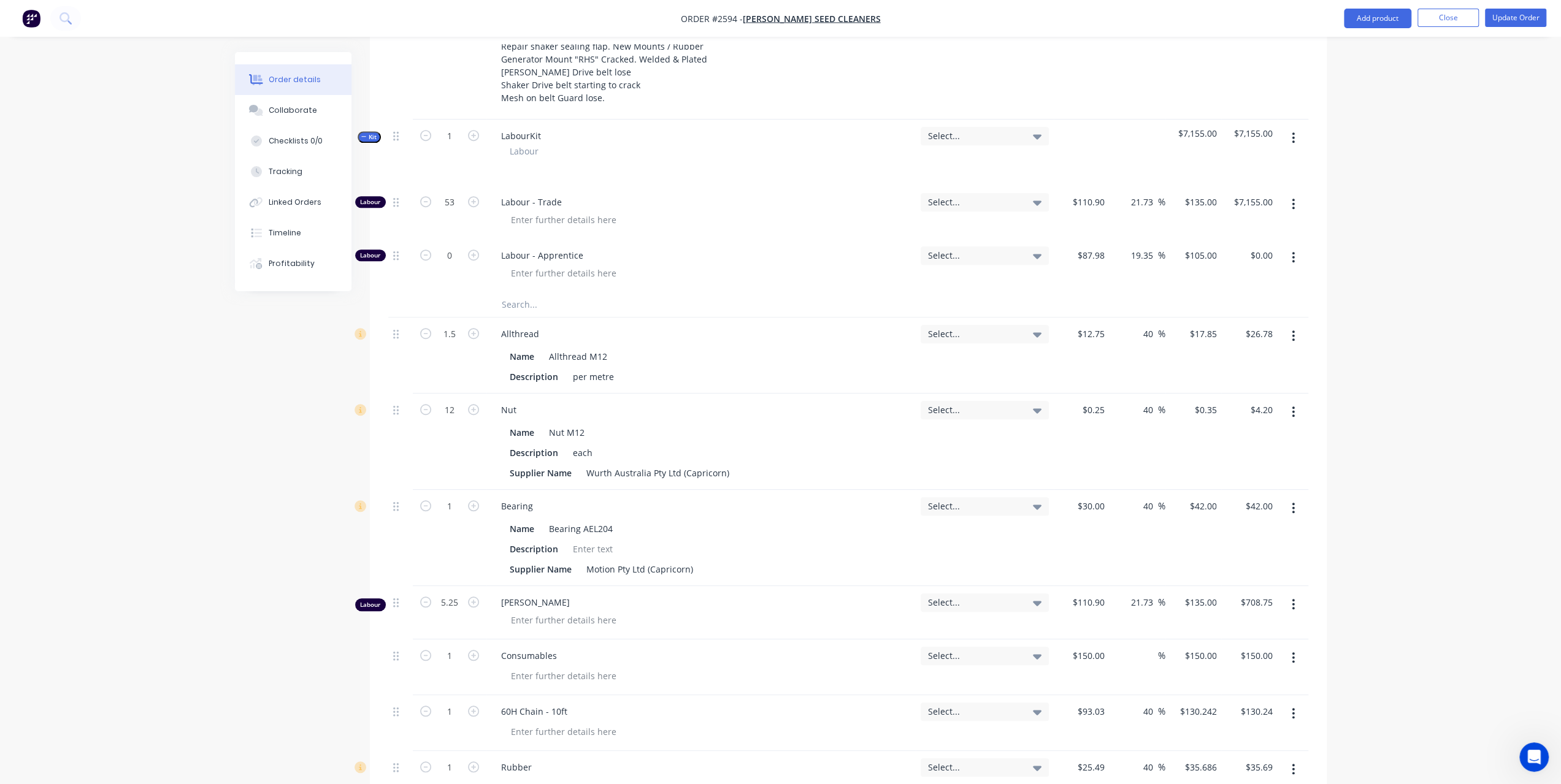
click at [1288, 594] on button "button" at bounding box center [1293, 604] width 29 height 22
click at [1207, 702] on div "Delete" at bounding box center [1250, 711] width 95 height 18
click at [1516, 19] on button "Update Order" at bounding box center [1515, 18] width 62 height 19
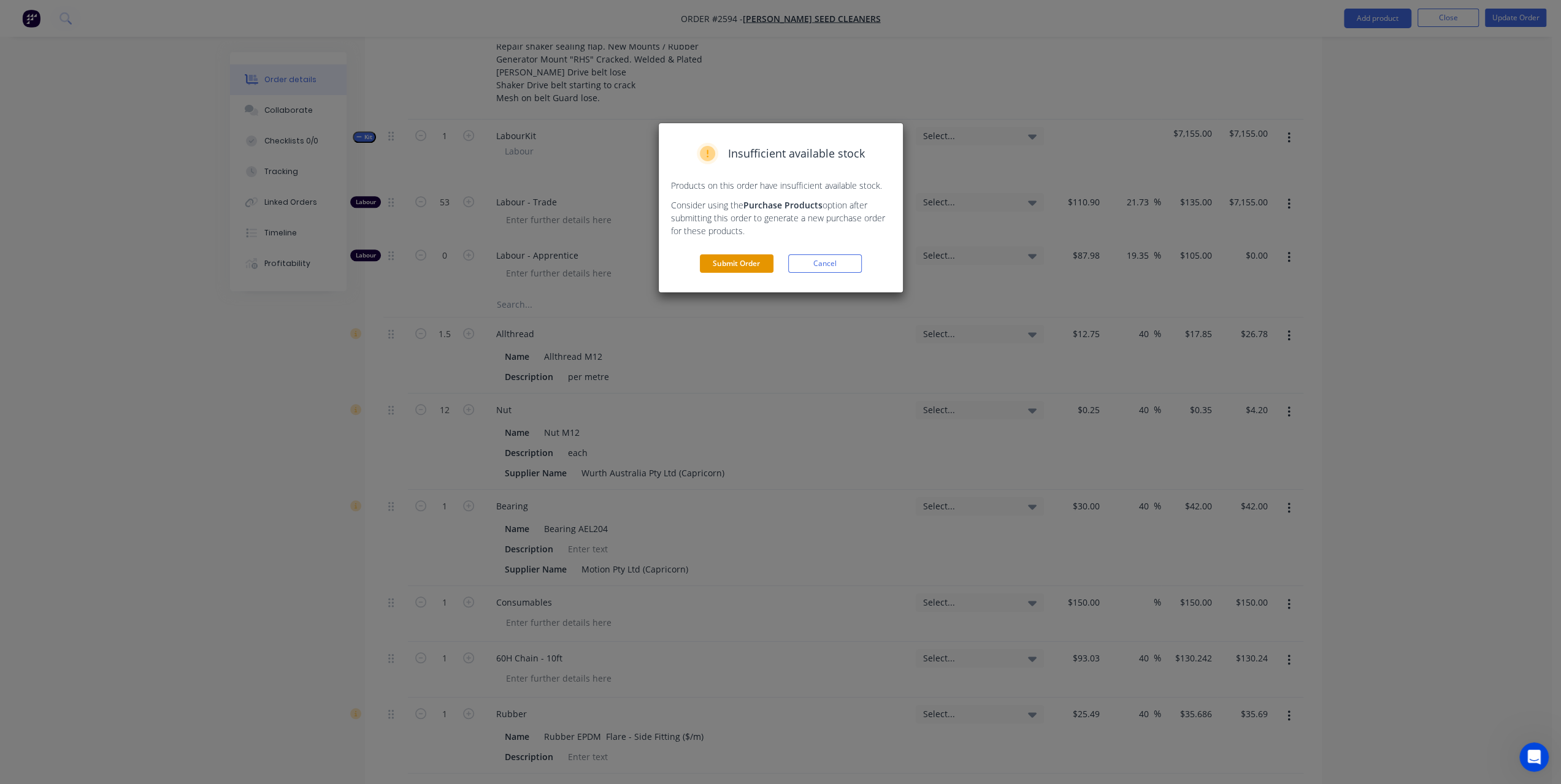
click at [748, 255] on button "Submit Order" at bounding box center [737, 264] width 73 height 19
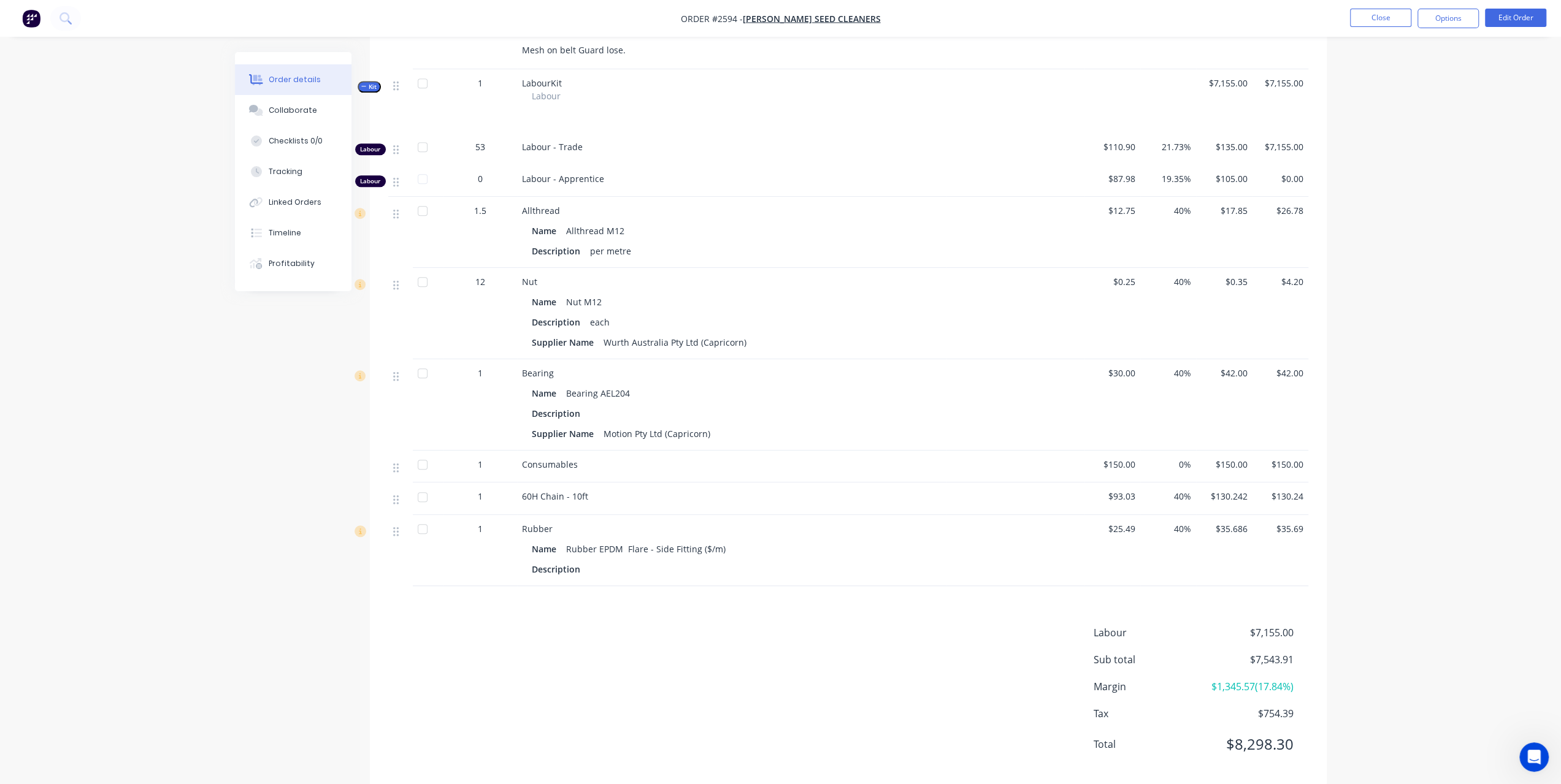
scroll to position [755, 0]
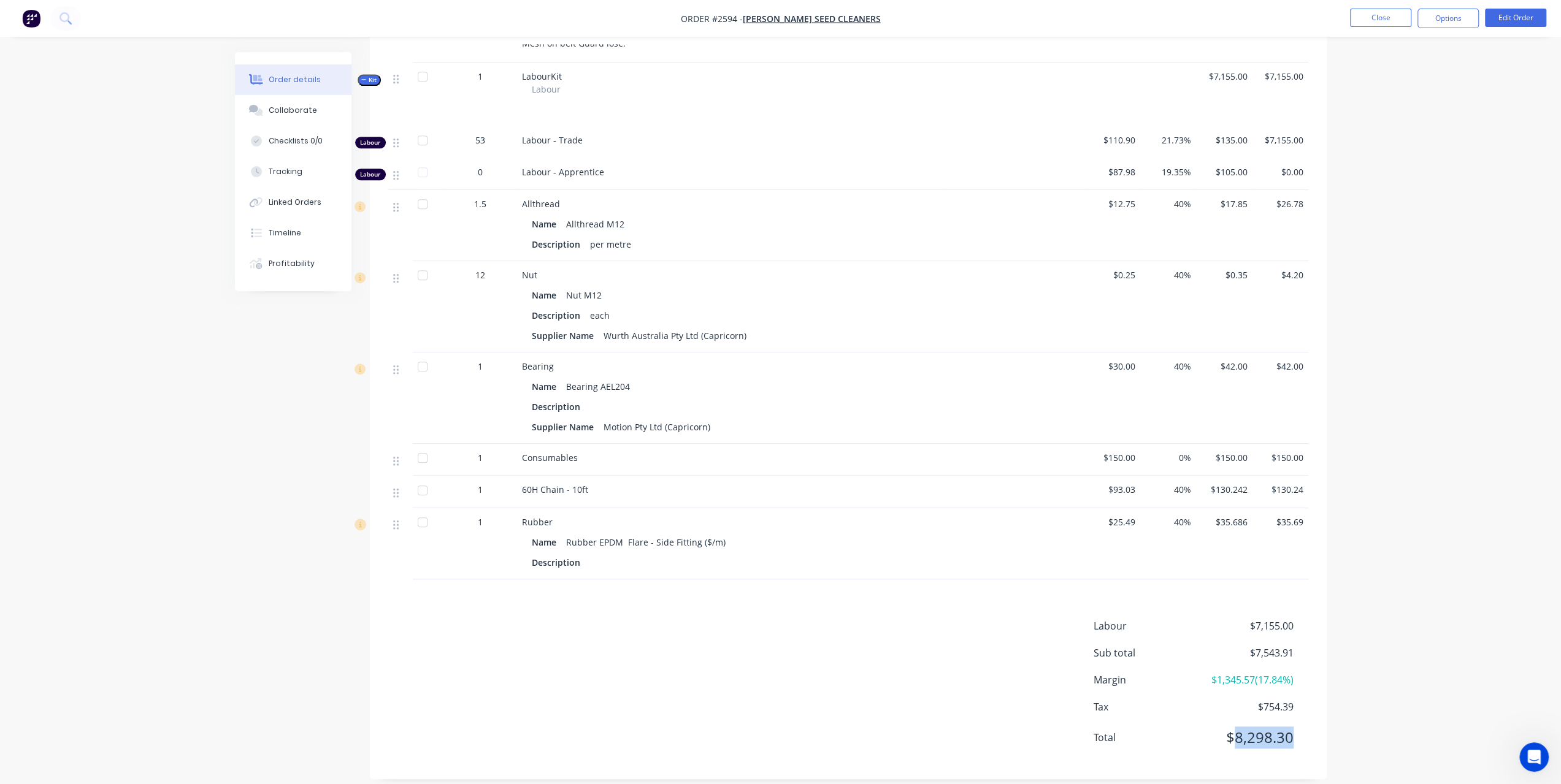
drag, startPoint x: 1235, startPoint y: 728, endPoint x: 1297, endPoint y: 725, distance: 62.1
click at [1297, 727] on div "Total $8,298.30" at bounding box center [1201, 738] width 215 height 22
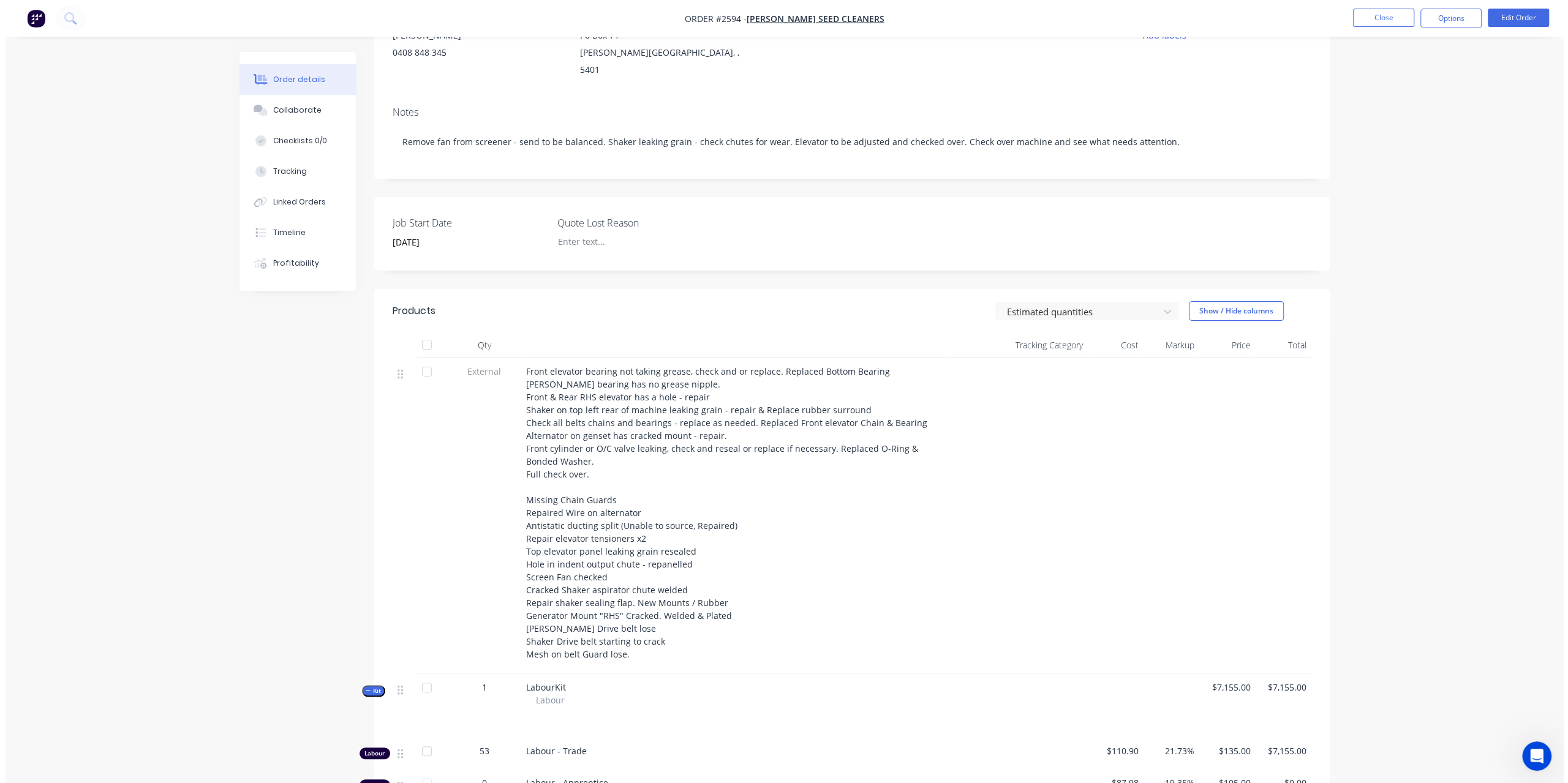
scroll to position [0, 0]
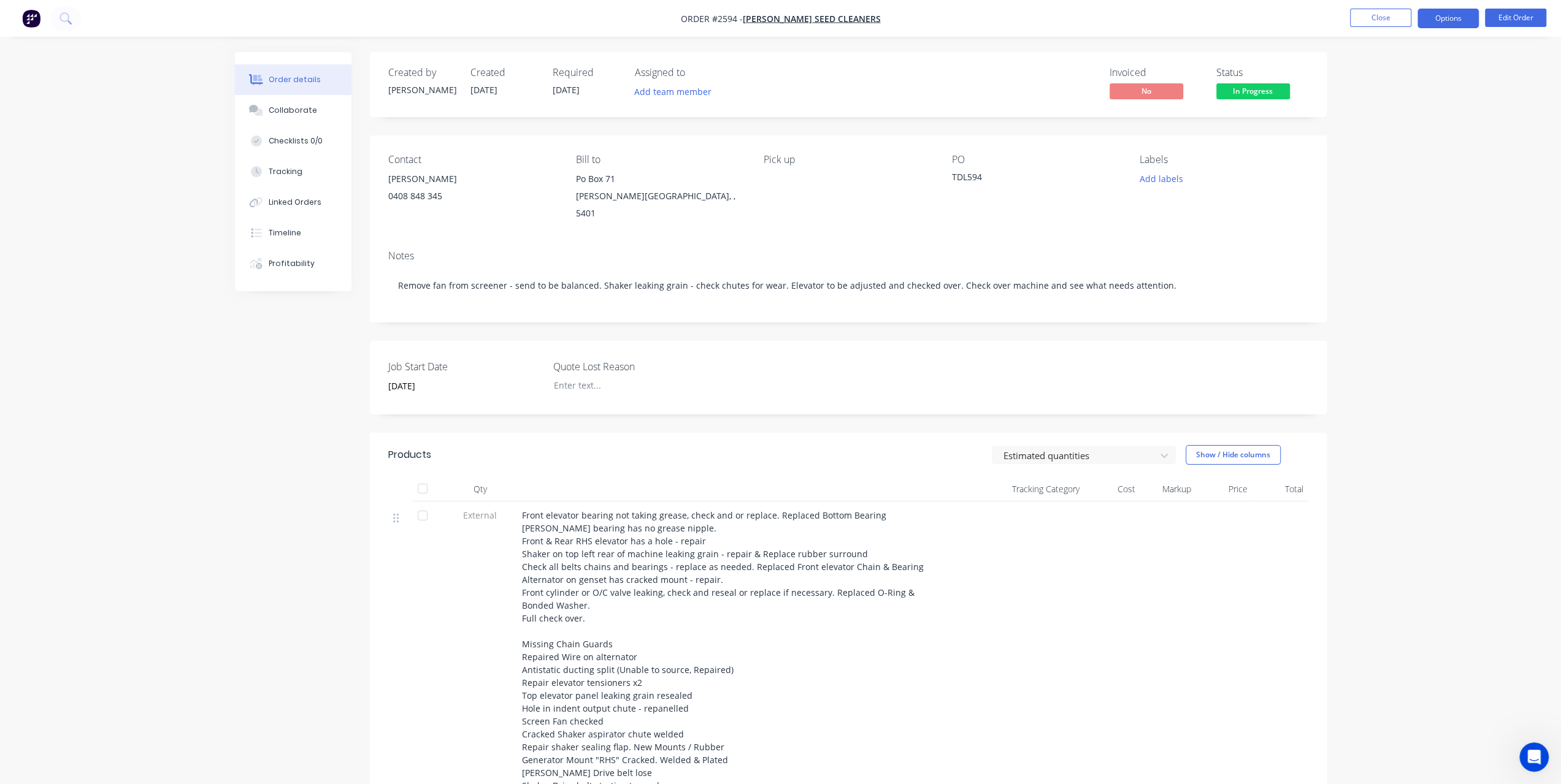
click at [1444, 19] on button "Options" at bounding box center [1447, 19] width 62 height 20
click at [1411, 79] on div "Invoice" at bounding box center [1411, 74] width 113 height 18
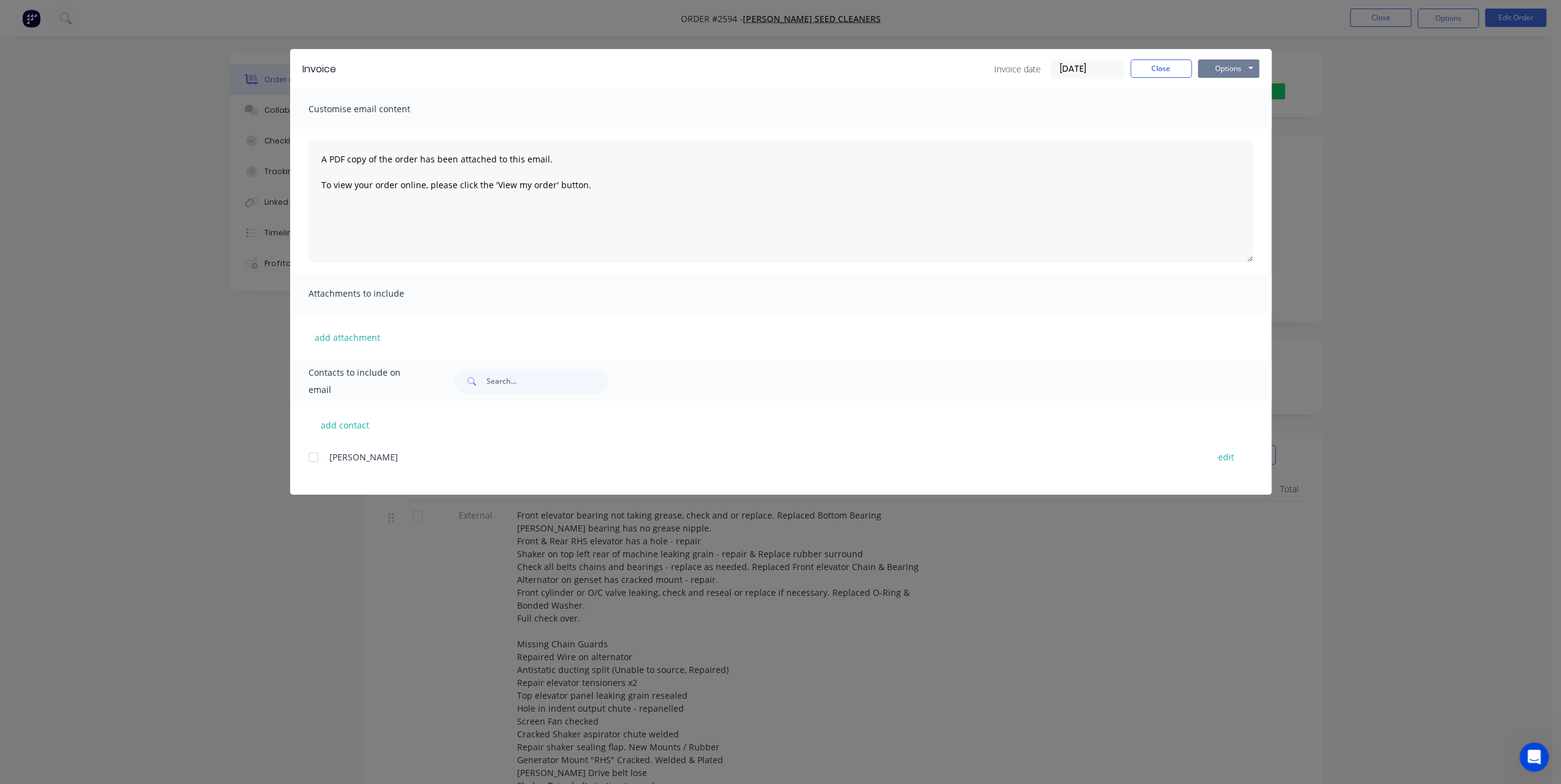
click at [1251, 68] on button "Options" at bounding box center [1228, 69] width 62 height 19
click at [1218, 105] on button "Print" at bounding box center [1237, 110] width 79 height 21
click at [1170, 63] on button "Close" at bounding box center [1160, 69] width 62 height 19
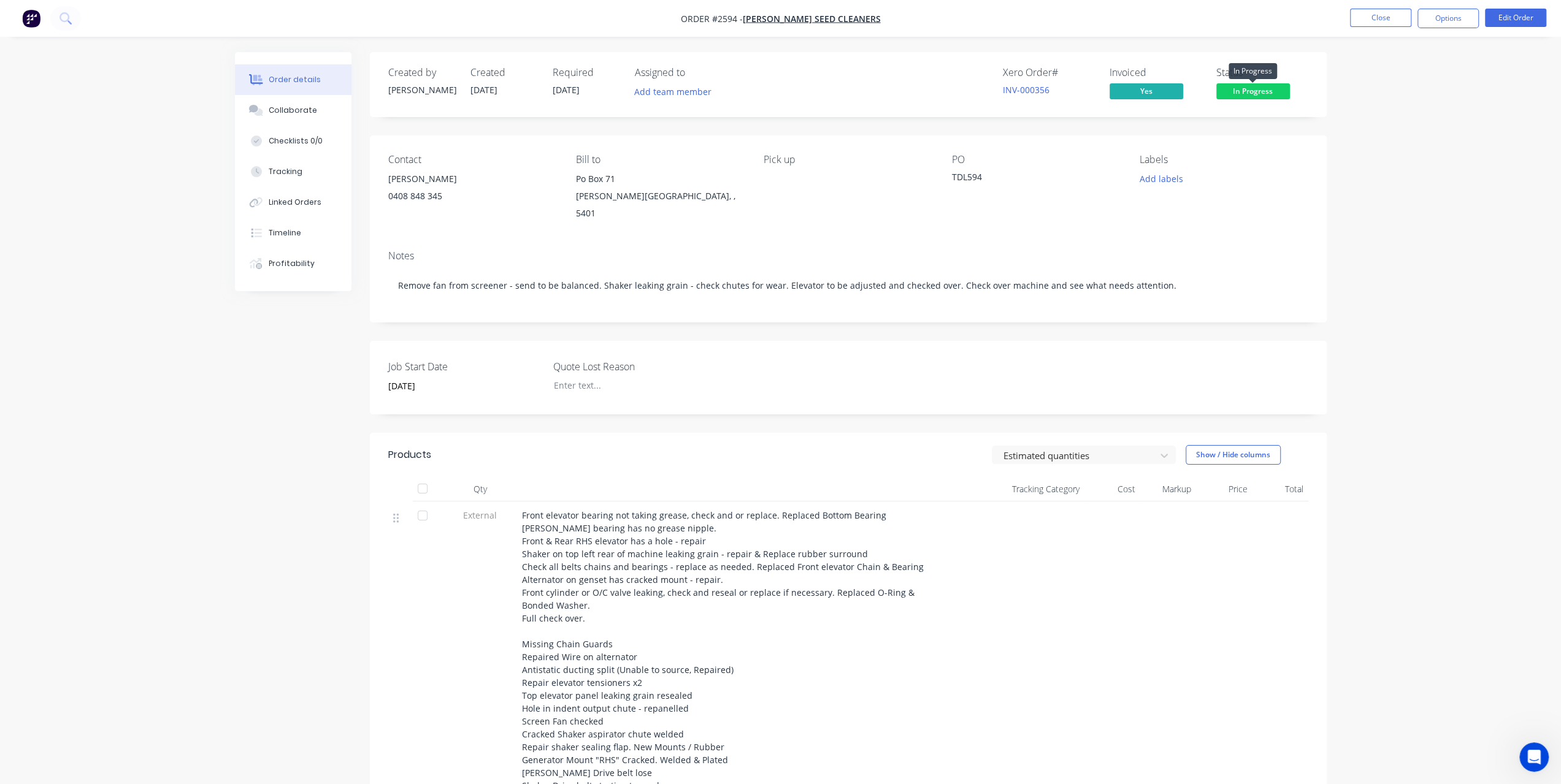
click at [1240, 89] on span "In Progress" at bounding box center [1253, 90] width 73 height 15
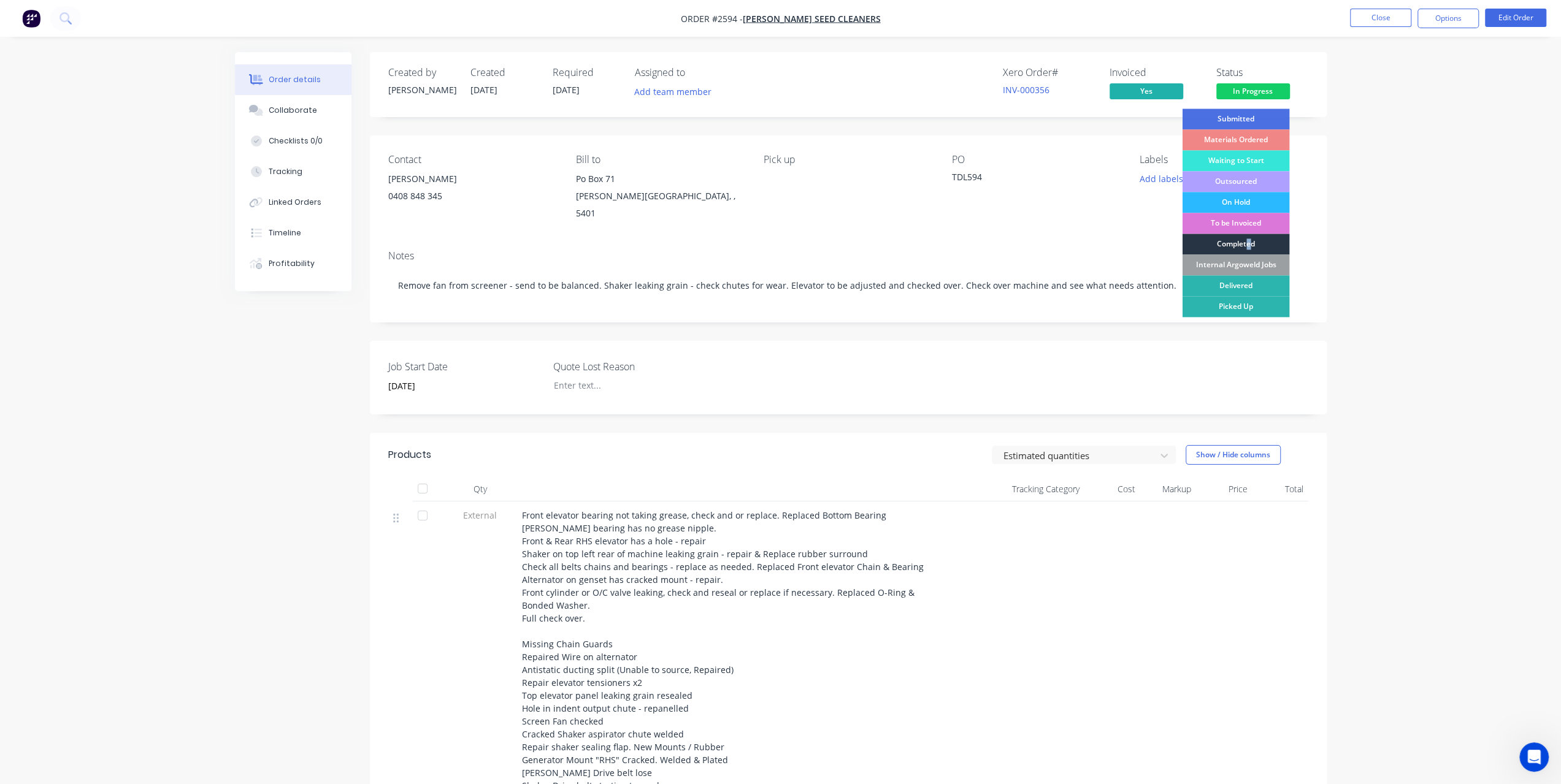
click at [1249, 243] on div "Completed" at bounding box center [1236, 243] width 107 height 21
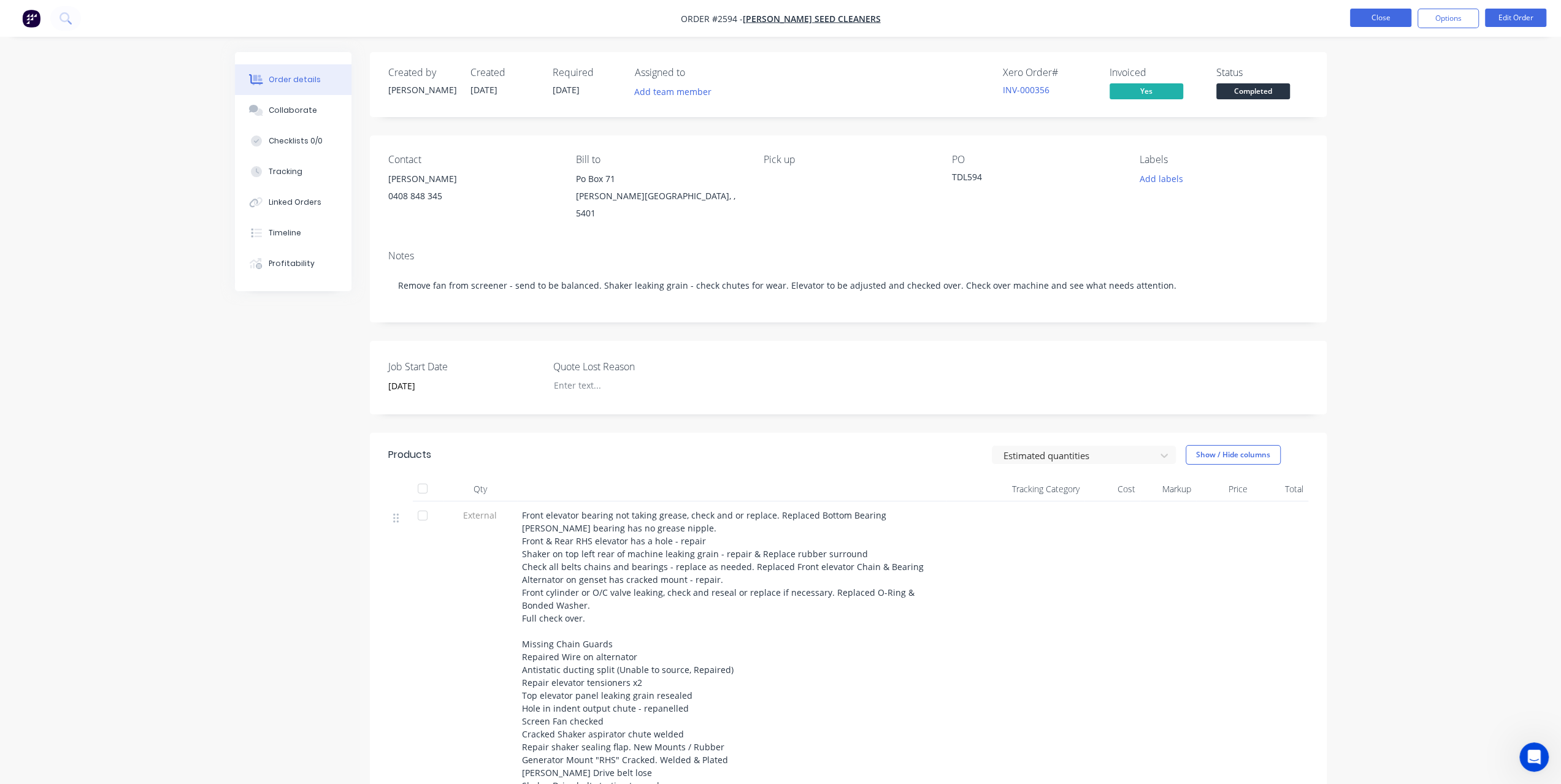
click at [1381, 19] on button "Close" at bounding box center [1380, 18] width 62 height 19
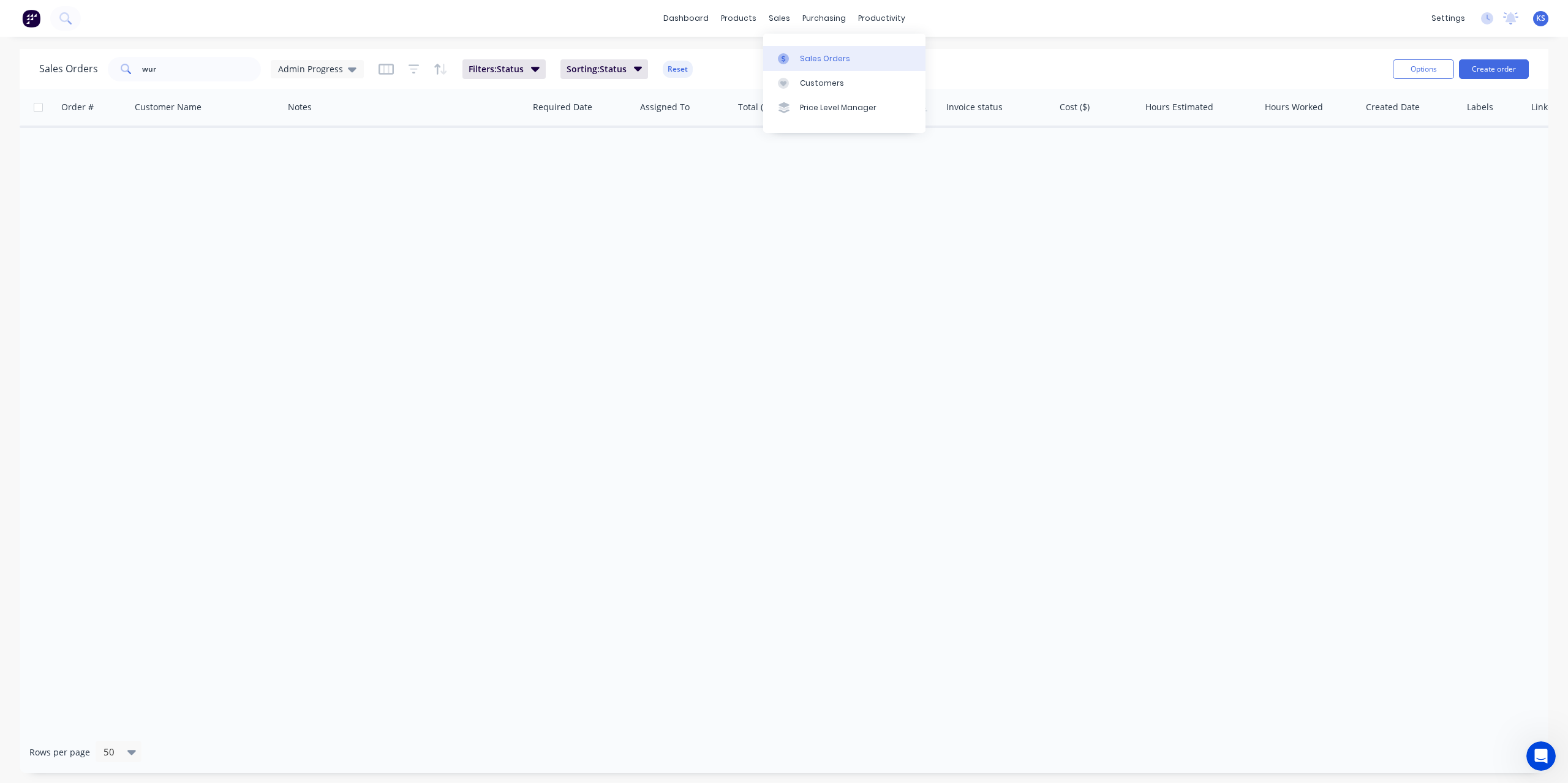
click at [787, 54] on icon at bounding box center [783, 59] width 11 height 11
click at [803, 54] on div "Sales Orders" at bounding box center [825, 59] width 50 height 11
click at [863, 61] on link "Sales Orders" at bounding box center [845, 57] width 163 height 24
drag, startPoint x: 196, startPoint y: 68, endPoint x: 62, endPoint y: 63, distance: 134.1
click at [62, 63] on div "Sales Orders wur Admin Progress" at bounding box center [202, 69] width 325 height 24
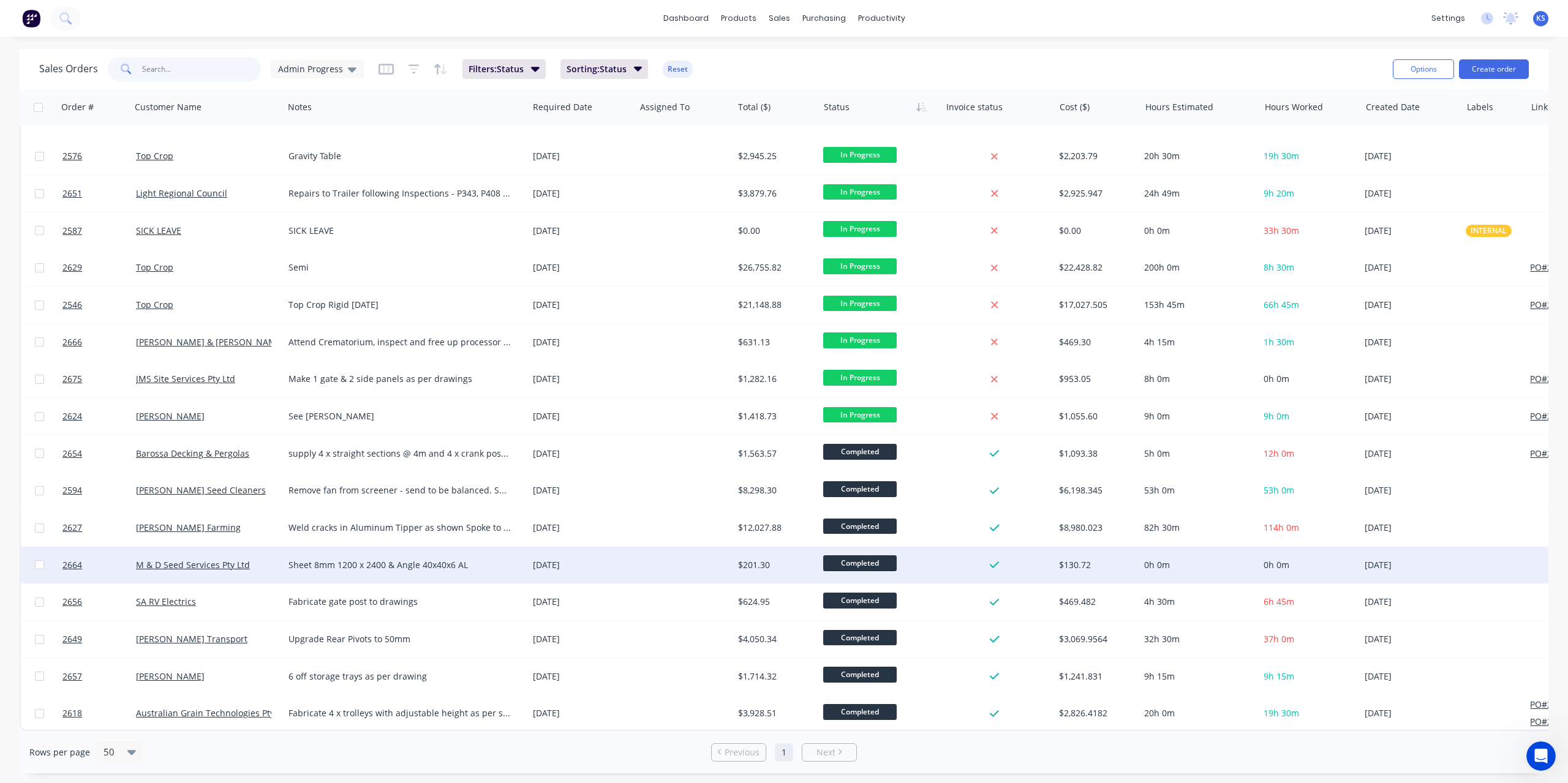
scroll to position [737, 0]
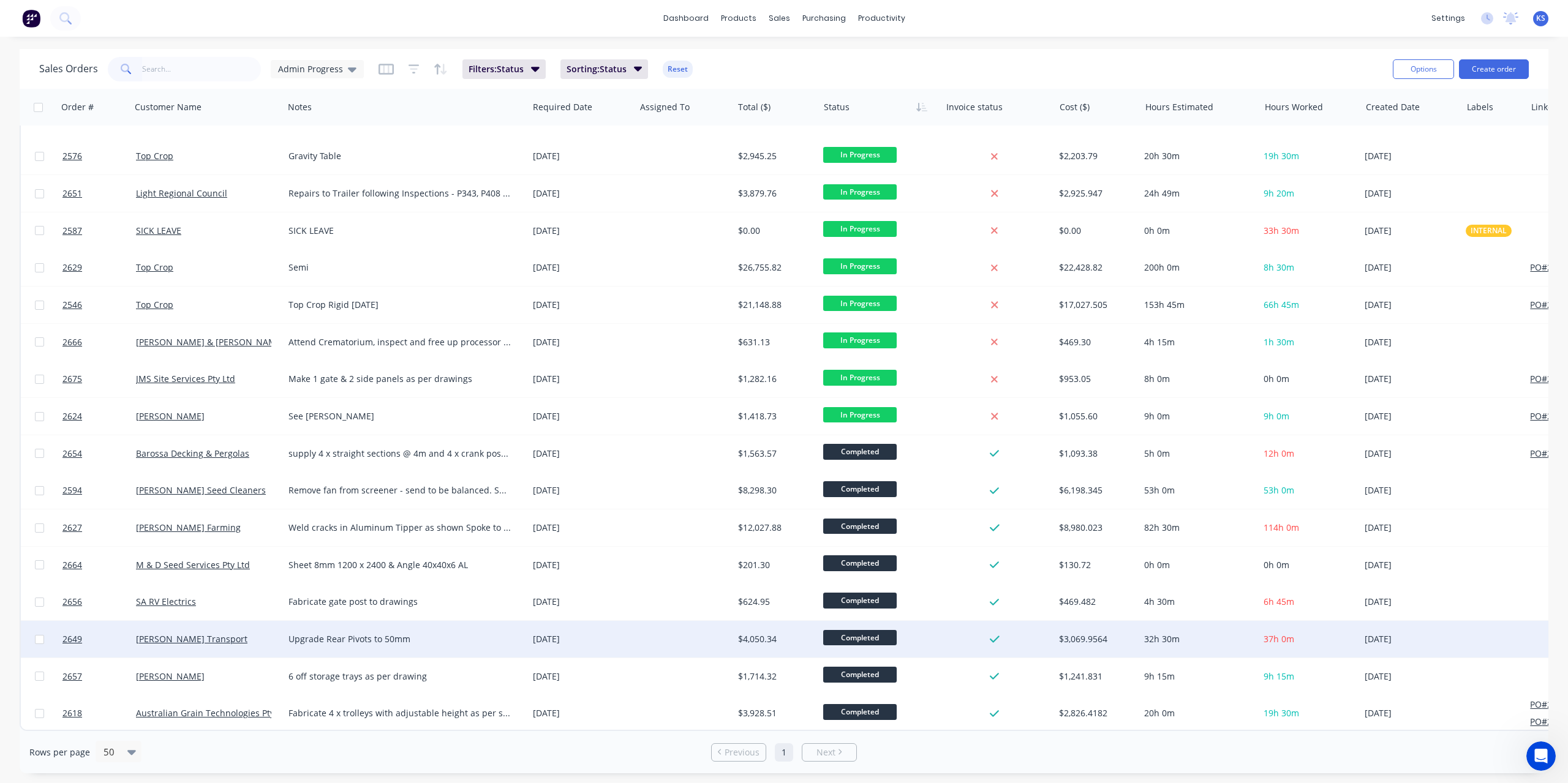
click at [851, 633] on span "Completed" at bounding box center [860, 637] width 73 height 15
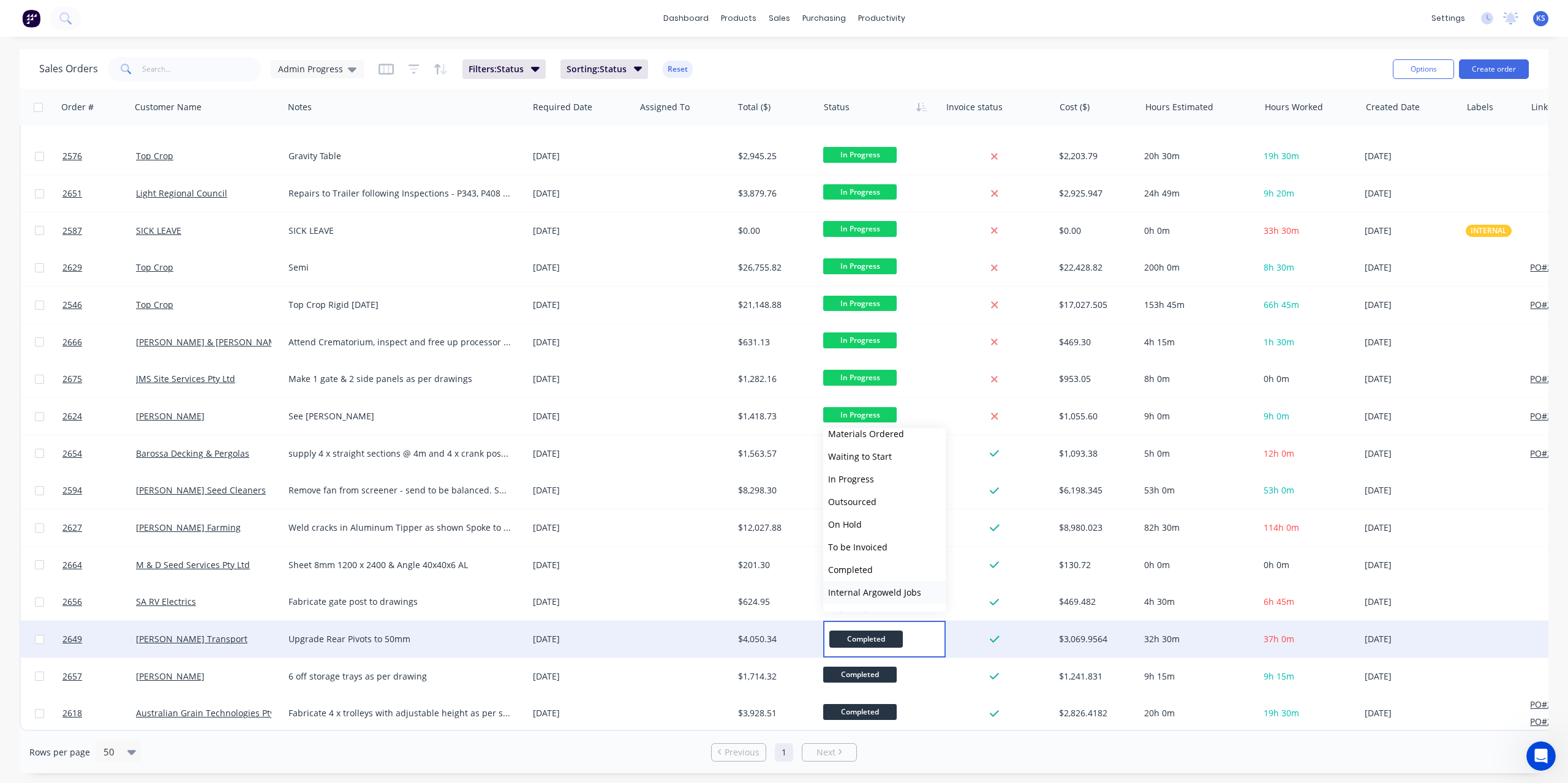
scroll to position [75, 0]
click at [867, 587] on button "Picked Up" at bounding box center [884, 595] width 122 height 22
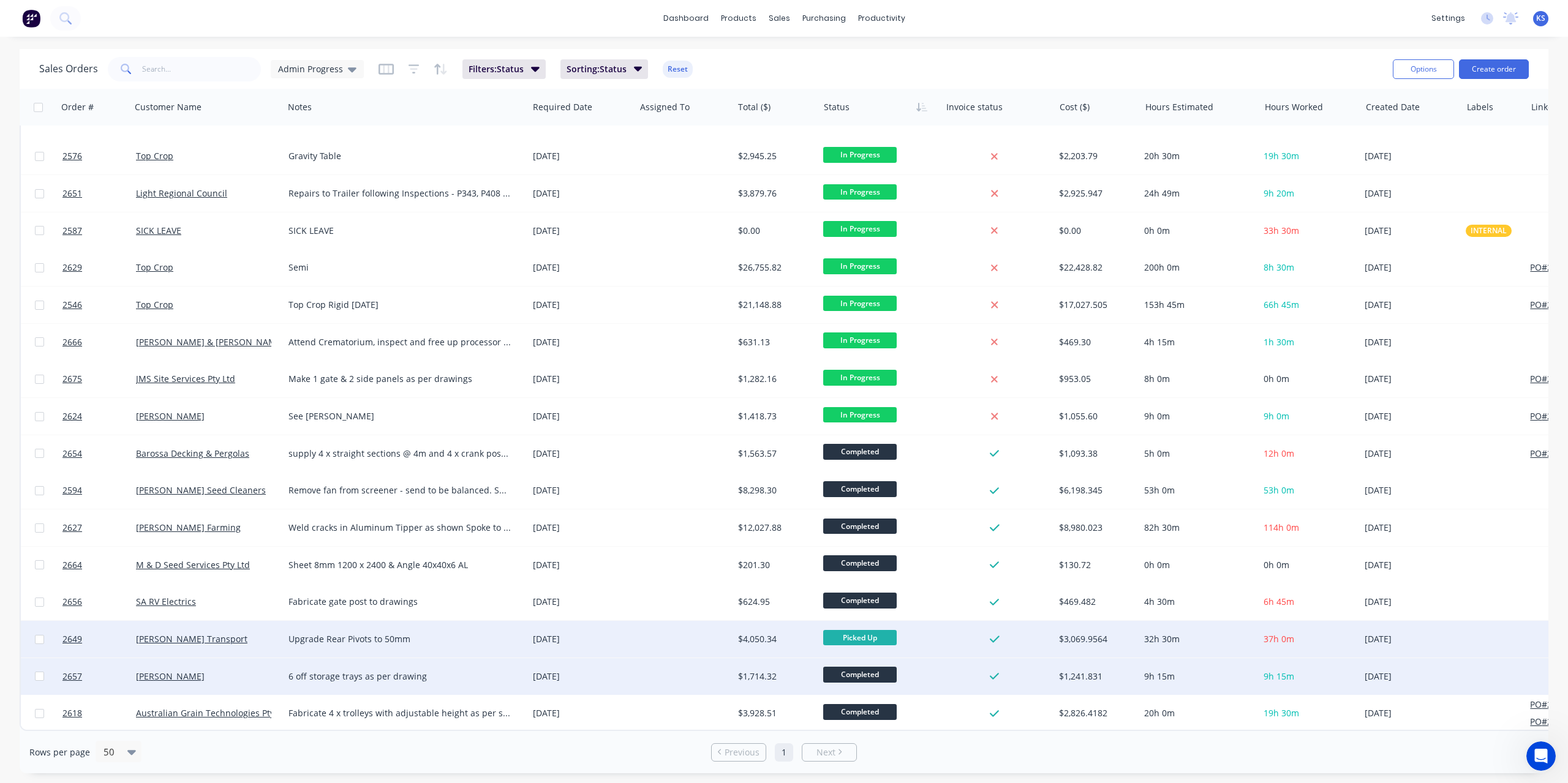
click at [864, 670] on span "Completed" at bounding box center [860, 674] width 73 height 15
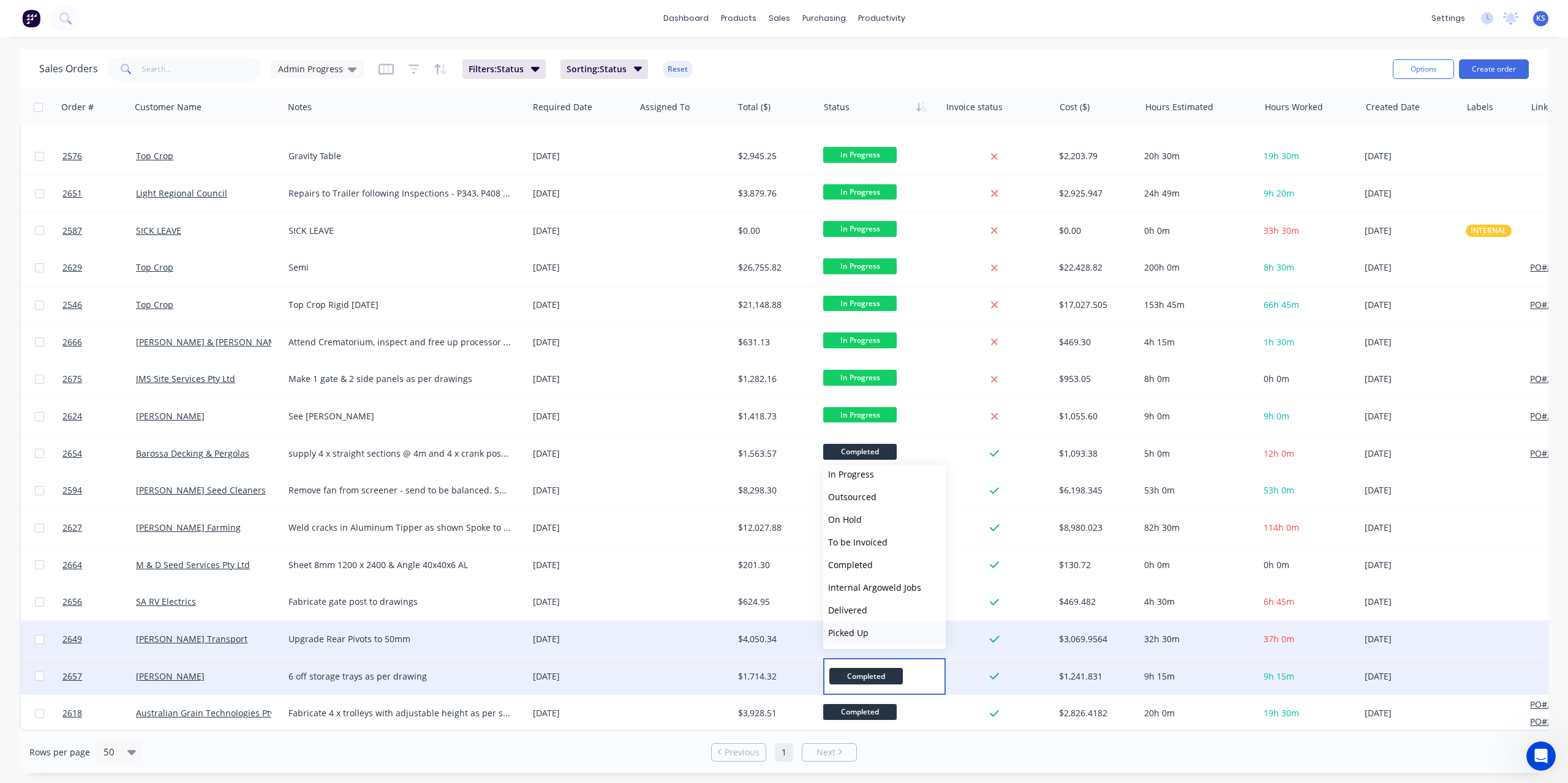
click at [864, 627] on span "Picked Up" at bounding box center [847, 632] width 40 height 12
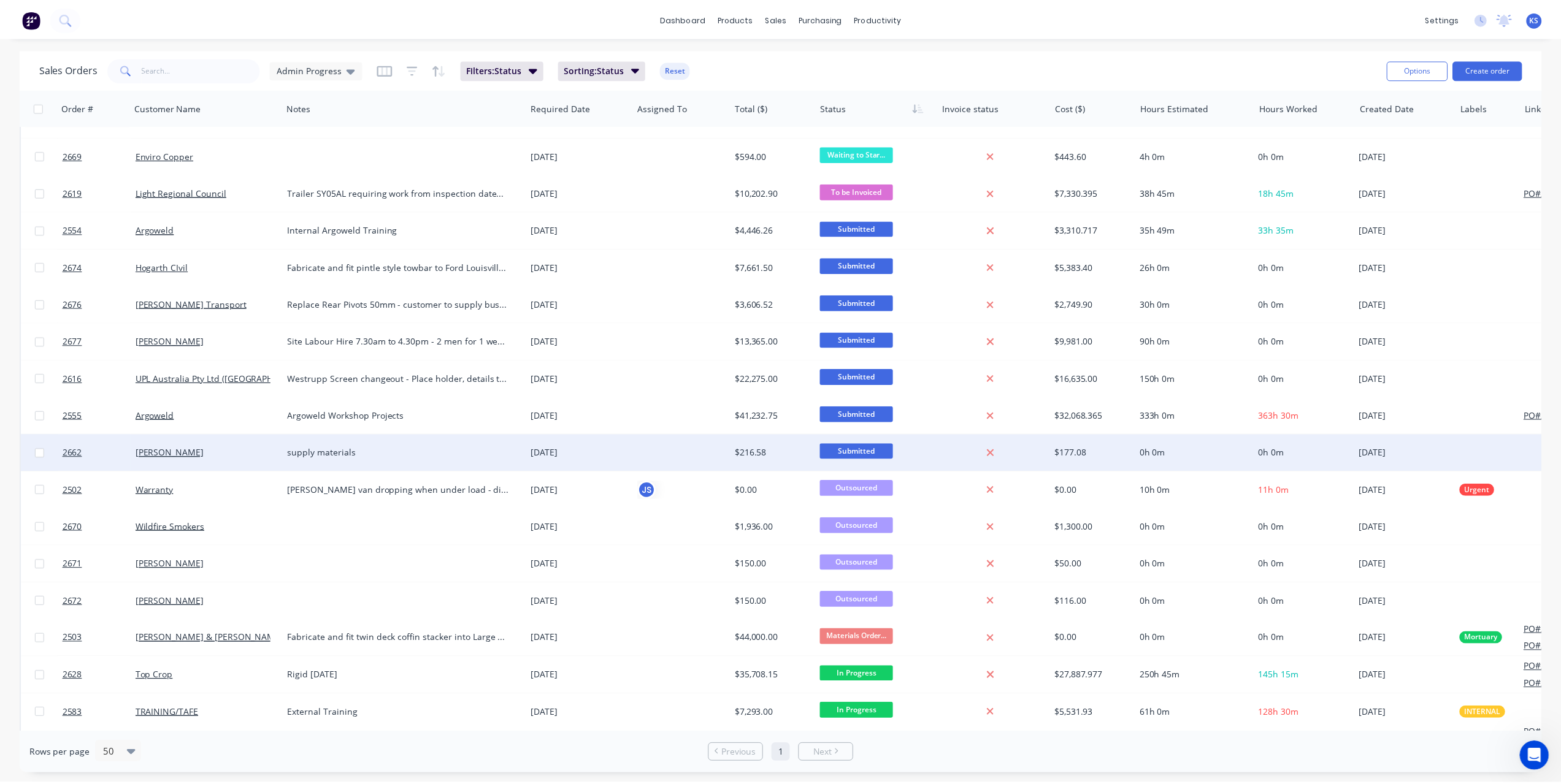
scroll to position [0, 0]
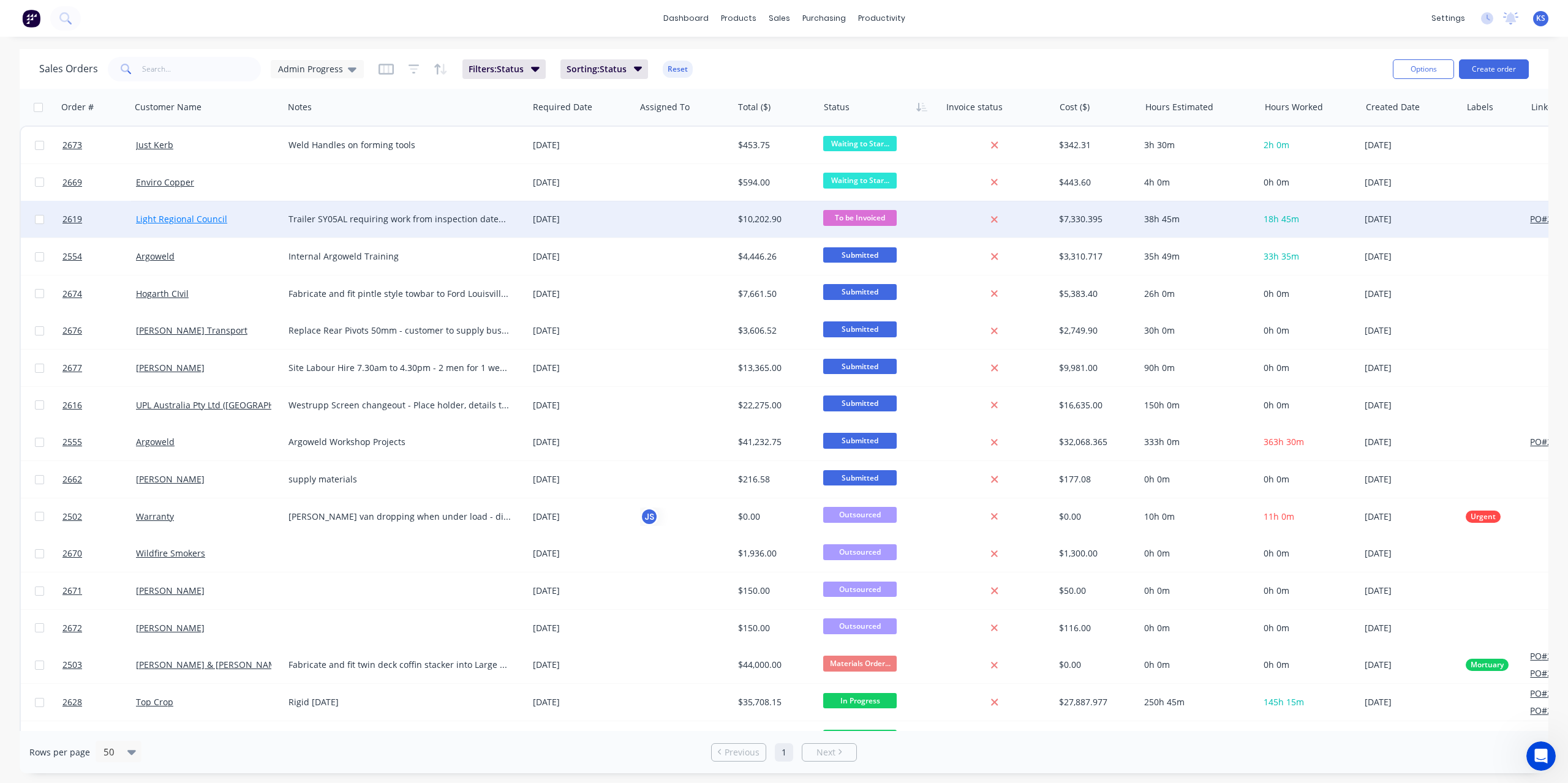
click at [204, 220] on link "Light Regional Council" at bounding box center [181, 219] width 91 height 12
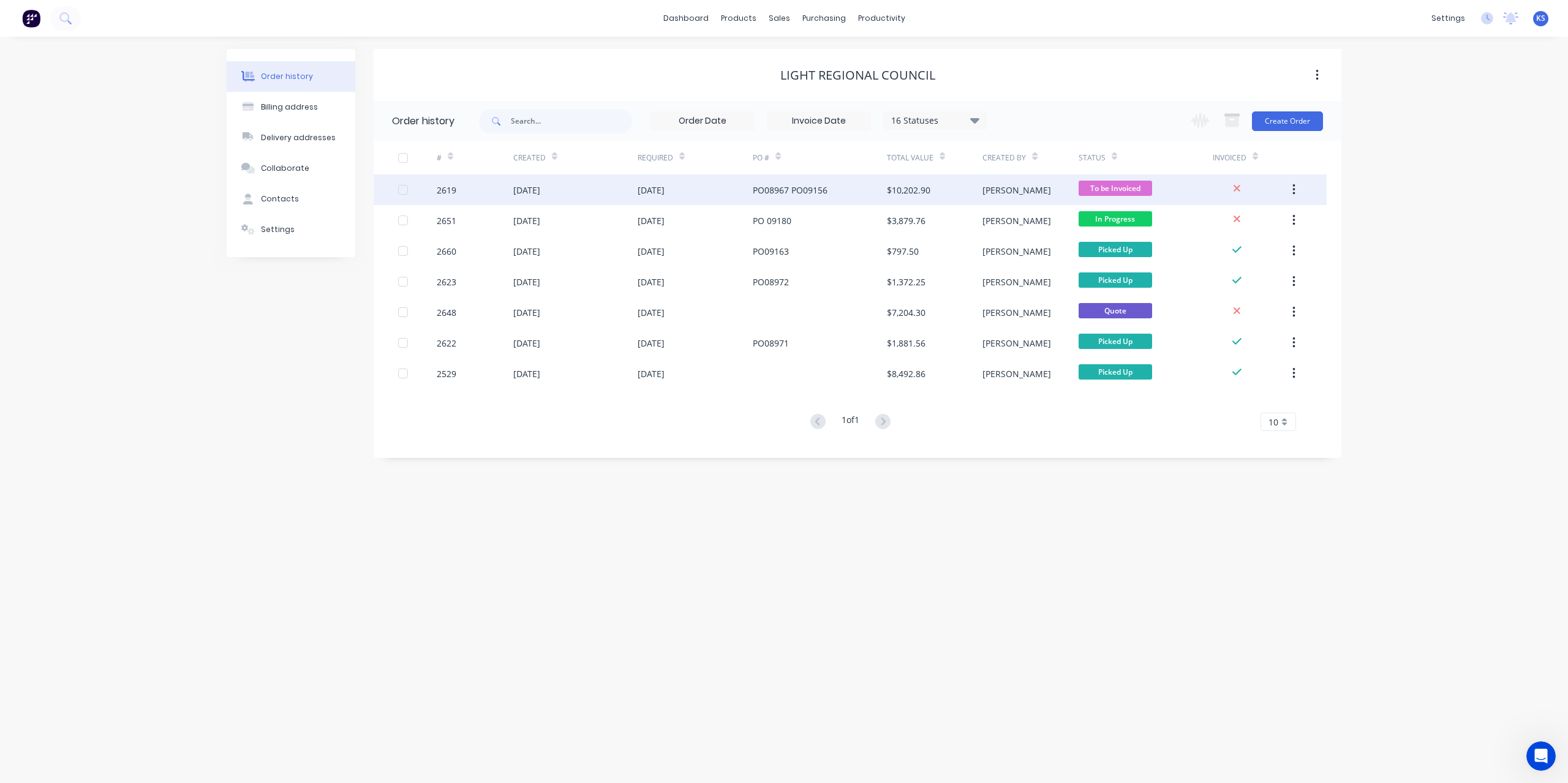
click at [540, 193] on div "27 Aug 2025" at bounding box center [527, 190] width 27 height 12
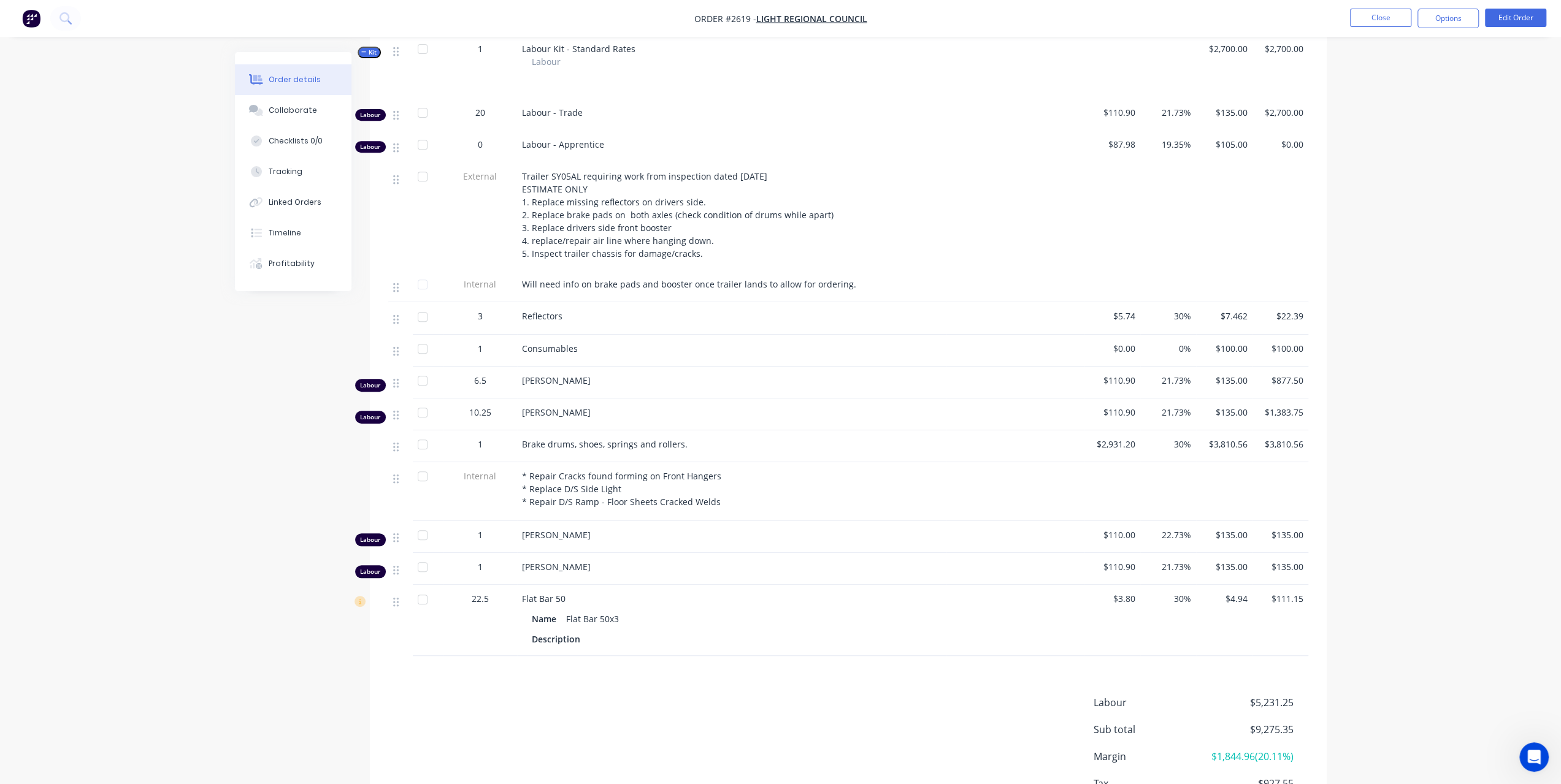
scroll to position [558, 0]
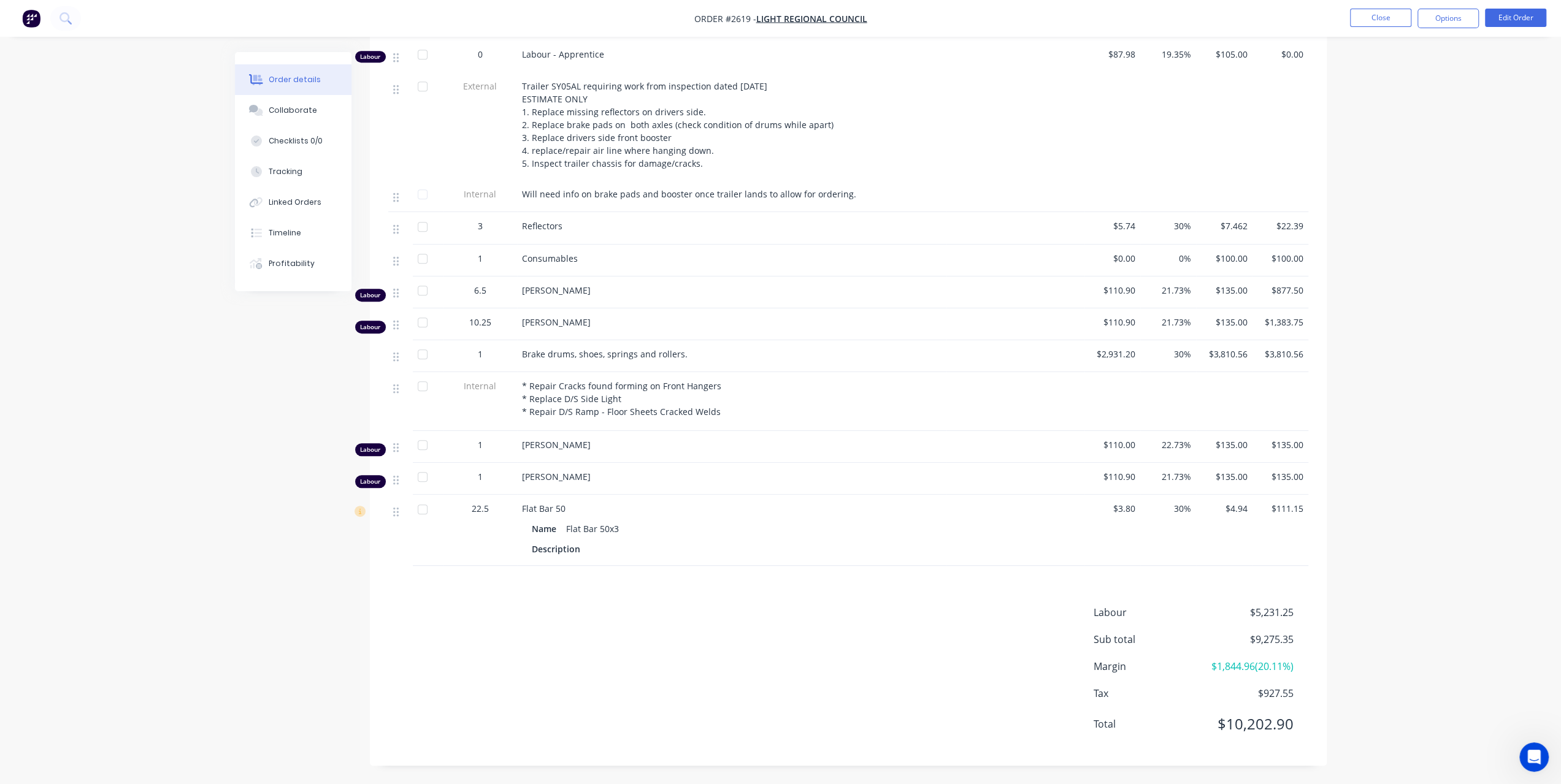
click at [426, 446] on div at bounding box center [422, 444] width 24 height 24
click at [422, 476] on div at bounding box center [422, 476] width 24 height 24
click at [421, 507] on div at bounding box center [422, 509] width 24 height 24
click at [423, 477] on div at bounding box center [422, 476] width 24 height 24
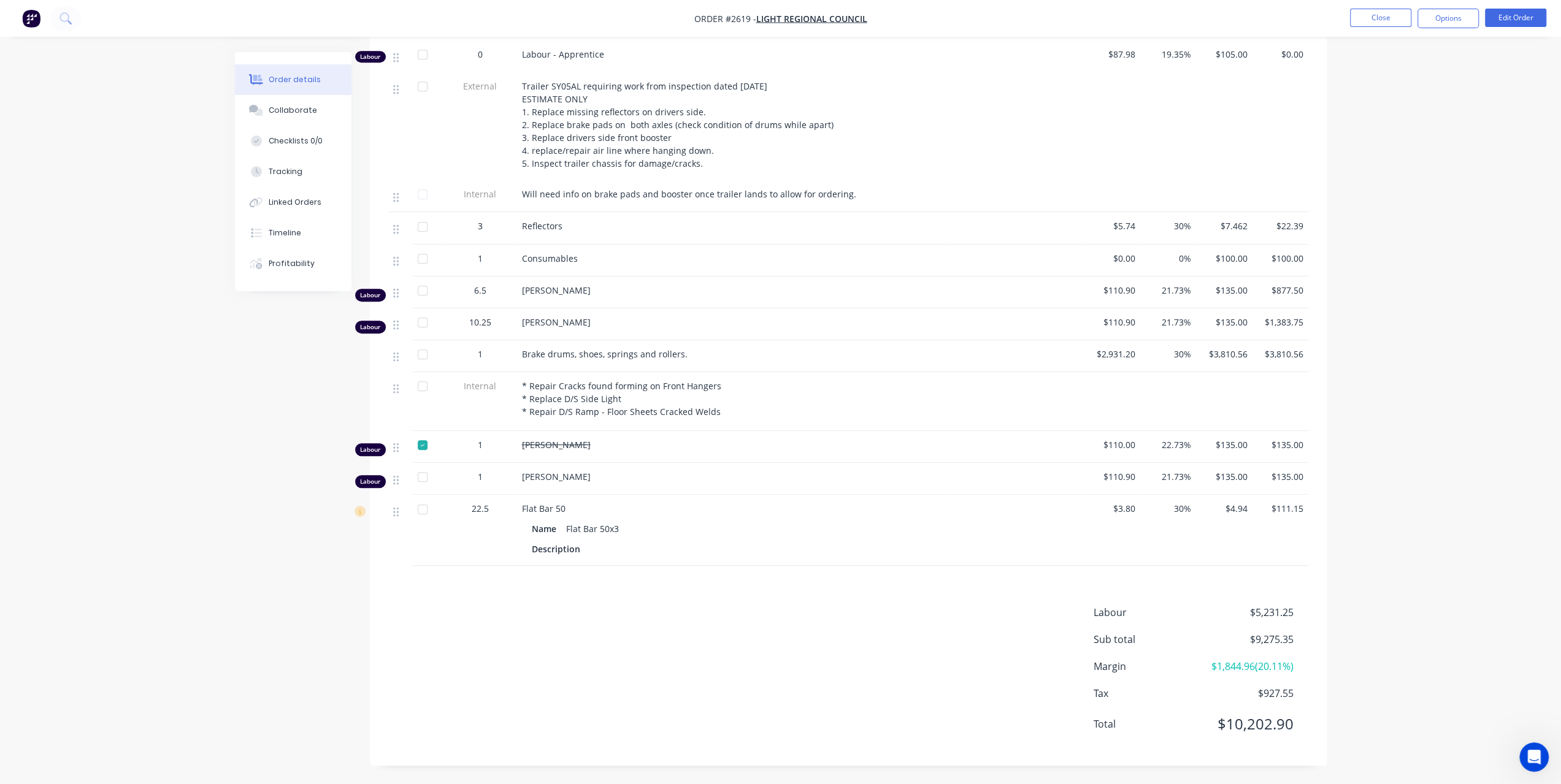
click at [423, 448] on div at bounding box center [422, 444] width 24 height 24
click at [311, 113] on div "Collaborate" at bounding box center [292, 110] width 48 height 11
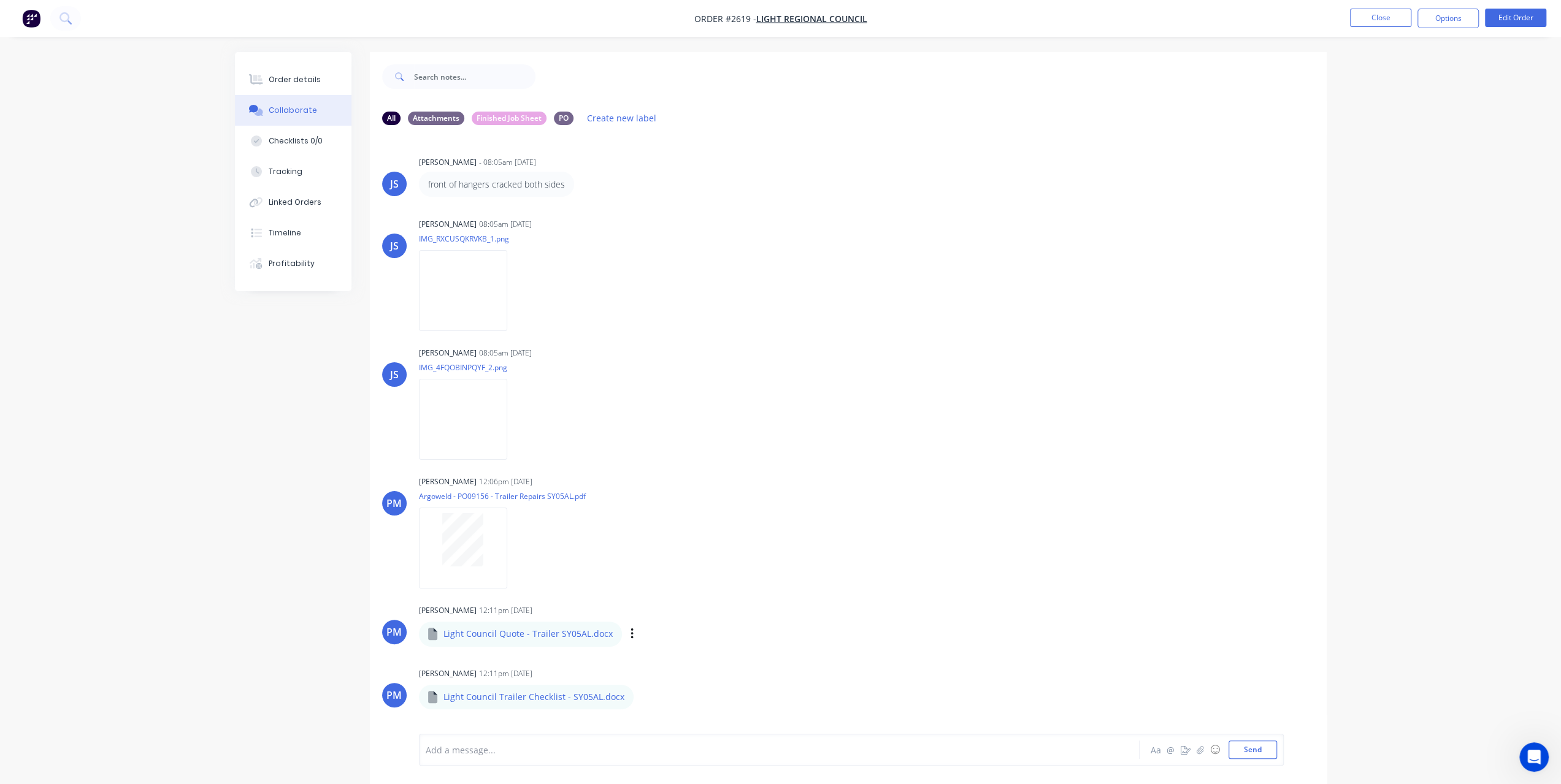
click at [630, 631] on div "Labels Download Delete" at bounding box center [696, 635] width 138 height 18
click at [630, 631] on icon "button" at bounding box center [631, 634] width 3 height 11
click at [682, 661] on button "Download" at bounding box center [712, 666] width 138 height 28
click at [638, 695] on div "Labels Download Delete" at bounding box center [707, 697] width 138 height 18
click at [638, 694] on div "Labels Download Delete" at bounding box center [707, 697] width 138 height 18
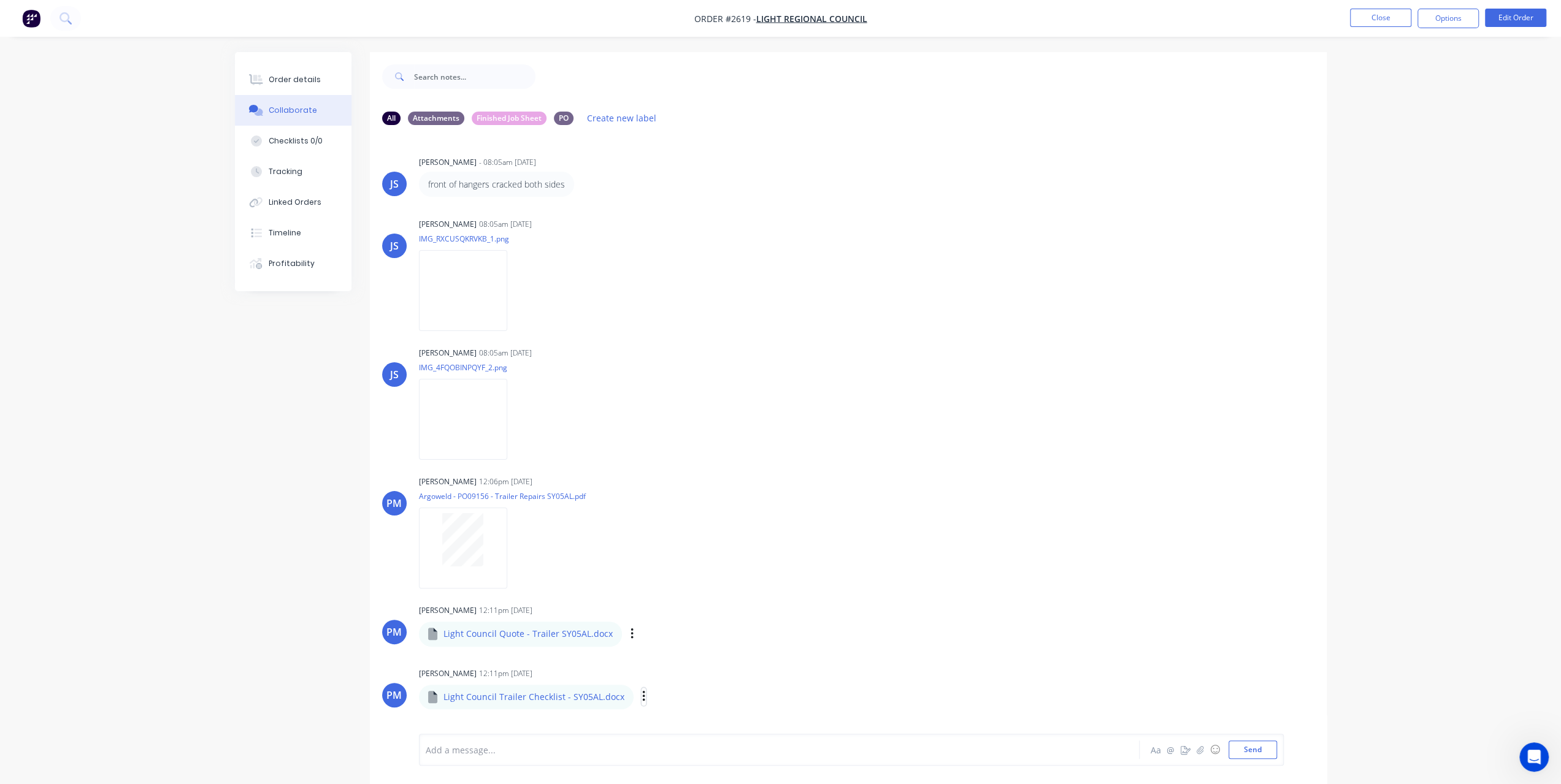
click at [642, 694] on icon "button" at bounding box center [644, 697] width 4 height 14
click at [687, 687] on button "Download" at bounding box center [723, 689] width 138 height 28
click at [283, 75] on div "Order details" at bounding box center [294, 80] width 52 height 11
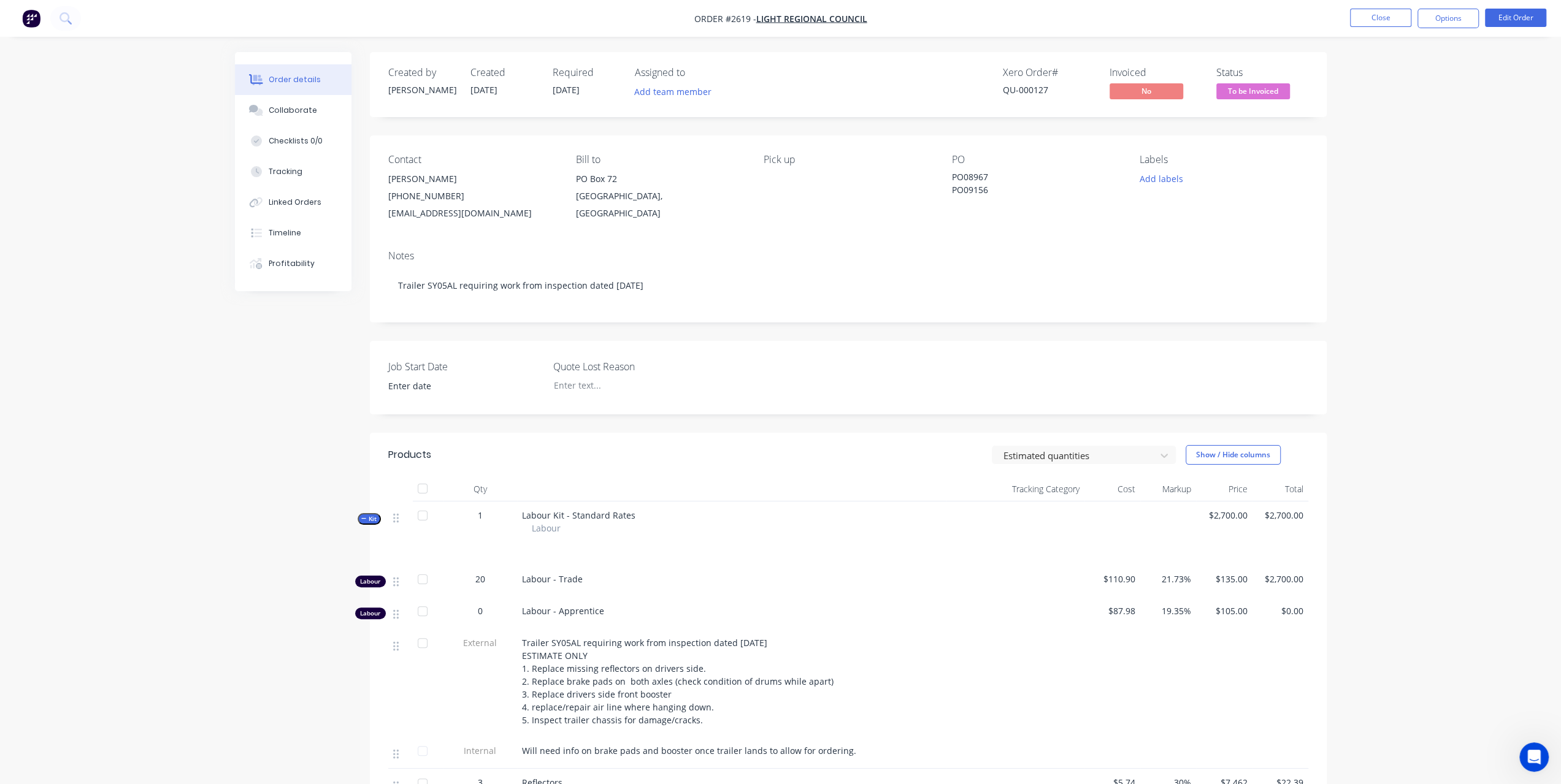
type input "16/09/2025"
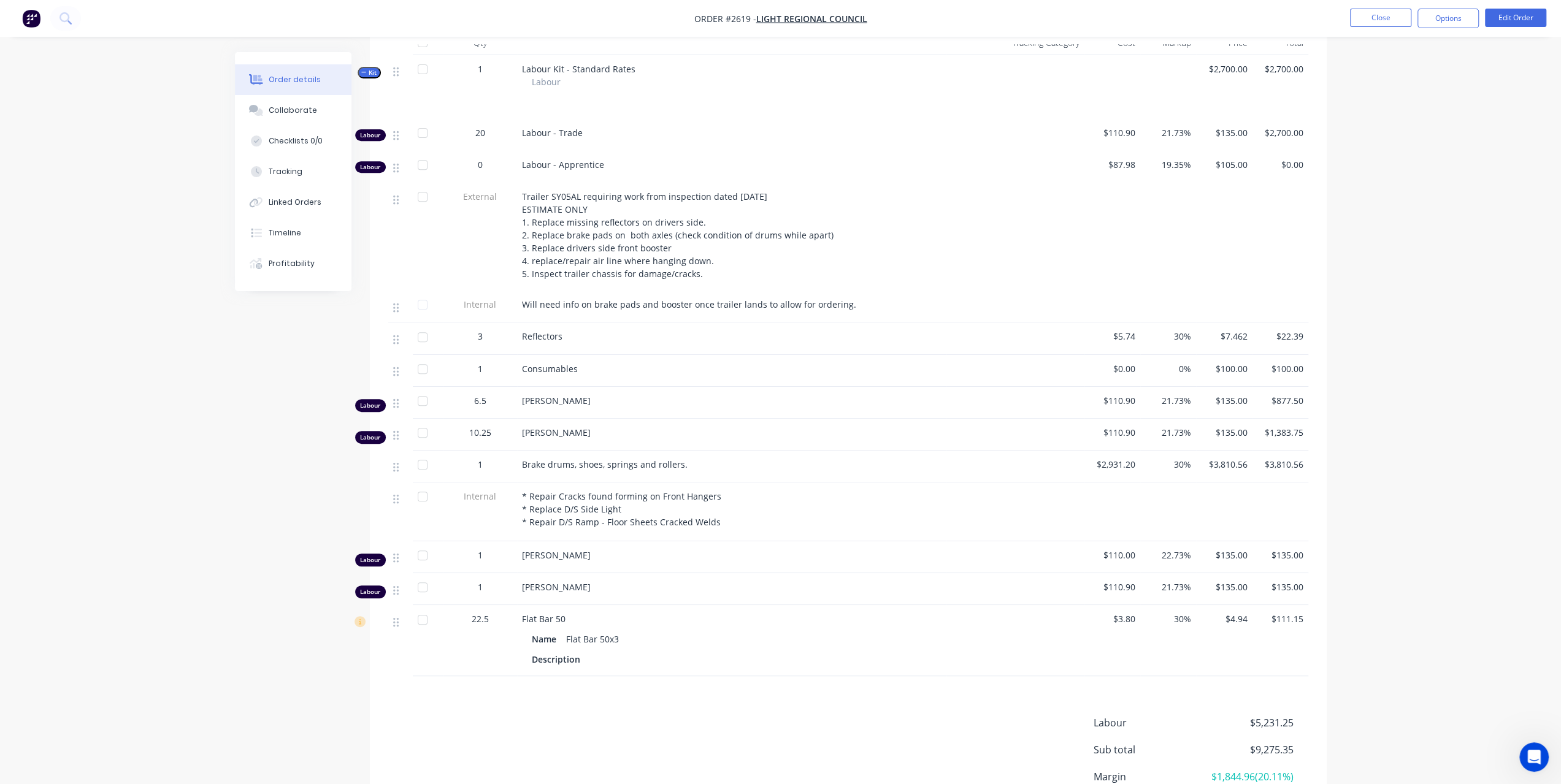
scroll to position [558, 0]
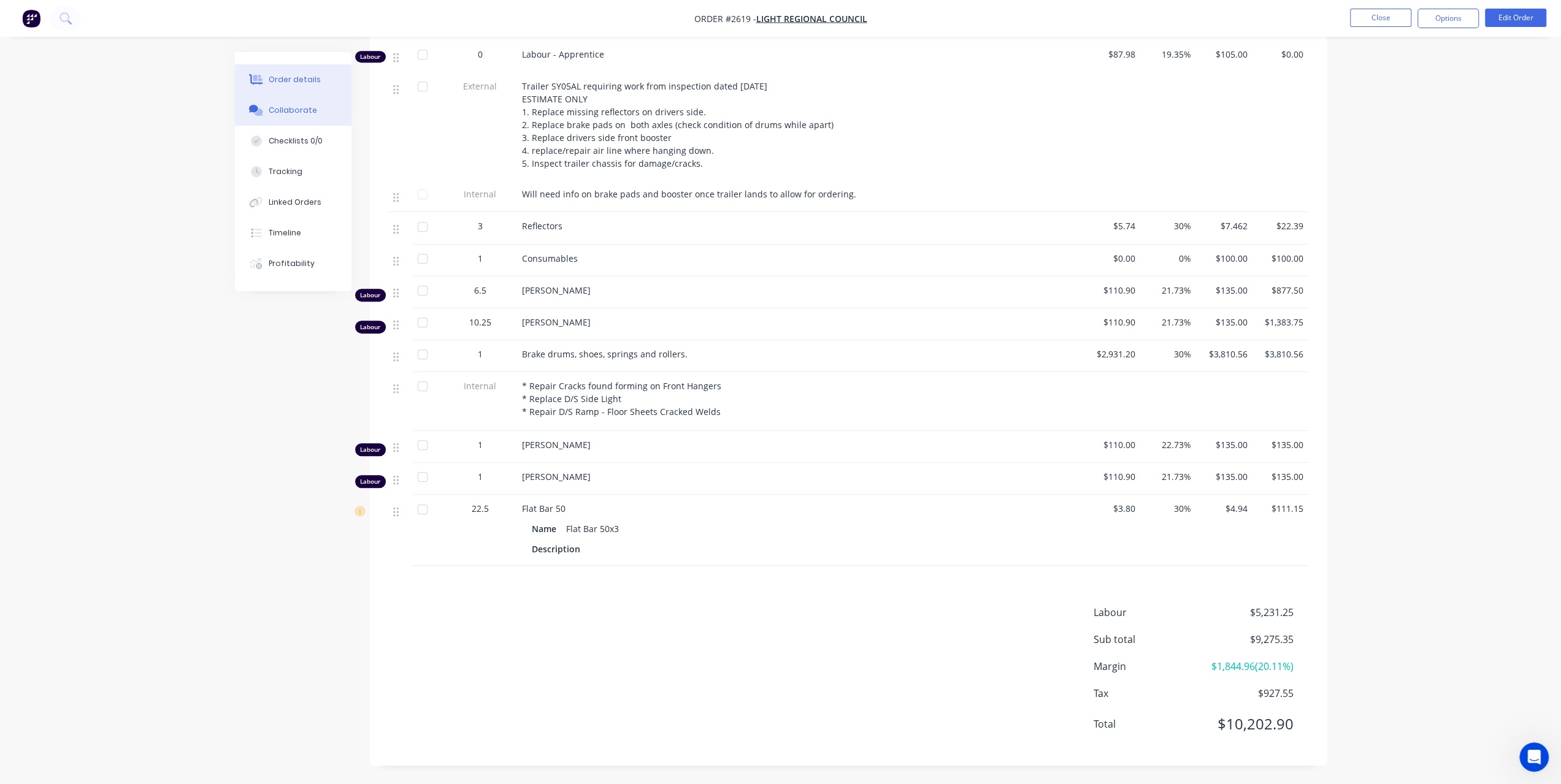
click at [294, 114] on div "Collaborate" at bounding box center [292, 110] width 48 height 11
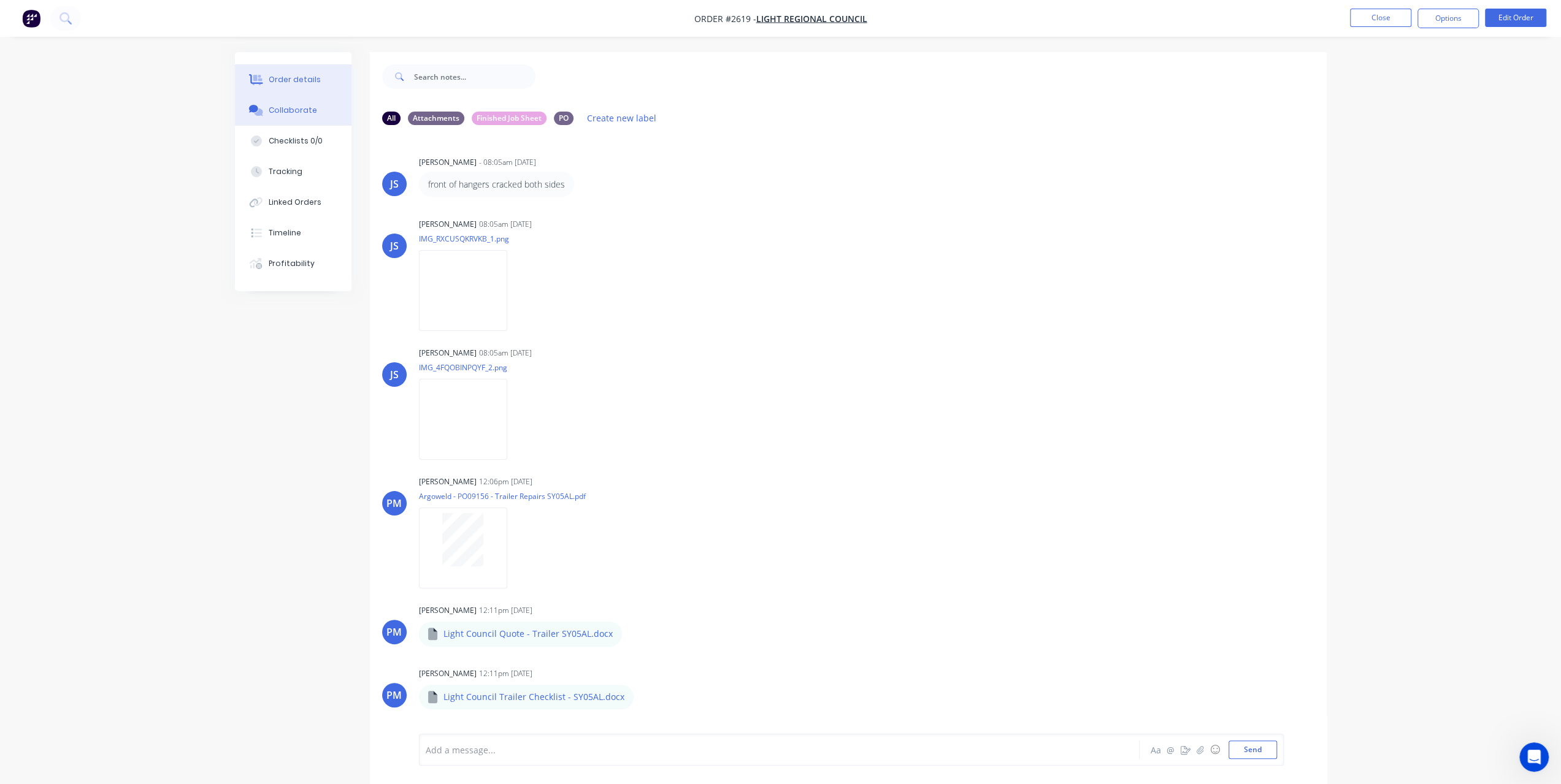
click at [301, 73] on button "Order details" at bounding box center [293, 80] width 116 height 30
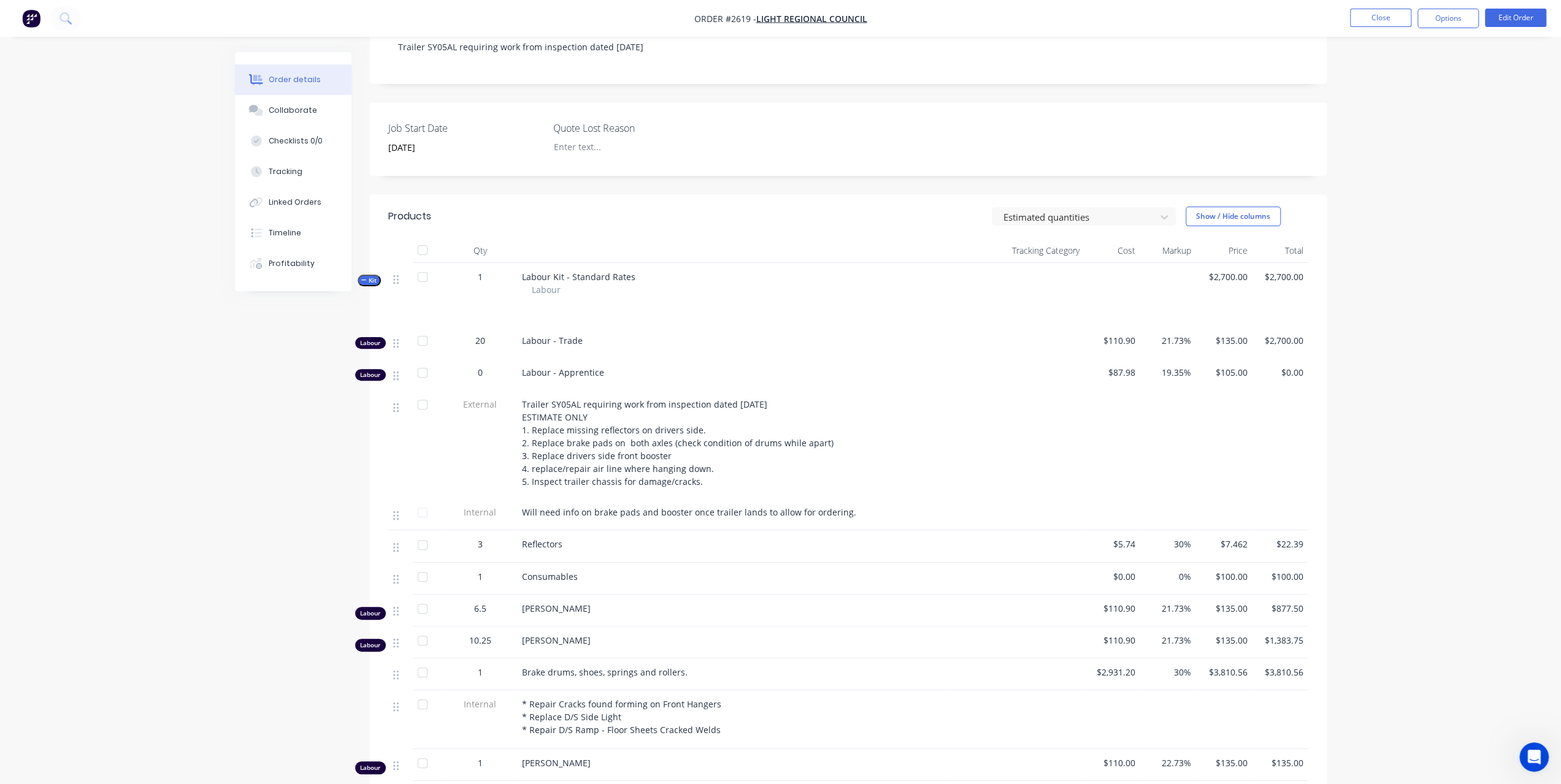
scroll to position [245, 0]
